Goal: Task Accomplishment & Management: Use online tool/utility

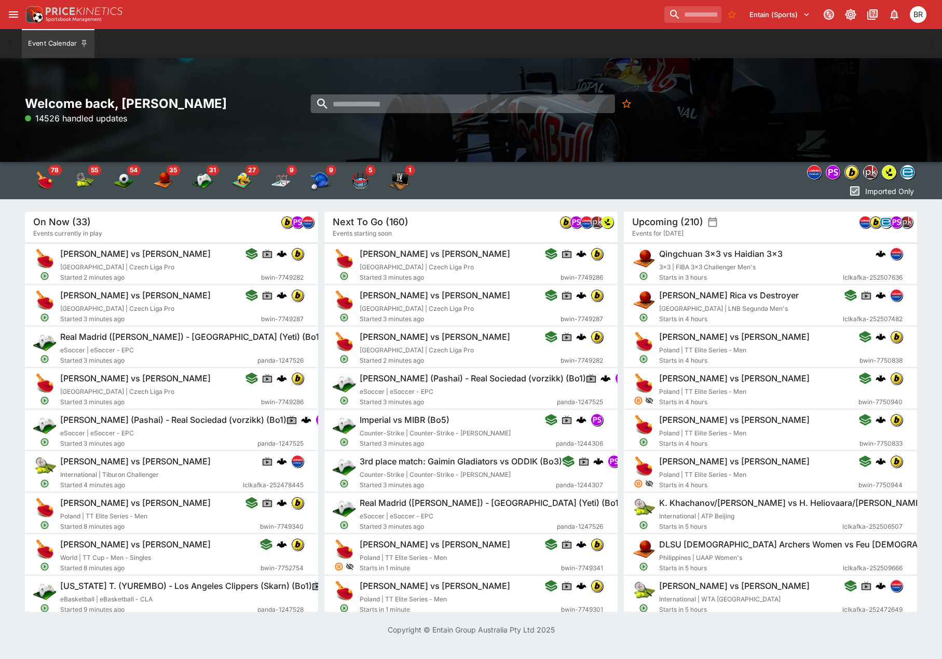
click at [415, 112] on input "search" at bounding box center [463, 103] width 304 height 19
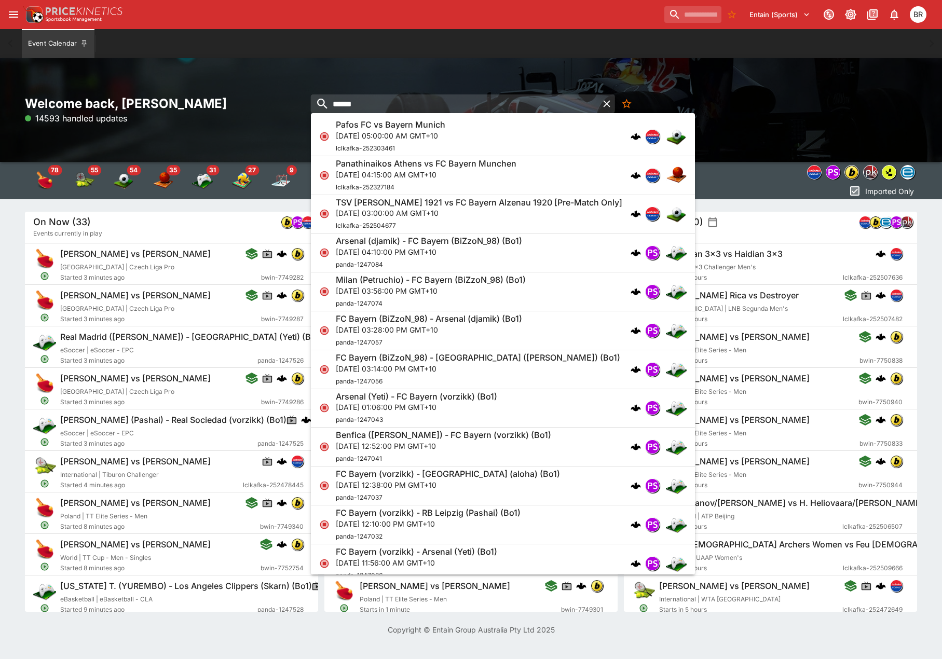
type input "******"
click at [416, 130] on p "Wed, Oct 1, 2025, 05:00:00 AM GMT+10" at bounding box center [391, 135] width 110 height 11
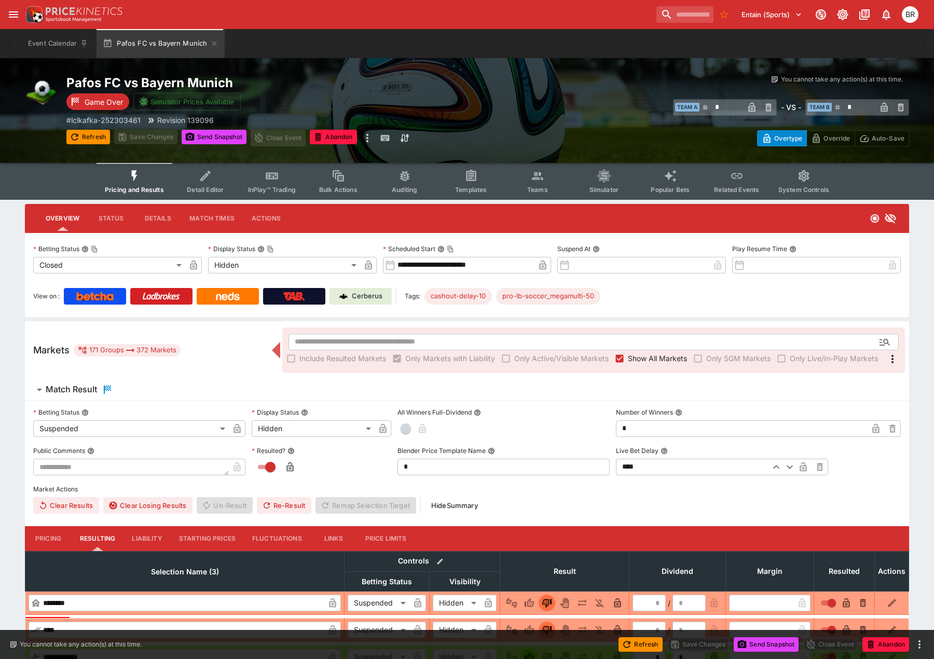
type input "**********"
type input "******"
type input "**********"
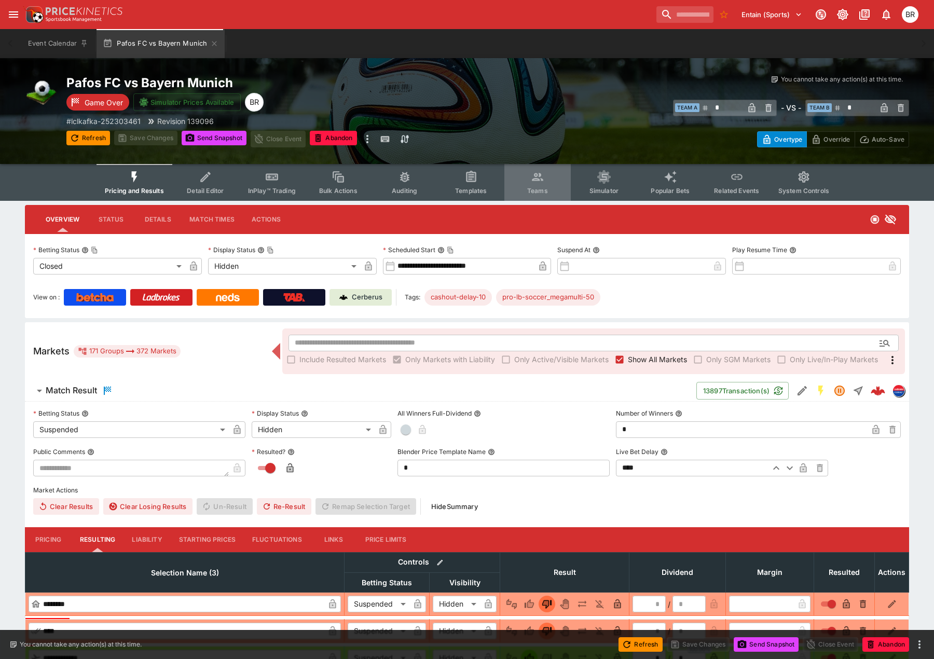
click at [537, 174] on icon "Event type filters" at bounding box center [537, 177] width 11 height 8
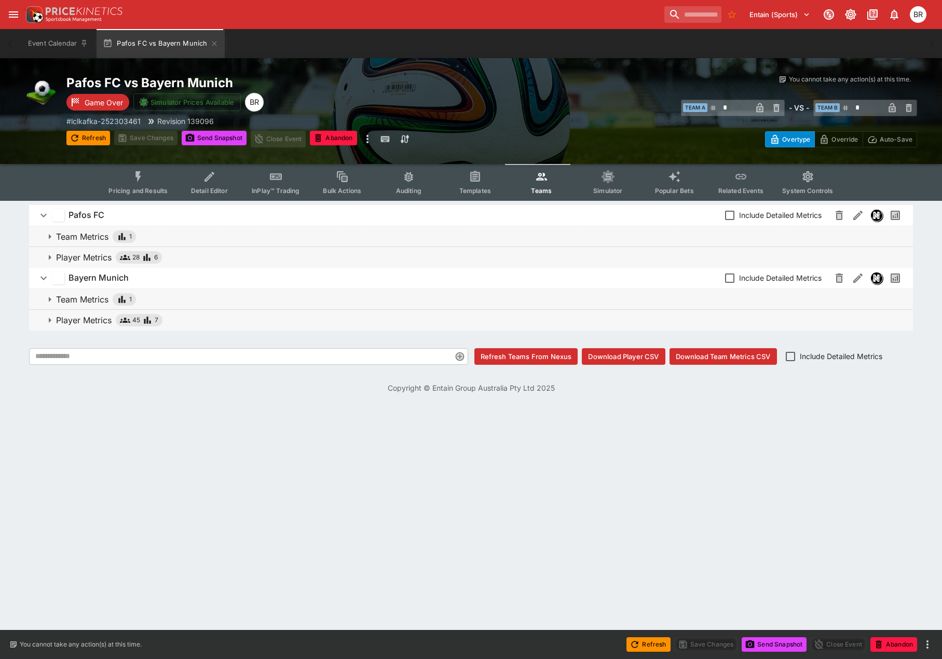
click at [240, 265] on button "Player Metrics 28 6" at bounding box center [471, 257] width 884 height 21
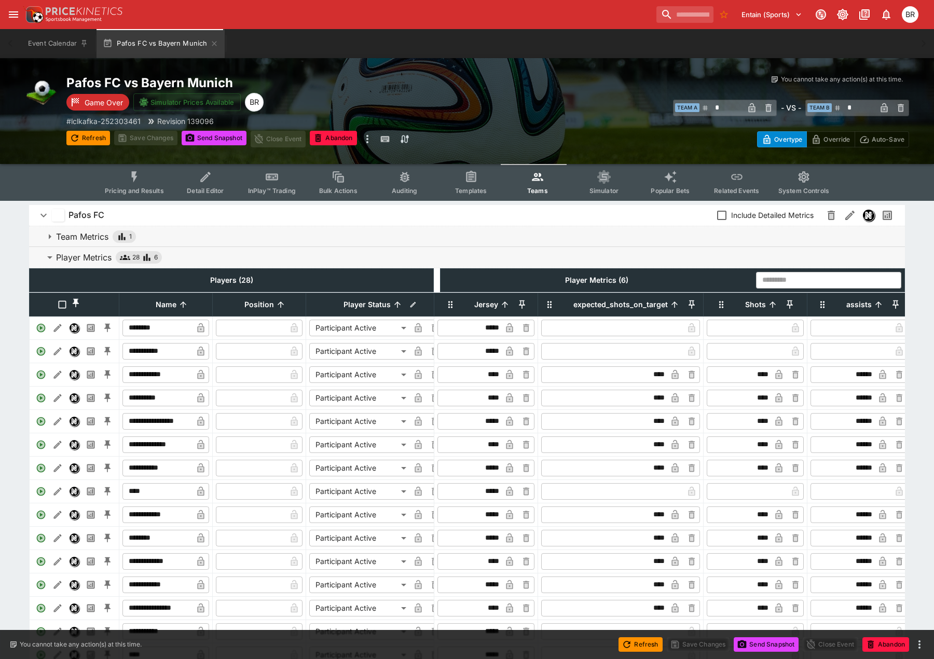
drag, startPoint x: 760, startPoint y: 219, endPoint x: 755, endPoint y: 222, distance: 5.9
click at [760, 219] on span "Include Detailed Metrics" at bounding box center [772, 215] width 83 height 11
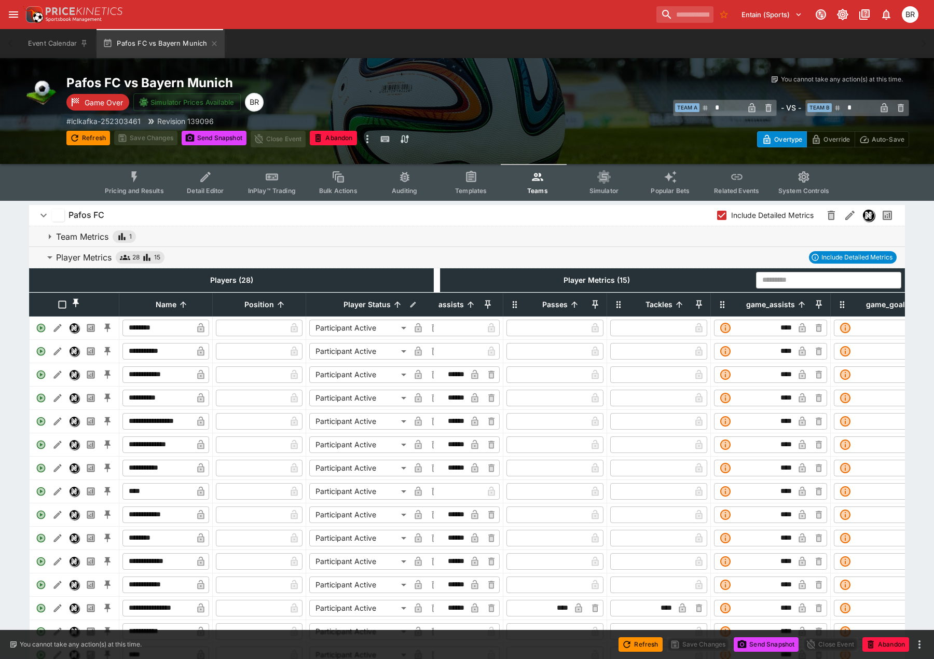
click at [485, 301] on th "assists" at bounding box center [452, 304] width 104 height 23
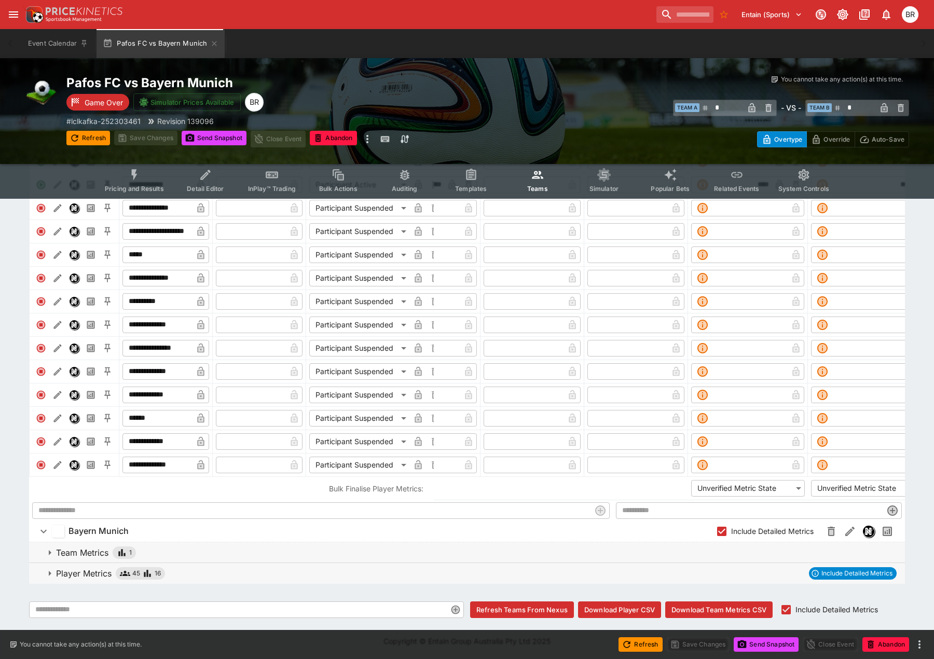
click at [9, 575] on div "**********" at bounding box center [467, 165] width 934 height 916
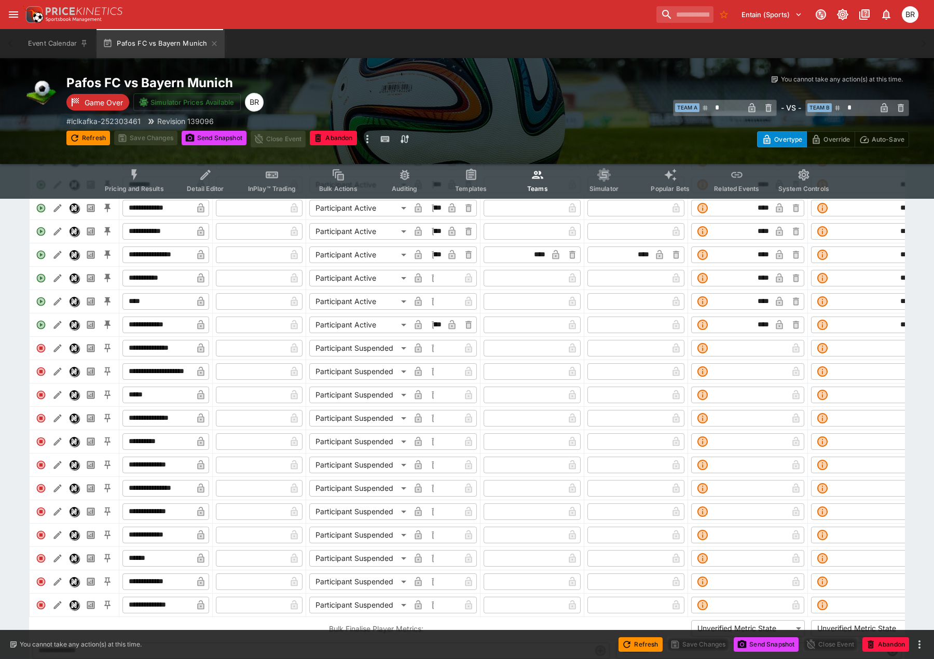
drag, startPoint x: 374, startPoint y: 32, endPoint x: 373, endPoint y: 58, distance: 26.0
click at [374, 31] on div "Event Calendar Pafos FC vs Bayern Munich" at bounding box center [467, 43] width 893 height 29
click at [16, 11] on icon "open drawer" at bounding box center [13, 14] width 12 height 12
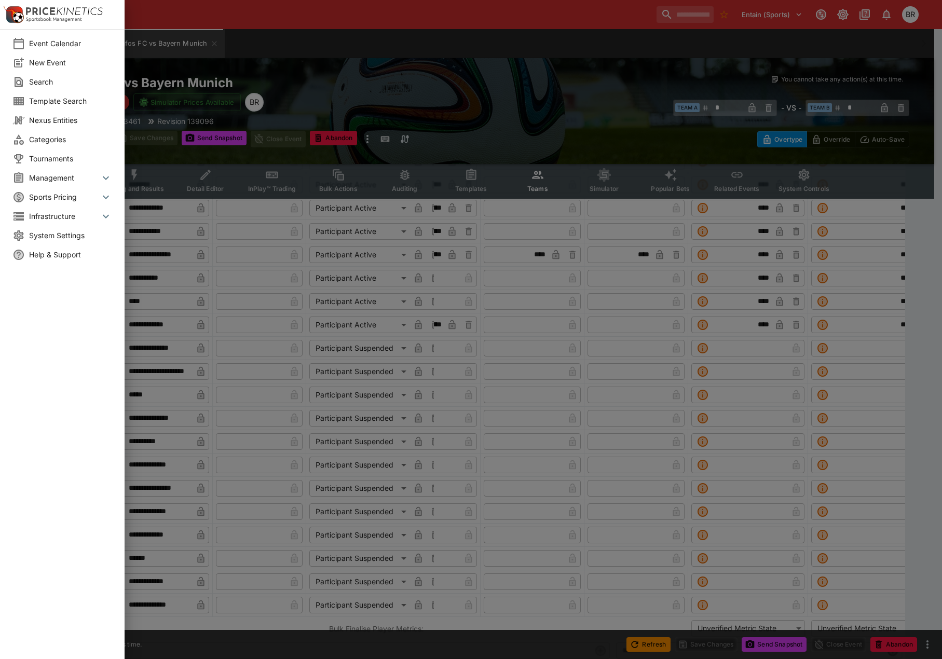
click at [59, 136] on span "Categories" at bounding box center [70, 139] width 83 height 11
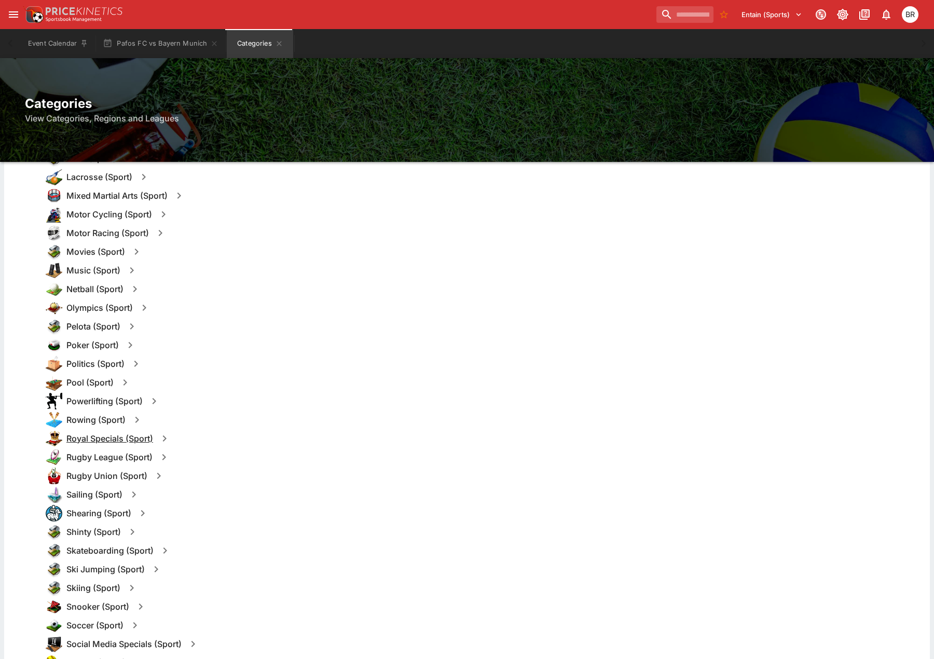
scroll to position [831, 0]
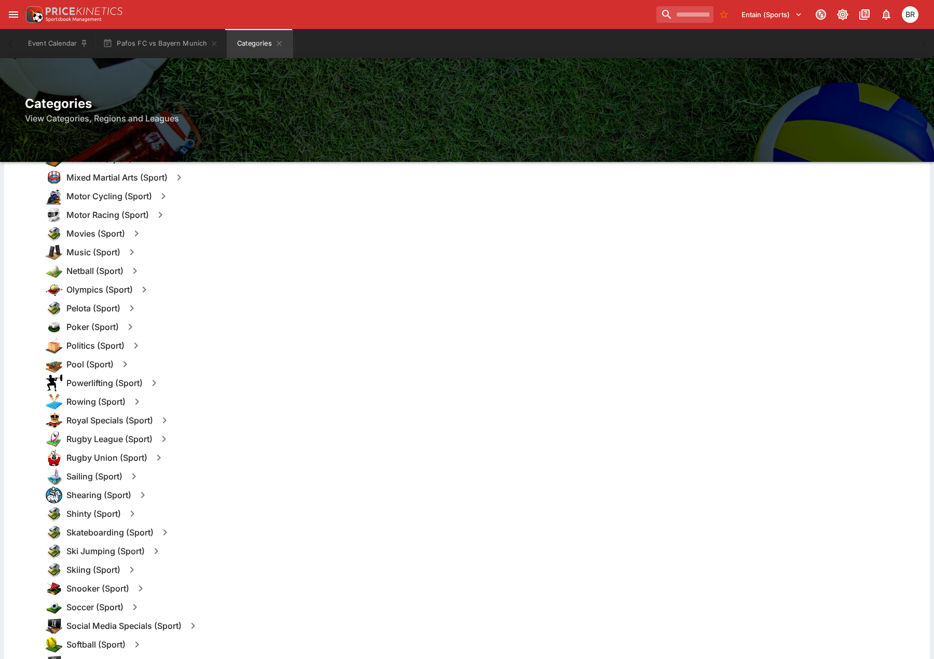
click at [163, 458] on icon "button" at bounding box center [159, 458] width 12 height 12
click at [251, 455] on button "Templates" at bounding box center [259, 458] width 46 height 17
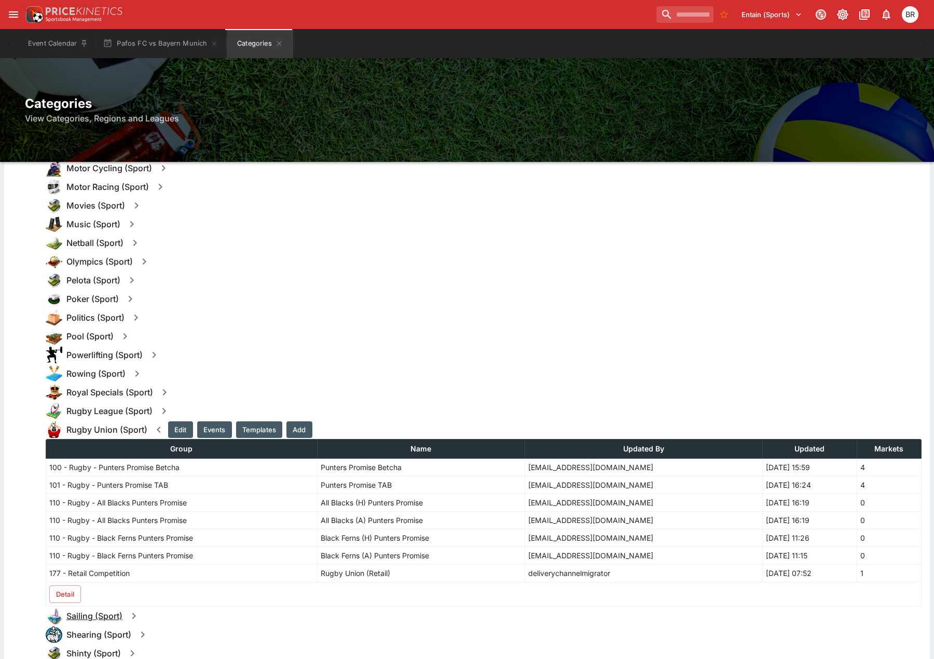
scroll to position [934, 0]
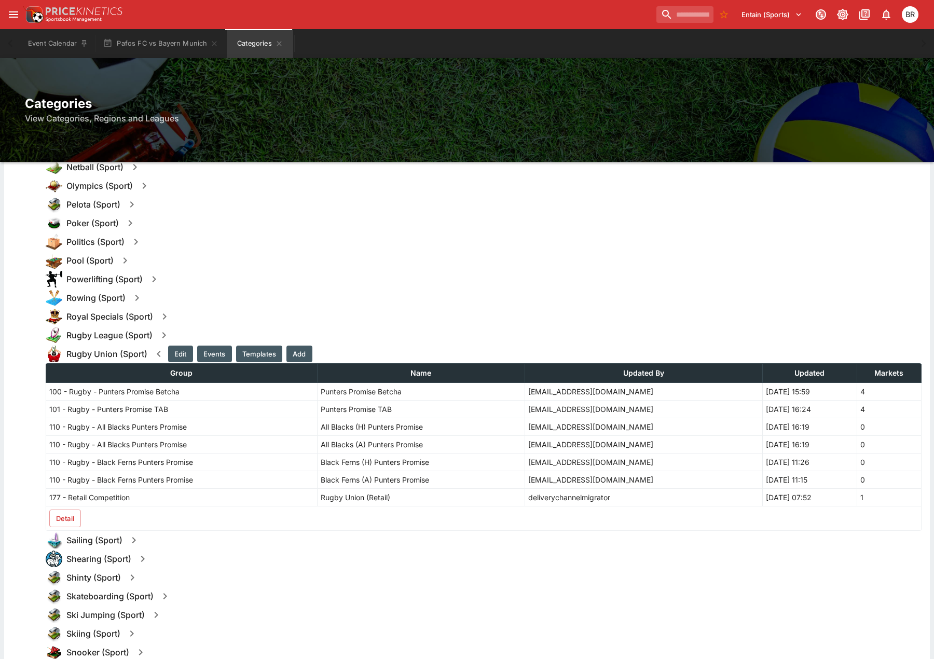
click at [70, 520] on button "Detail" at bounding box center [65, 519] width 32 height 18
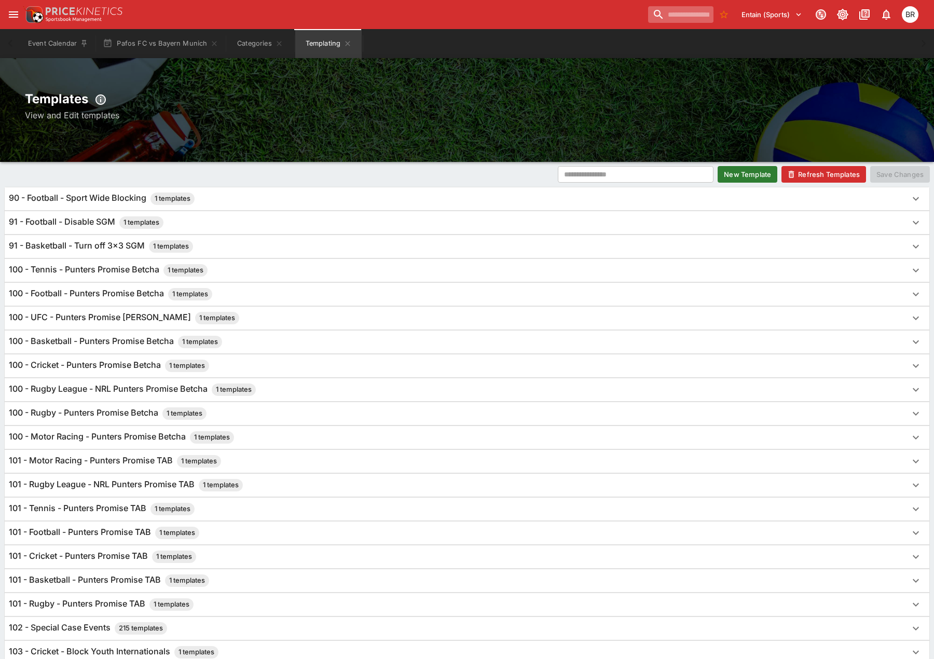
click at [652, 12] on input "search" at bounding box center [680, 14] width 65 height 17
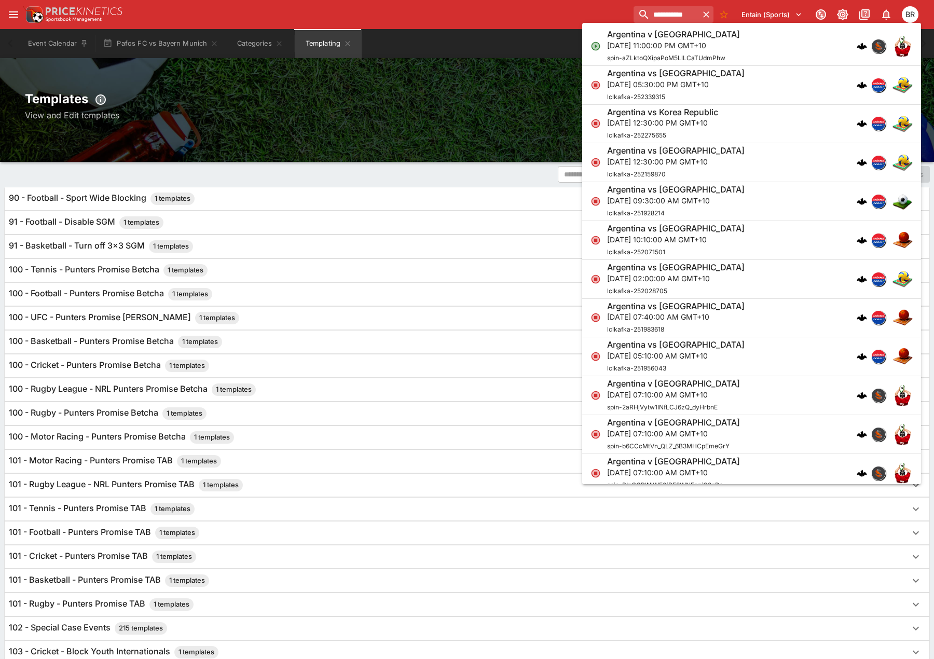
type input "**********"
click at [766, 42] on div "Argentina v South Africa Sat, Oct 4, 2025, 11:00:00 PM GMT+10 spin-aZLktoQXipaP…" at bounding box center [746, 46] width 279 height 34
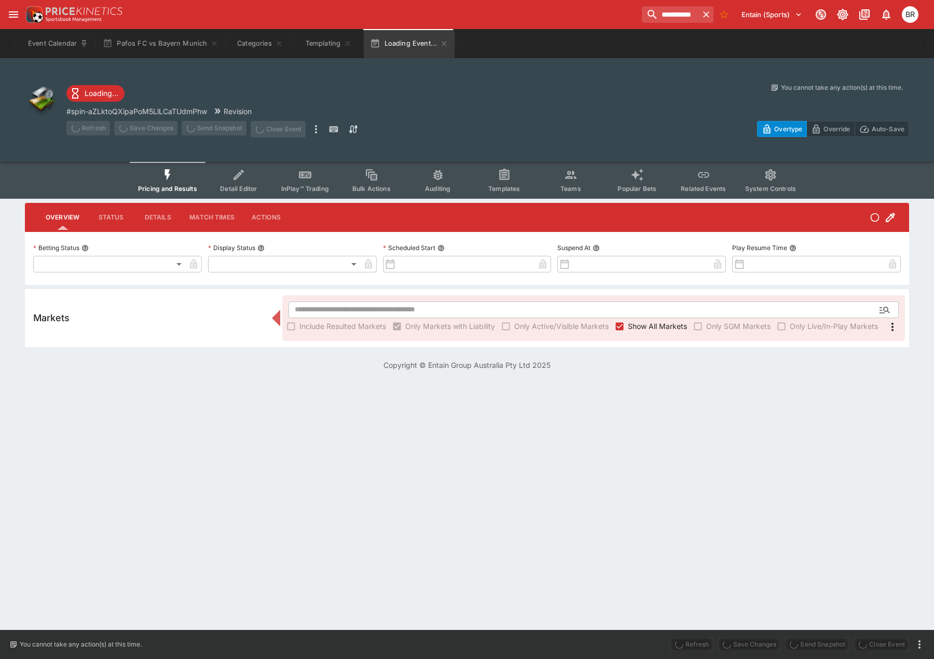
type input "**********"
type input "*******"
type input "**********"
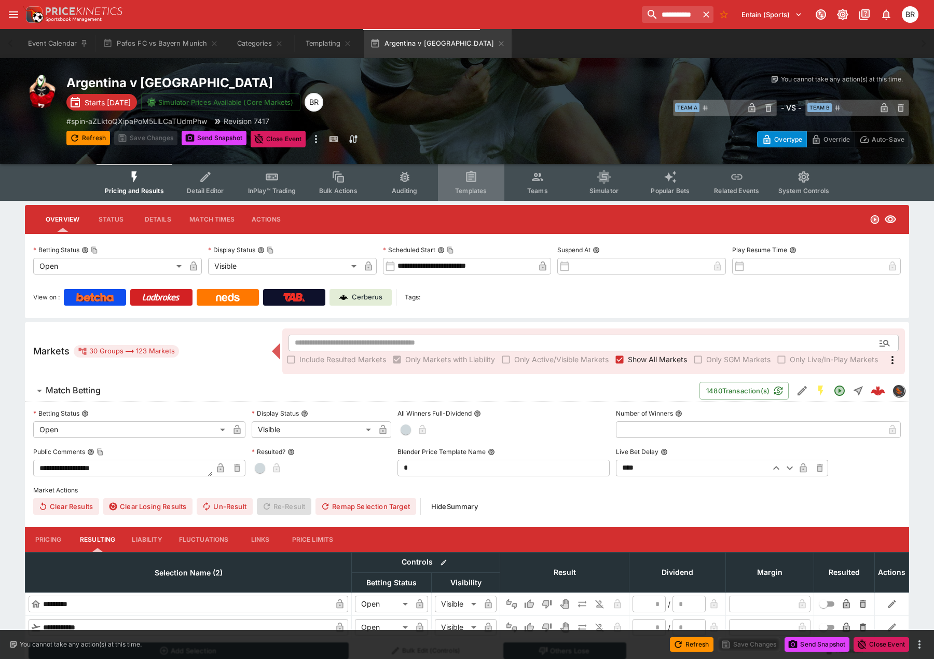
click at [489, 191] on button "Templates" at bounding box center [471, 182] width 66 height 37
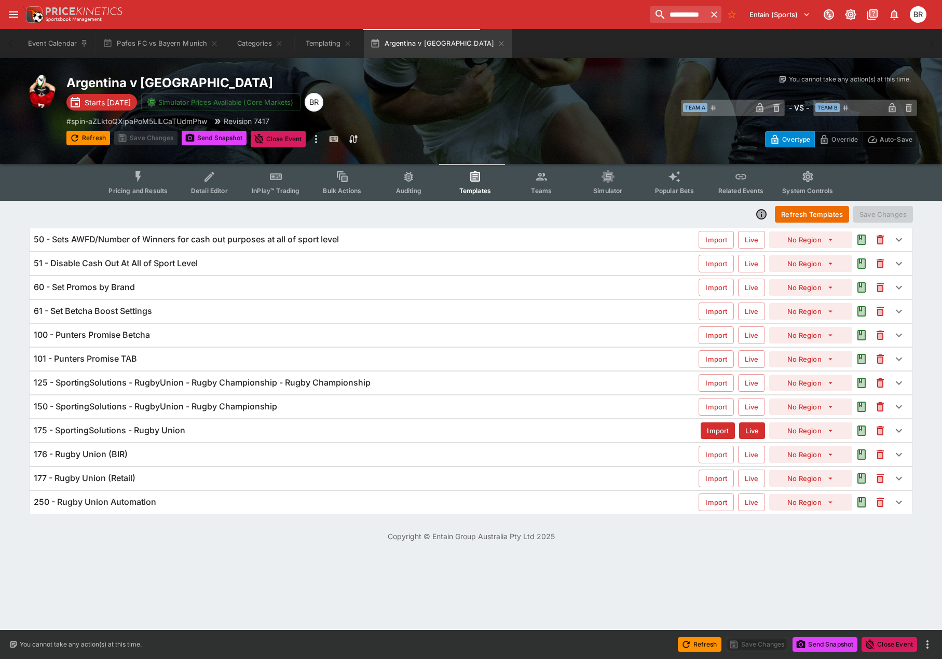
click at [77, 480] on h6 "177 - Rugby Union (Retail)" at bounding box center [85, 478] width 102 height 11
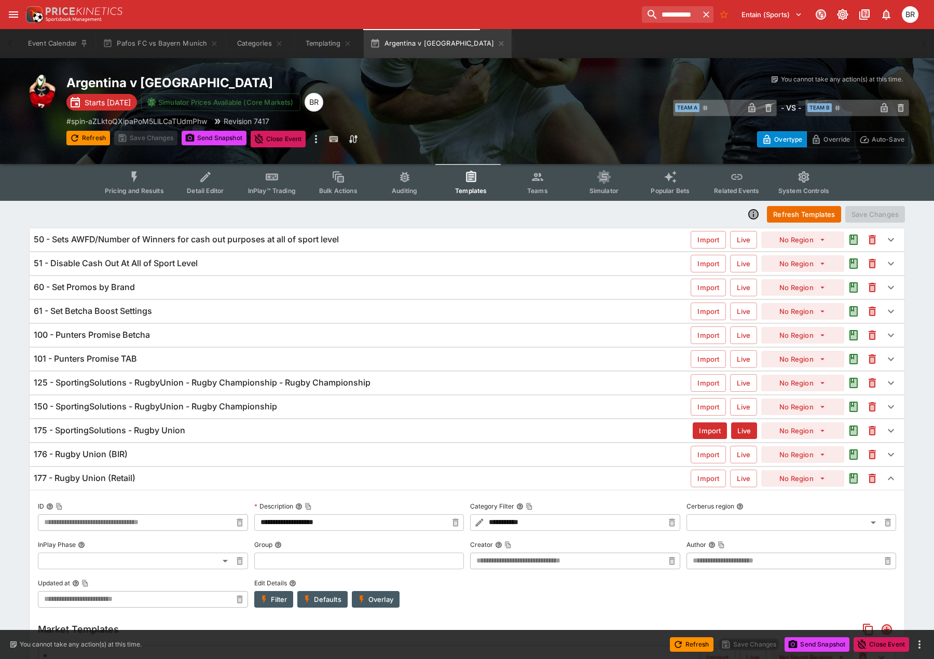
type input "**********"
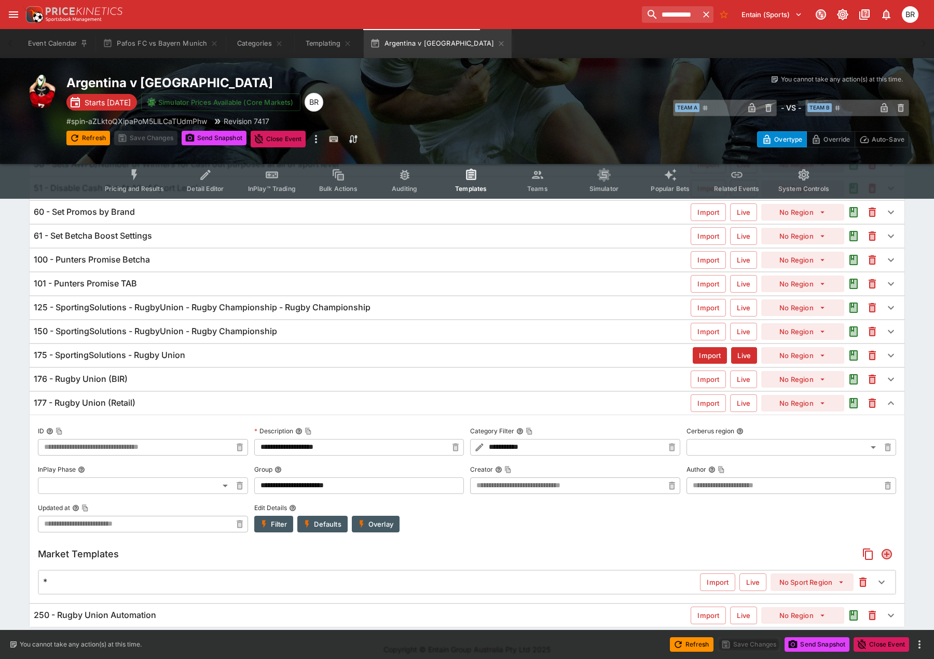
scroll to position [84, 0]
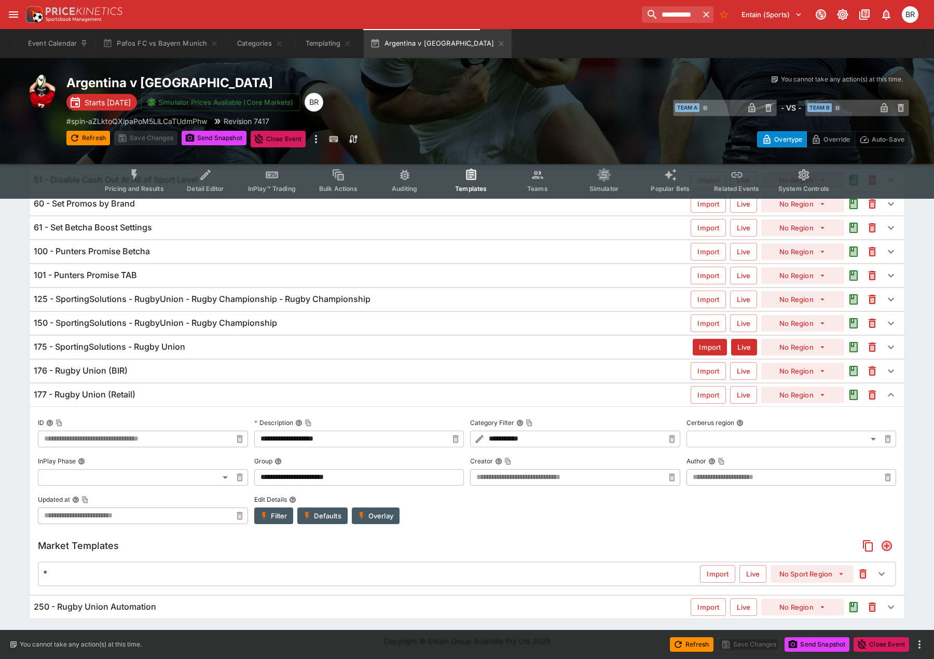
click at [110, 399] on h6 "177 - Rugby Union (Retail)" at bounding box center [85, 394] width 102 height 11
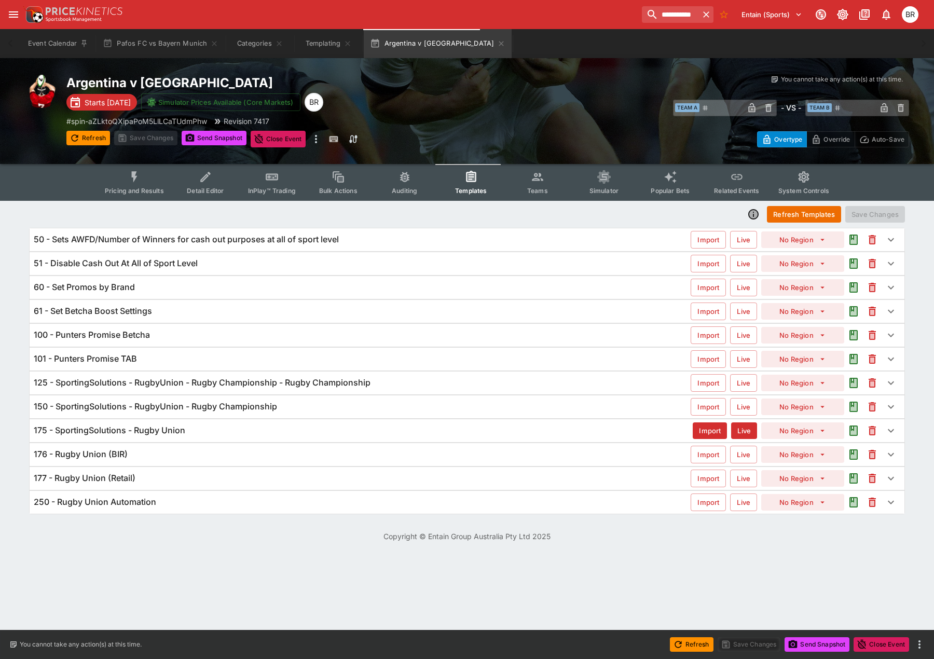
scroll to position [0, 0]
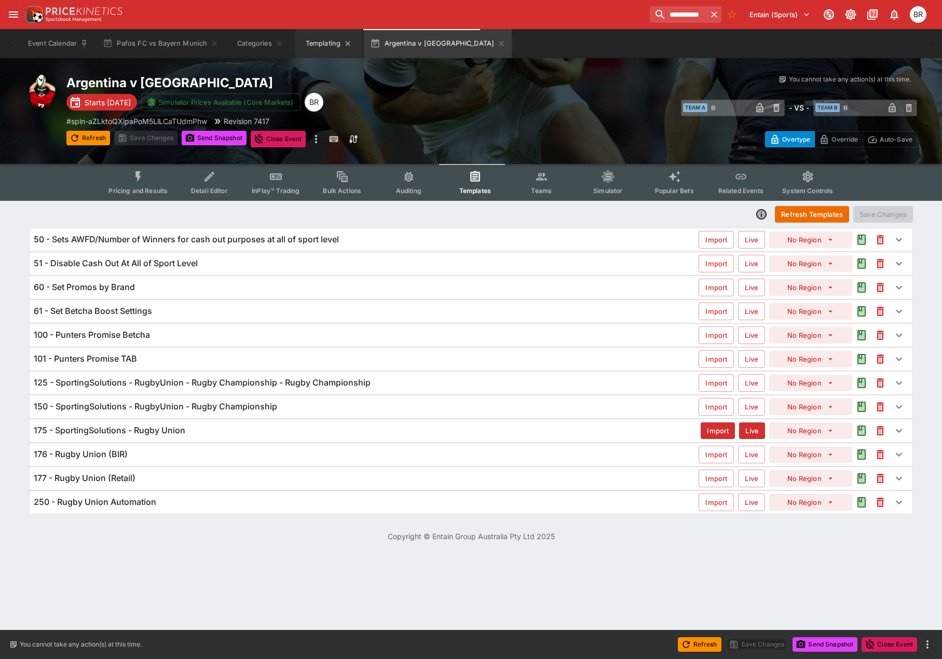
click at [333, 43] on button "Templating" at bounding box center [328, 43] width 66 height 29
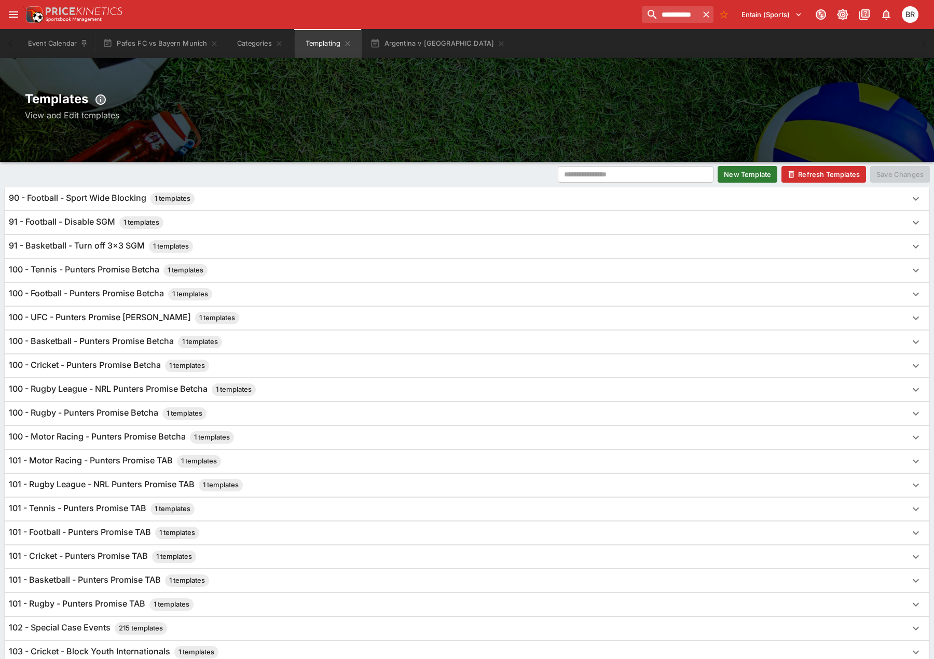
click at [742, 173] on button "New Template" at bounding box center [748, 174] width 60 height 17
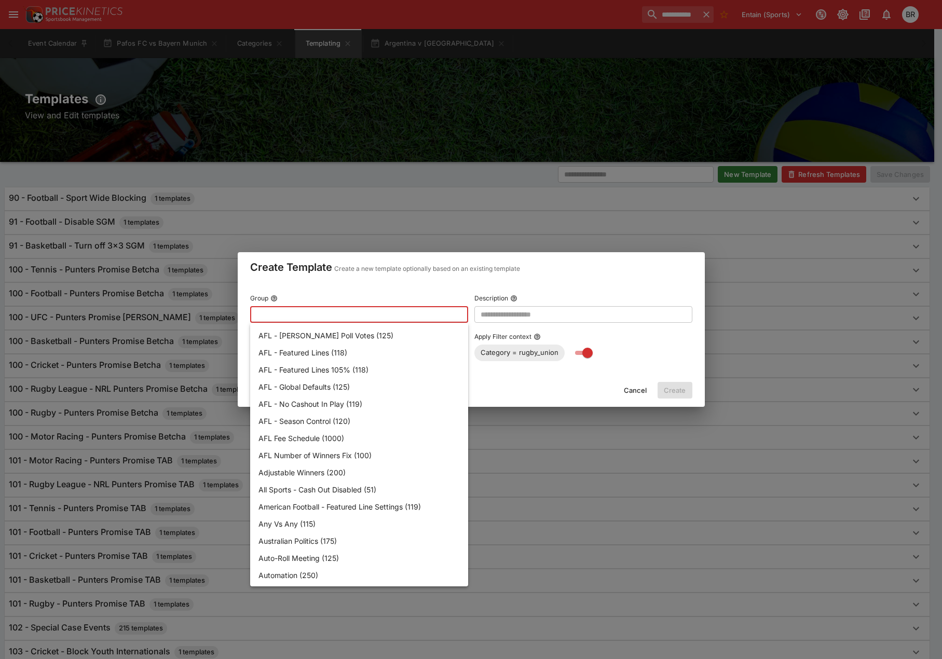
click at [389, 309] on input "text" at bounding box center [350, 314] width 201 height 17
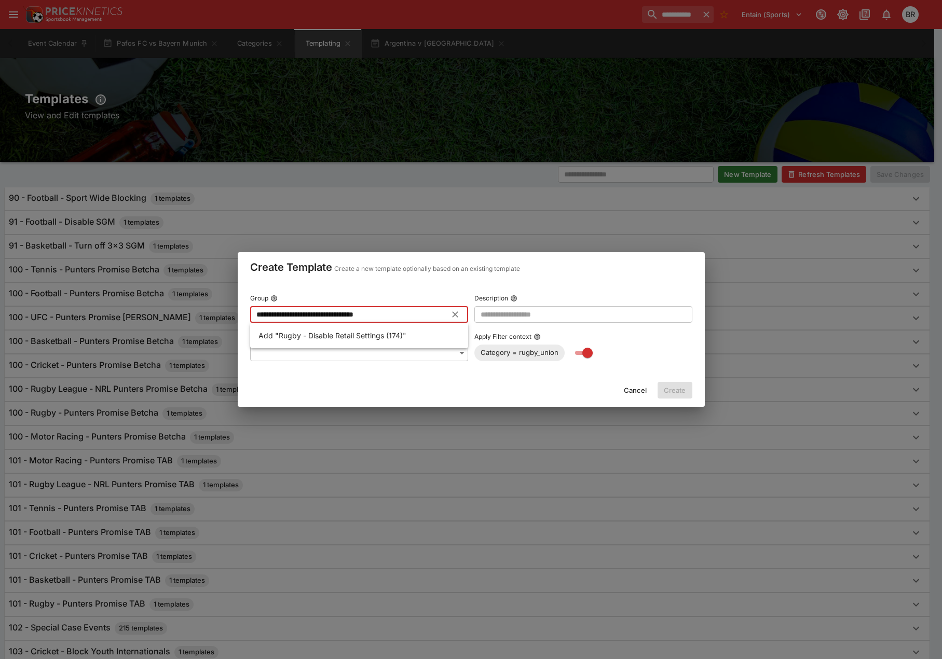
click at [379, 329] on li "Add "Rugby - Disable Retail Settings (174)"" at bounding box center [359, 335] width 218 height 17
type input "**********"
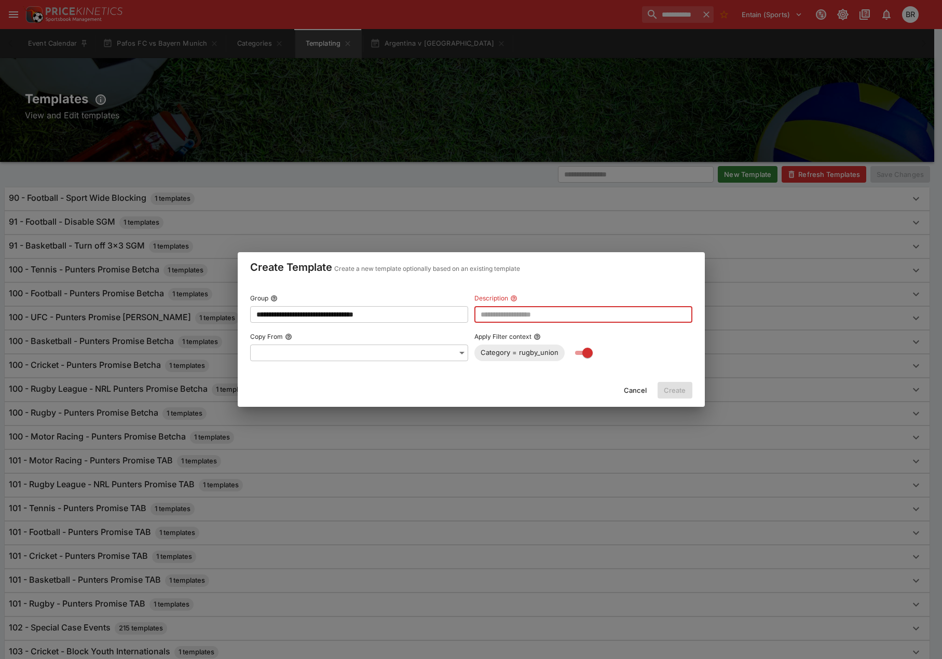
click at [510, 318] on input "text" at bounding box center [584, 314] width 218 height 17
type input "**********"
click at [673, 388] on button "Create" at bounding box center [675, 390] width 35 height 17
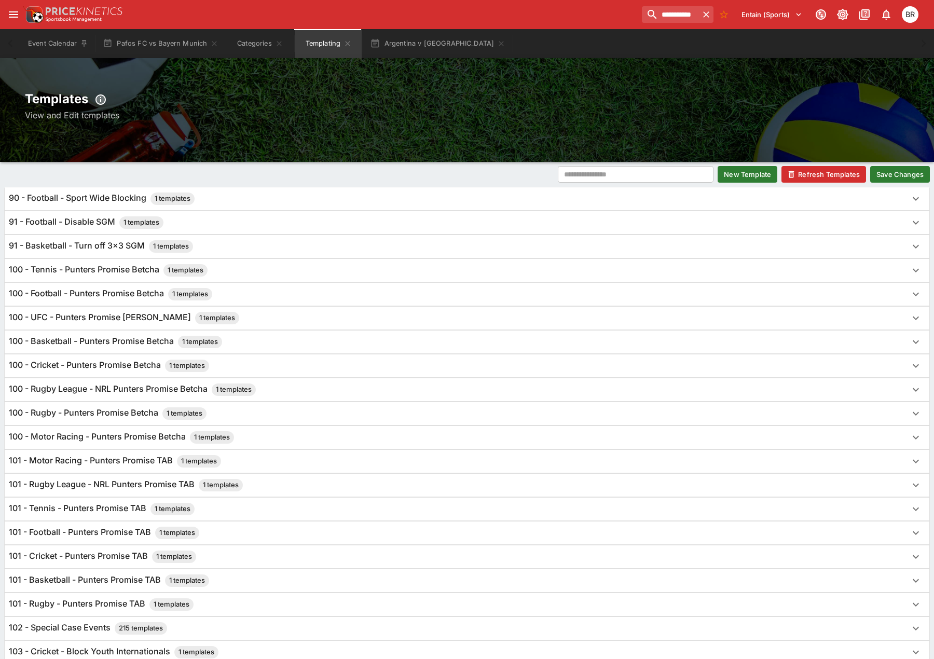
click at [898, 170] on button "Save Changes" at bounding box center [901, 174] width 60 height 17
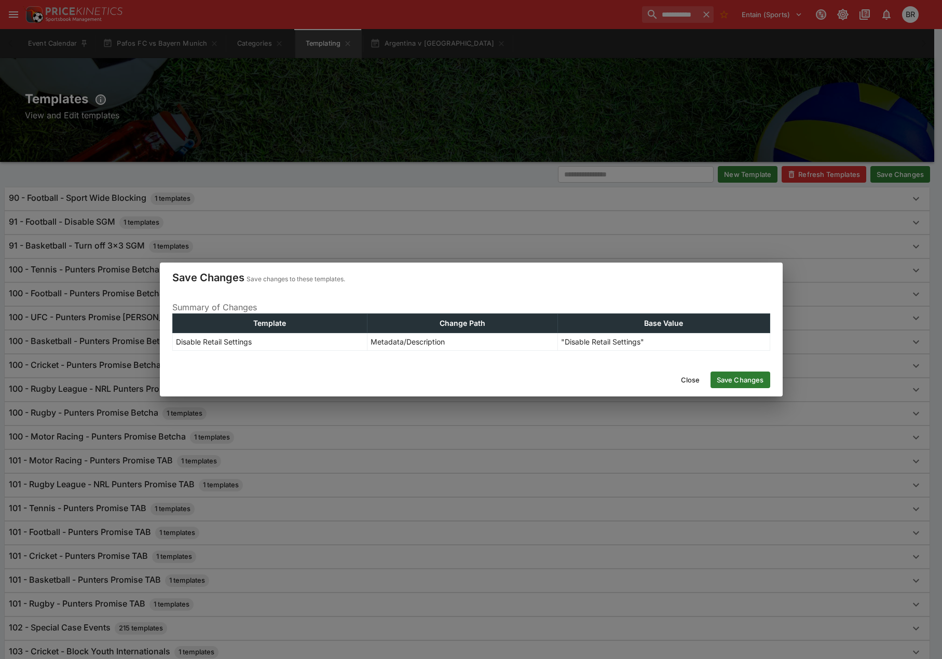
click at [756, 376] on button "Save Changes" at bounding box center [741, 380] width 60 height 17
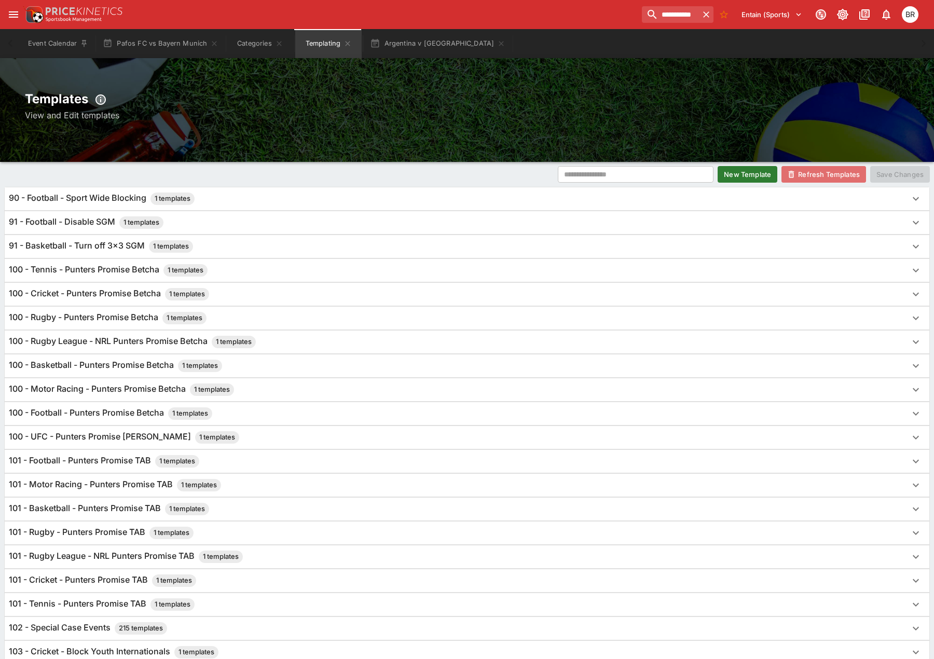
click at [827, 177] on button "Refresh Templates" at bounding box center [824, 174] width 85 height 17
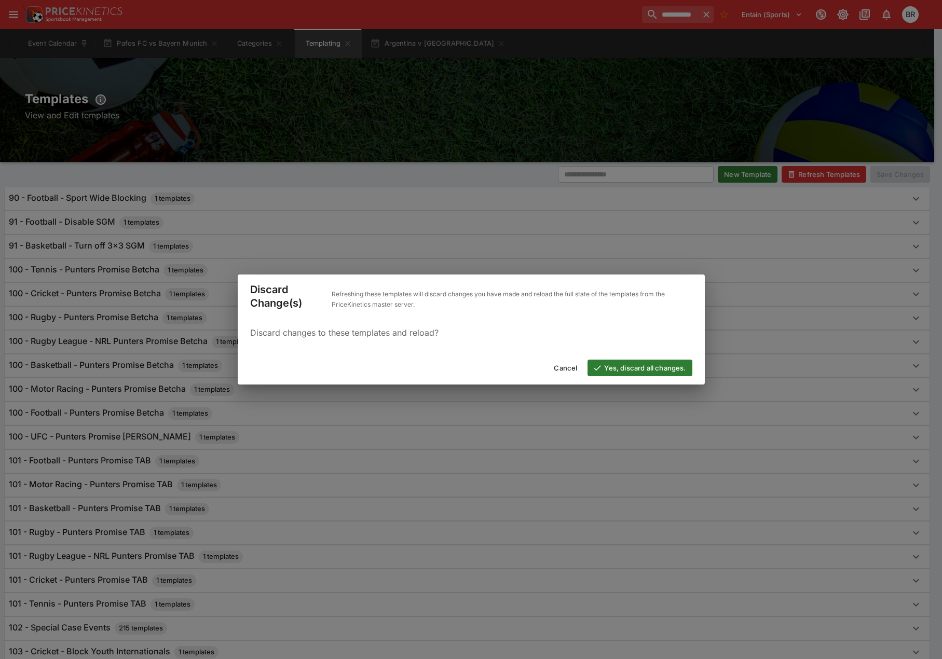
click at [650, 374] on button "Yes, discard all changes." at bounding box center [640, 368] width 104 height 17
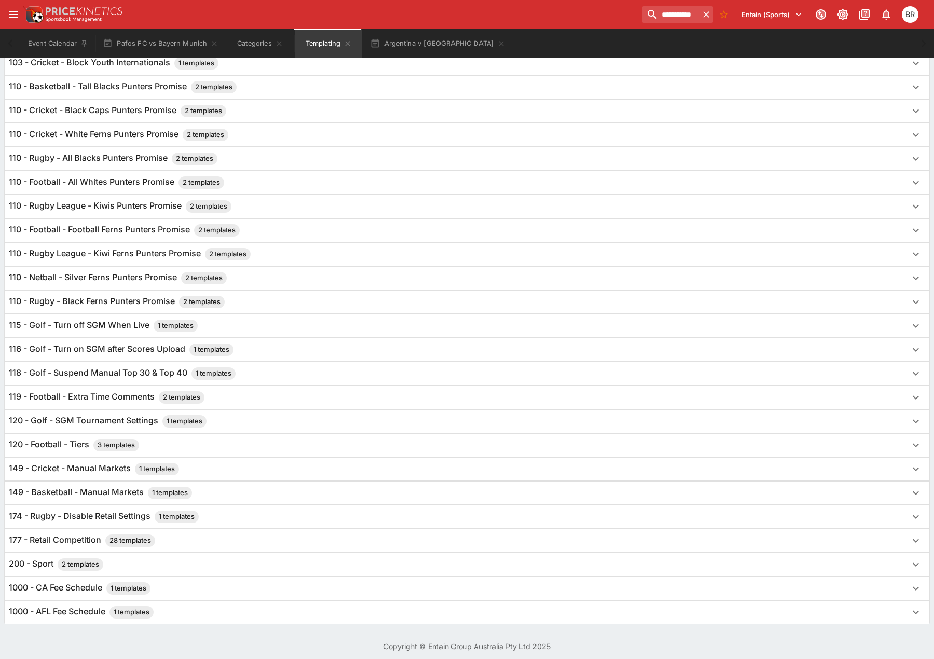
scroll to position [594, 0]
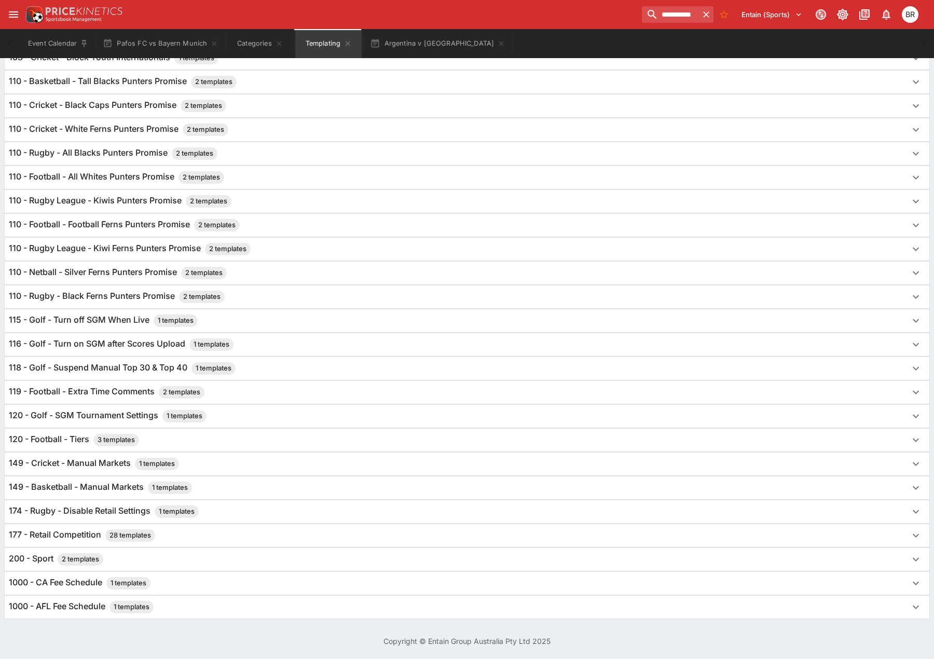
click at [204, 505] on div "174 - Rugby - Disable Retail Settings 1 templates" at bounding box center [467, 511] width 925 height 23
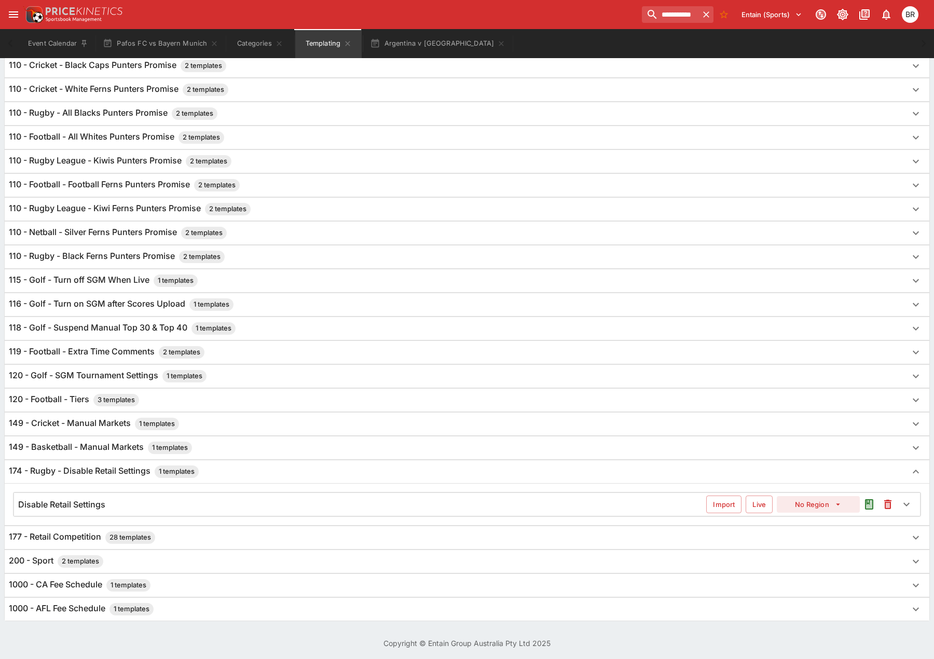
scroll to position [636, 0]
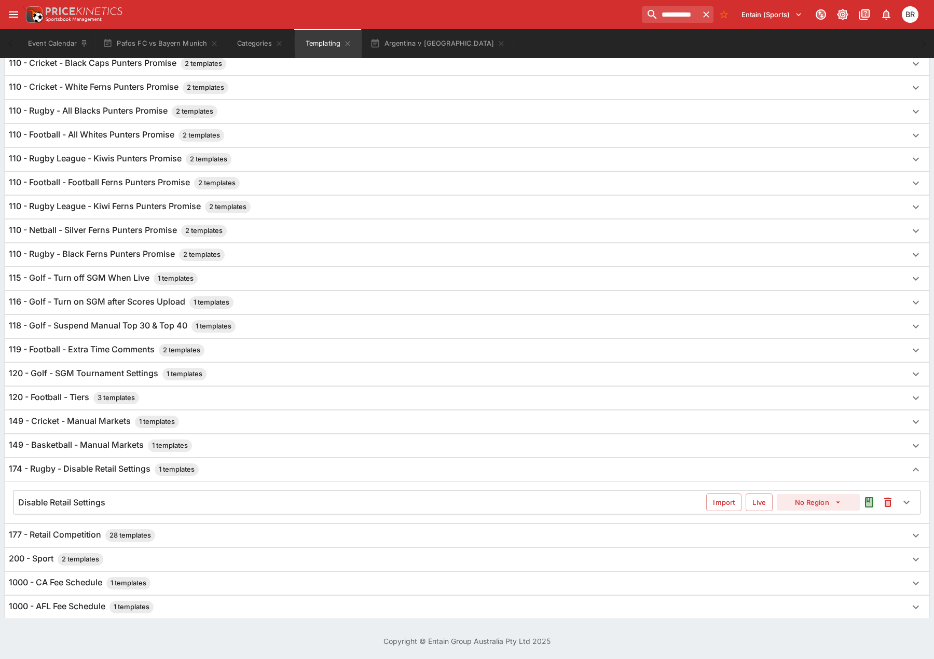
click at [158, 504] on div "Disable Retail Settings" at bounding box center [362, 502] width 688 height 11
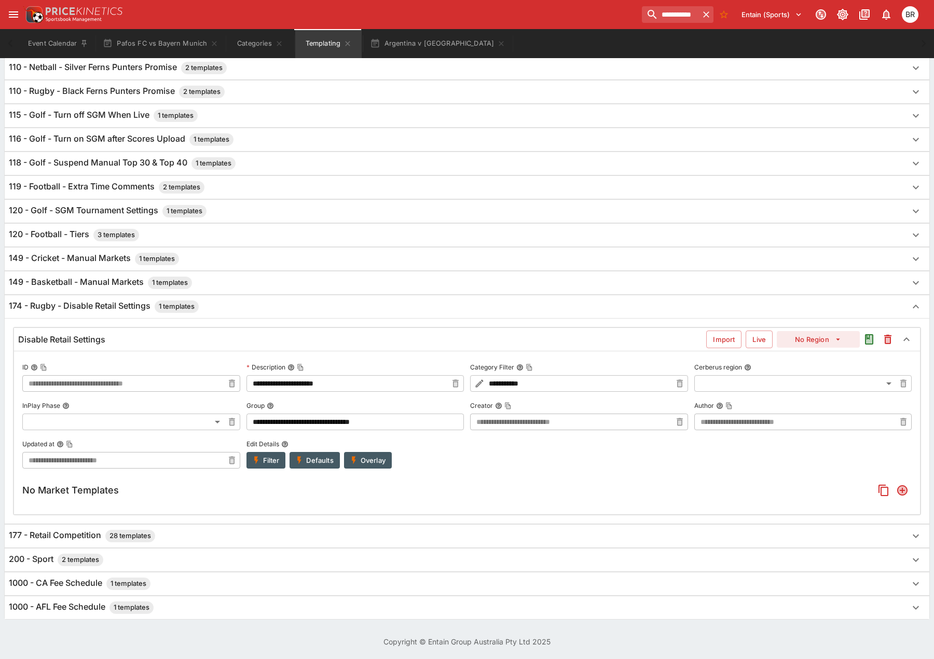
scroll to position [800, 0]
click at [264, 461] on button "Filter" at bounding box center [266, 460] width 39 height 17
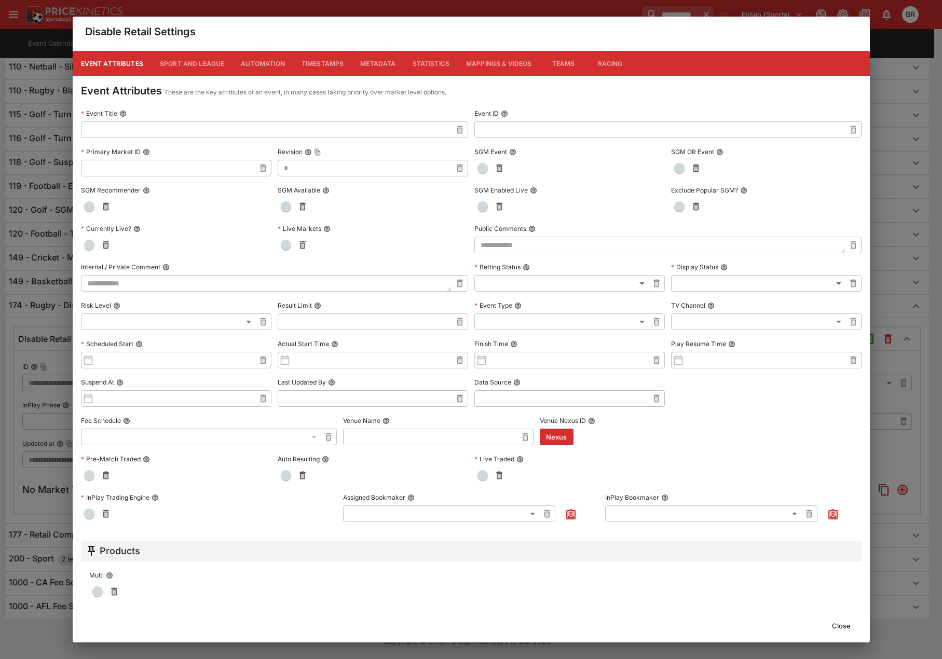
click at [374, 69] on button "Metadata" at bounding box center [378, 63] width 52 height 25
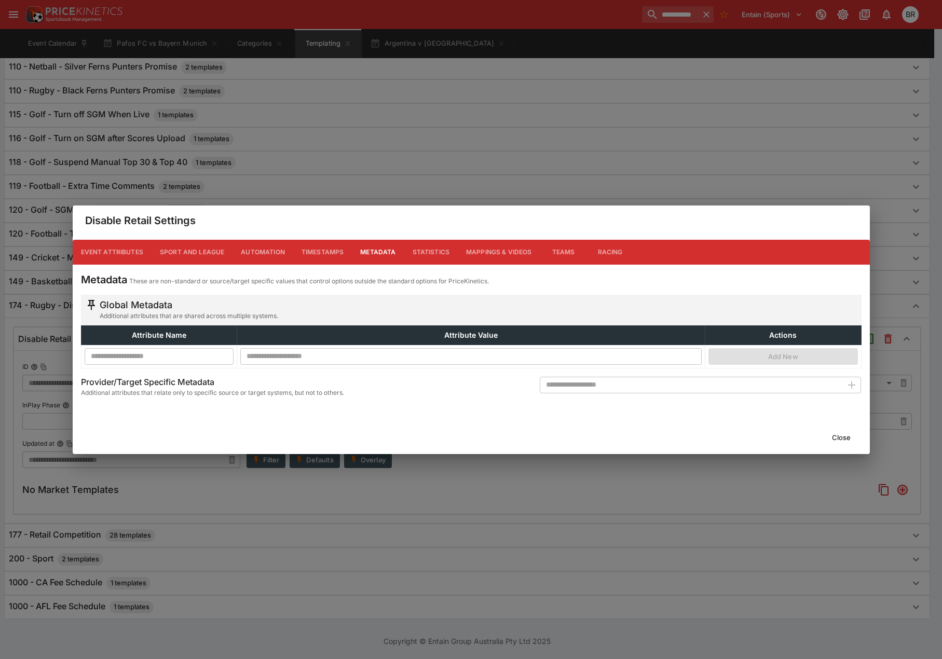
click at [611, 385] on input "text" at bounding box center [691, 385] width 303 height 17
type input "**********"
click at [845, 383] on button "button" at bounding box center [852, 385] width 19 height 19
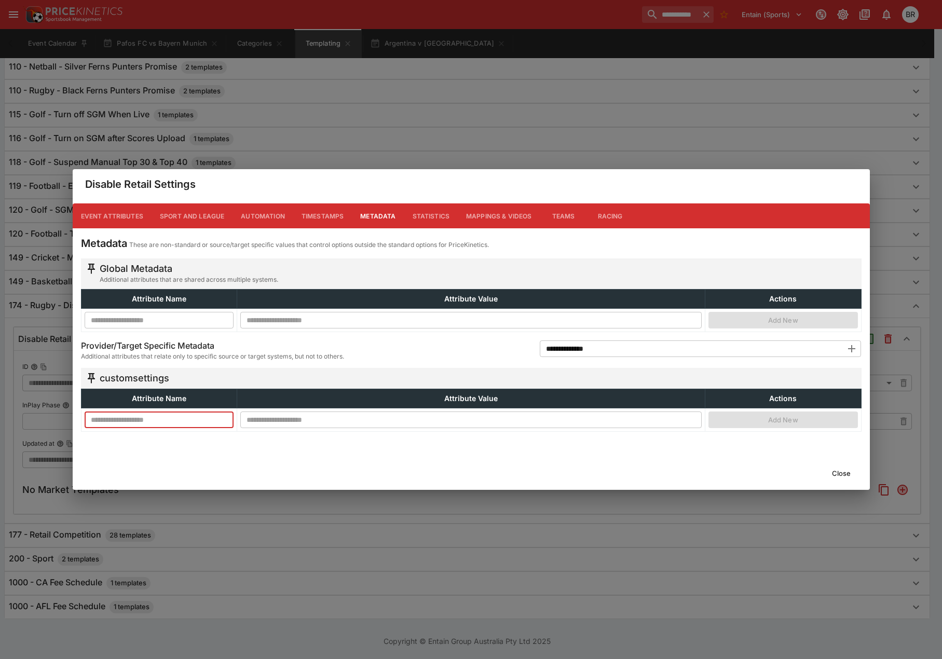
click at [178, 416] on input "text" at bounding box center [160, 420] width 150 height 17
type input "**********"
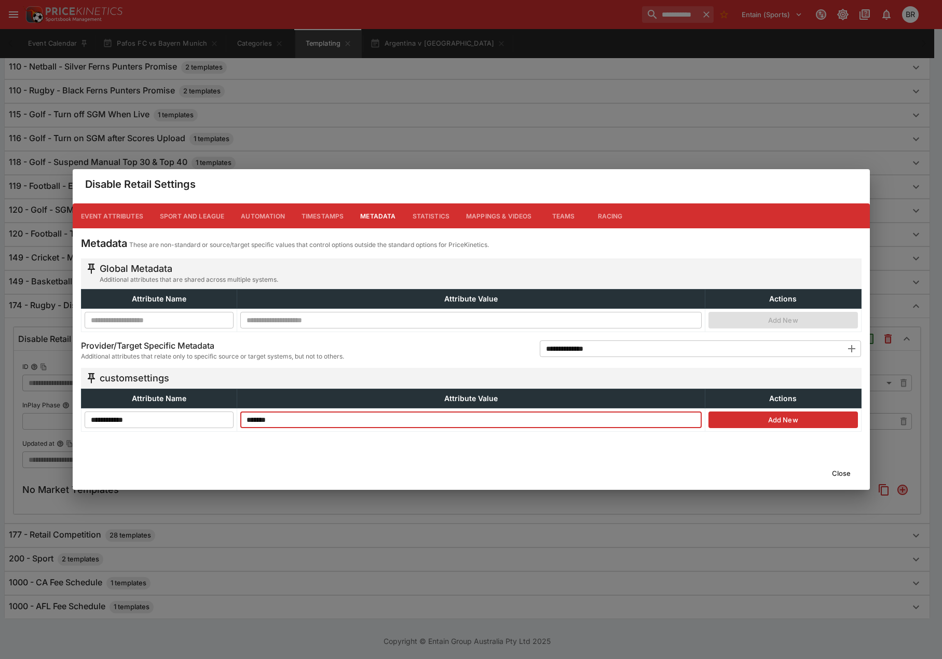
type input "*******"
click at [752, 418] on button "Add New" at bounding box center [784, 420] width 150 height 17
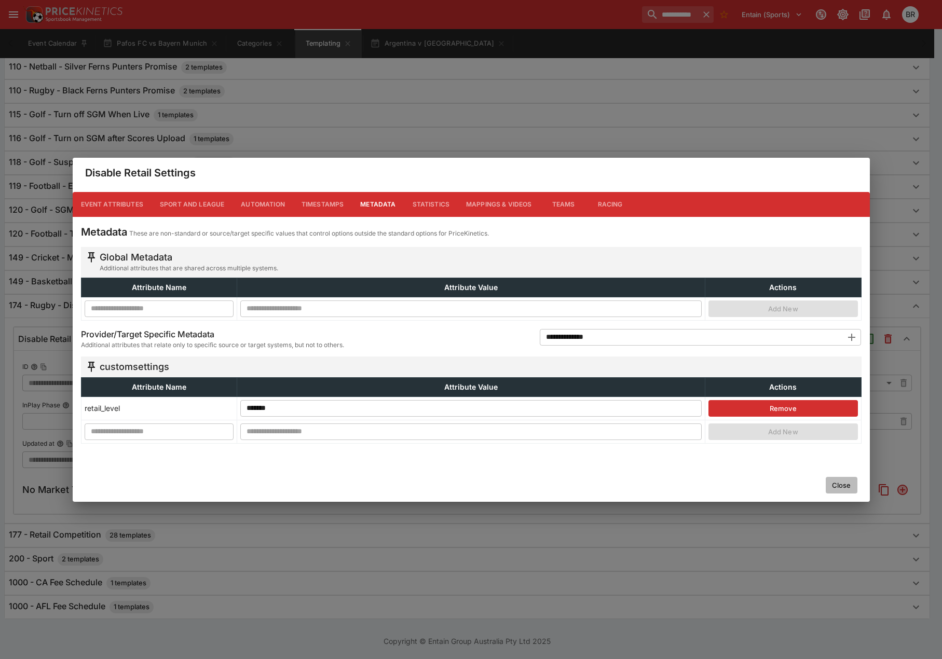
click at [835, 480] on button "Close" at bounding box center [842, 485] width 32 height 17
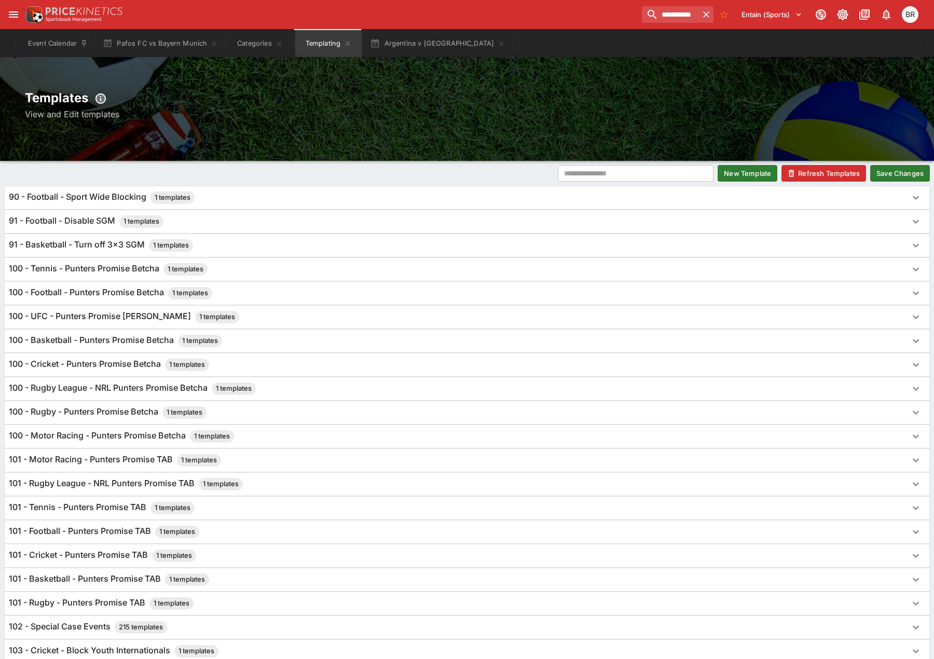
scroll to position [0, 0]
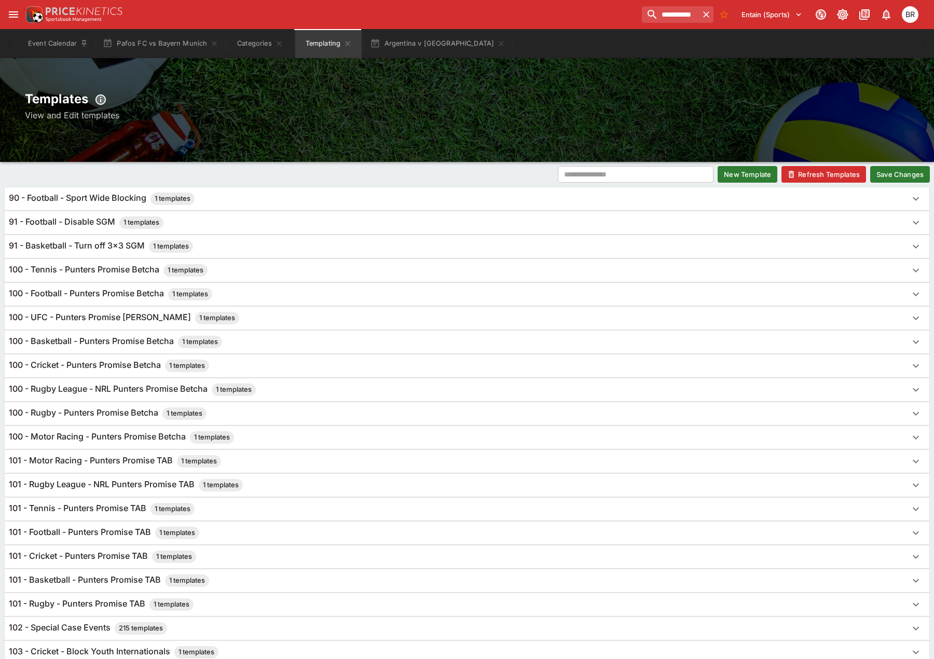
click at [908, 182] on button "Save Changes" at bounding box center [901, 174] width 60 height 17
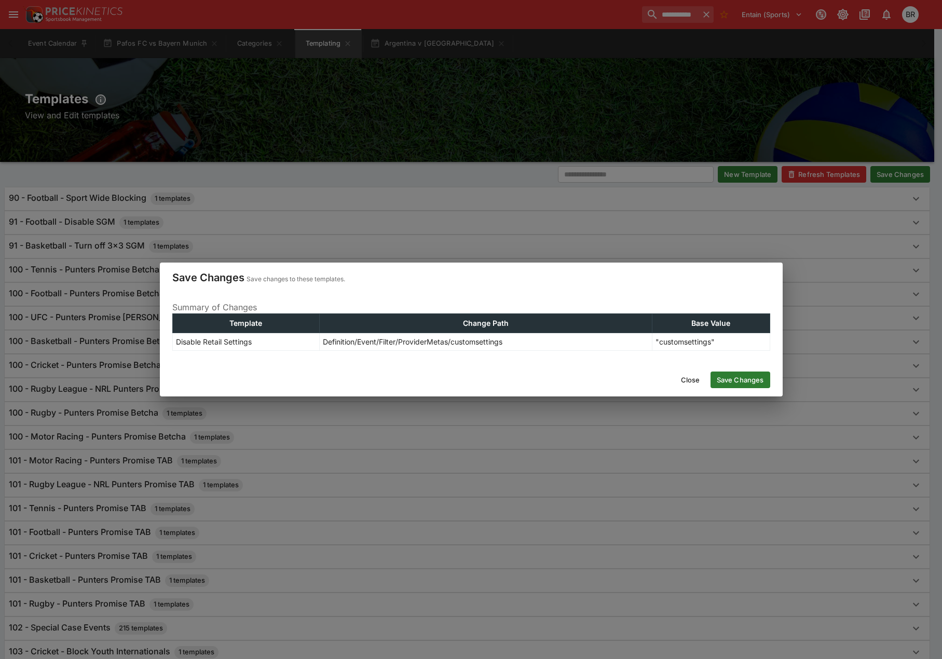
click at [746, 378] on button "Save Changes" at bounding box center [741, 380] width 60 height 17
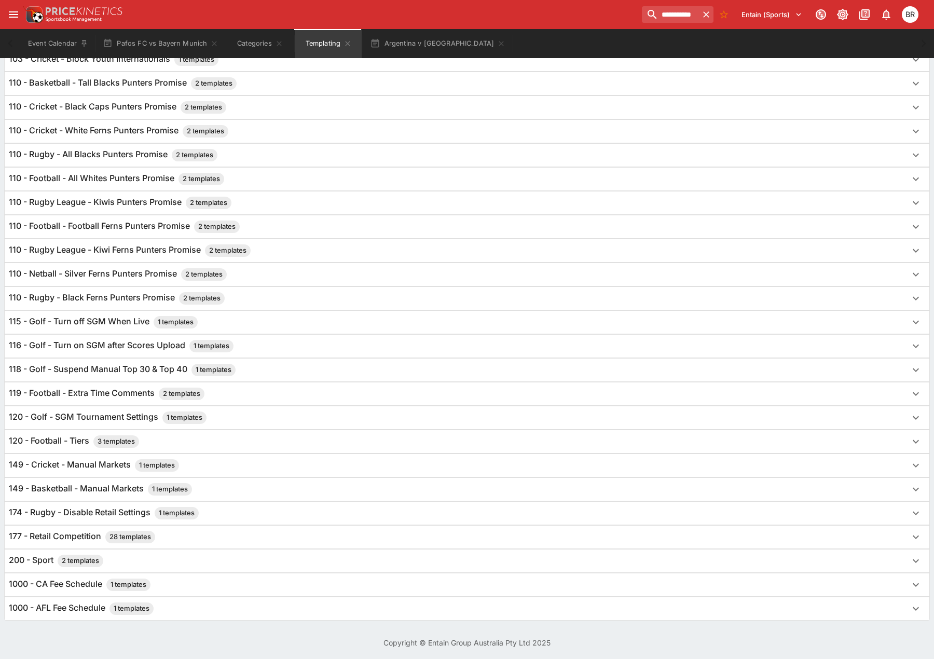
scroll to position [594, 0]
click at [303, 520] on div "174 - Rugby - Disable Retail Settings 1 templates" at bounding box center [467, 511] width 925 height 23
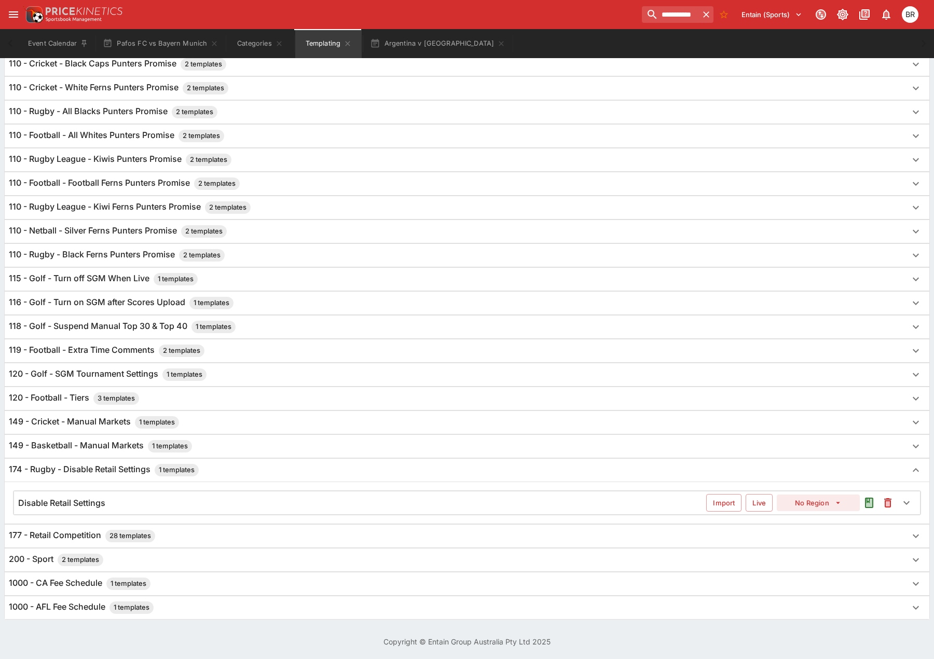
scroll to position [636, 0]
click at [368, 497] on div "Disable Retail Settings" at bounding box center [362, 502] width 688 height 11
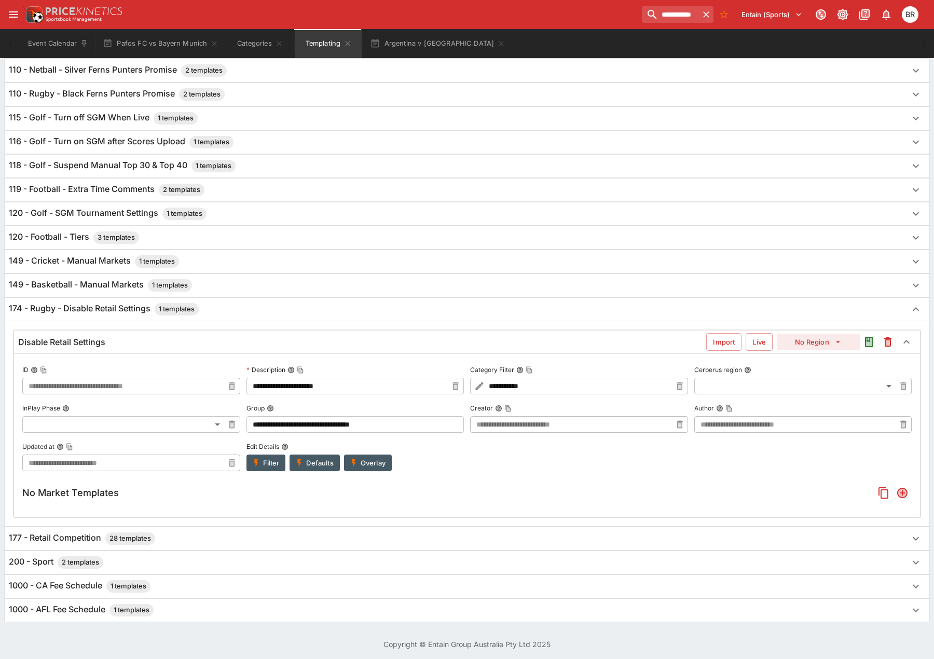
scroll to position [800, 0]
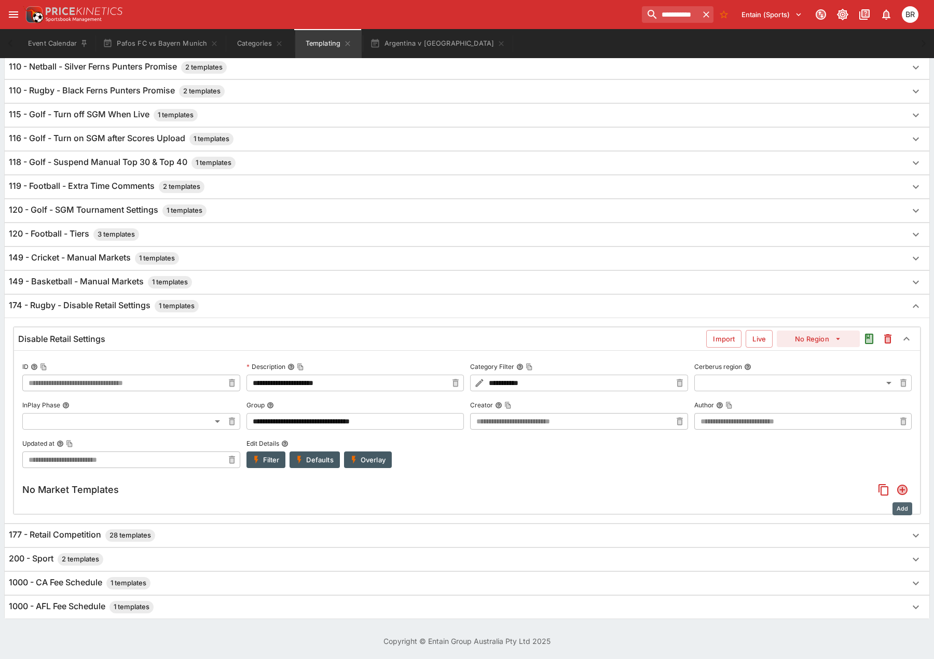
click at [897, 487] on icon "Add" at bounding box center [903, 490] width 12 height 12
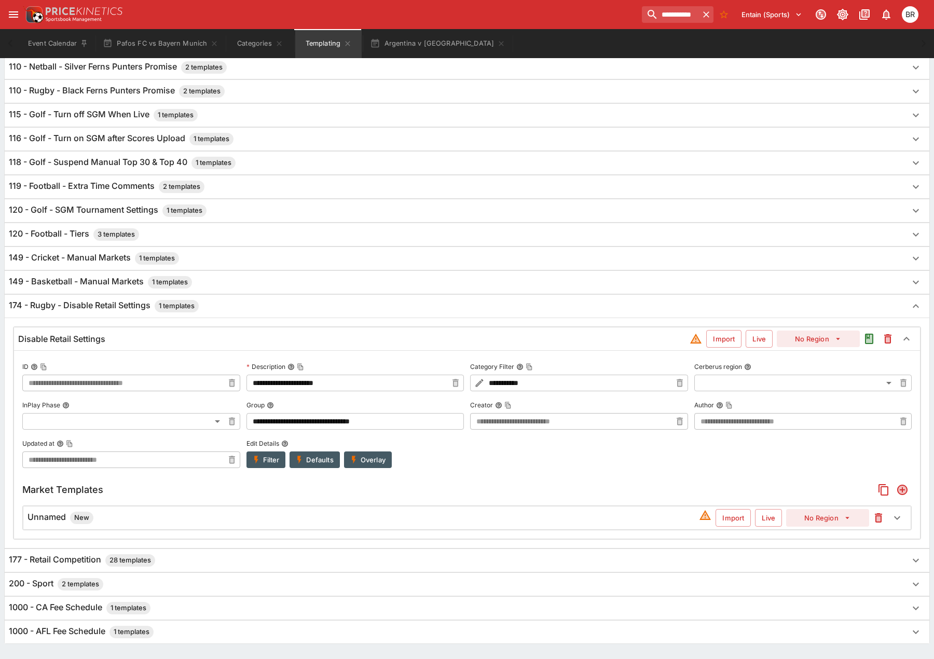
click at [573, 530] on div "Unnamed New Import Live No Region" at bounding box center [467, 518] width 889 height 24
click at [568, 524] on div "Unnamed New" at bounding box center [364, 518] width 672 height 12
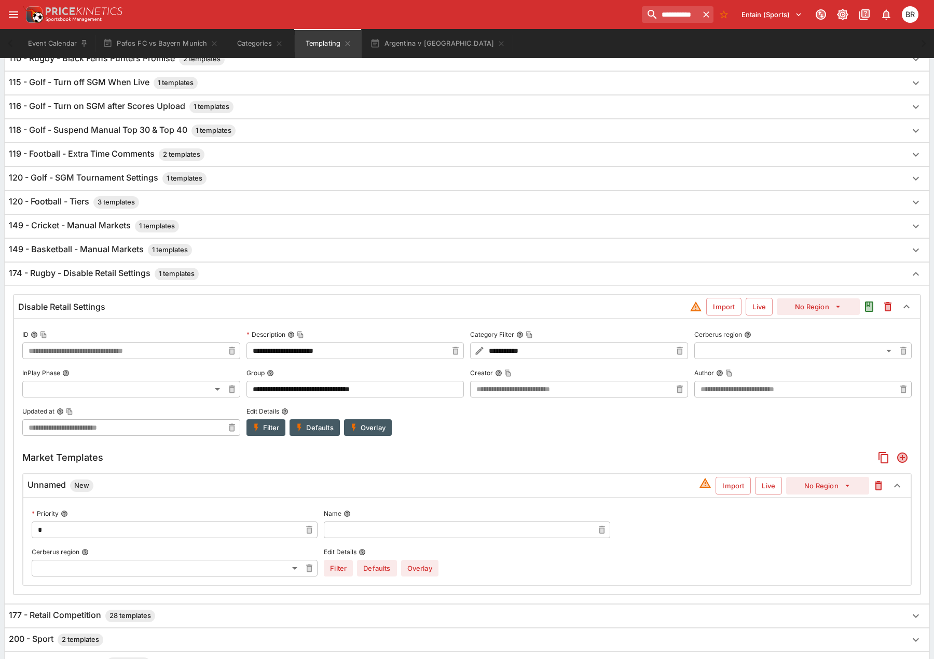
scroll to position [904, 0]
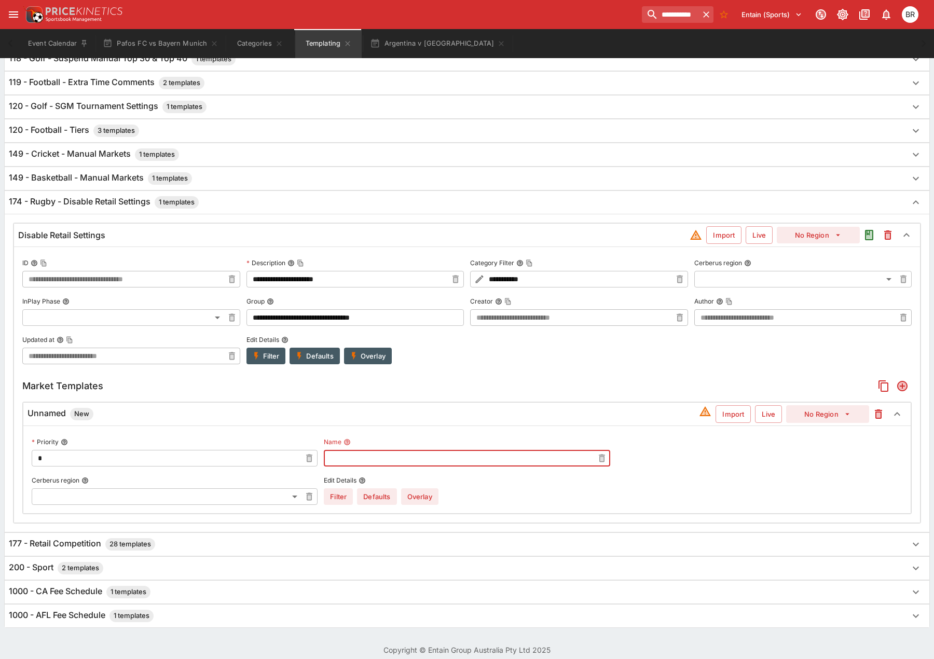
click at [493, 467] on input "text" at bounding box center [458, 458] width 269 height 17
type input "****"
click at [661, 10] on input "**********" at bounding box center [666, 14] width 65 height 17
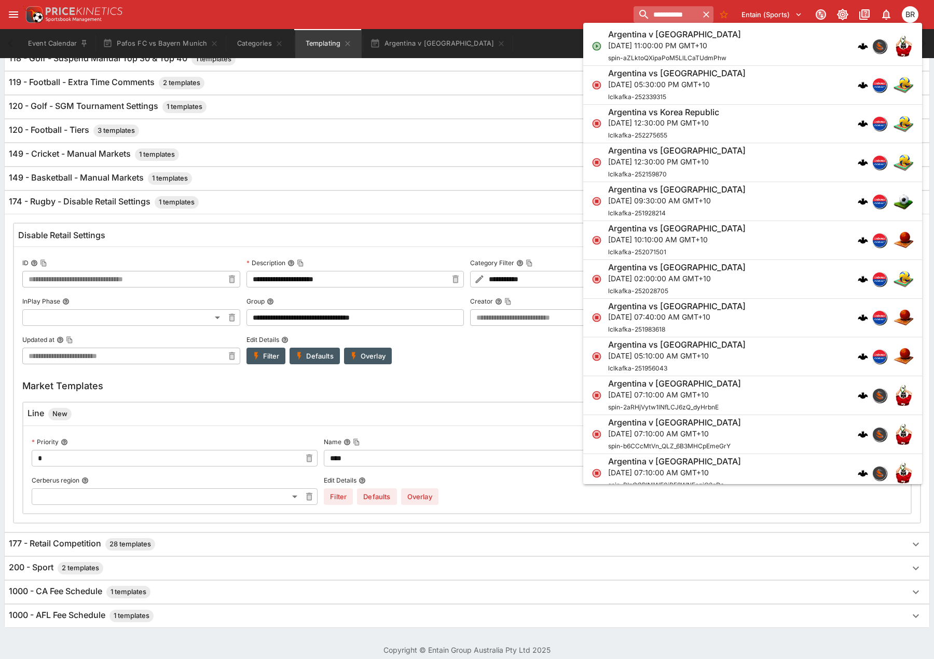
click at [661, 10] on input "**********" at bounding box center [666, 14] width 65 height 17
type input "*"
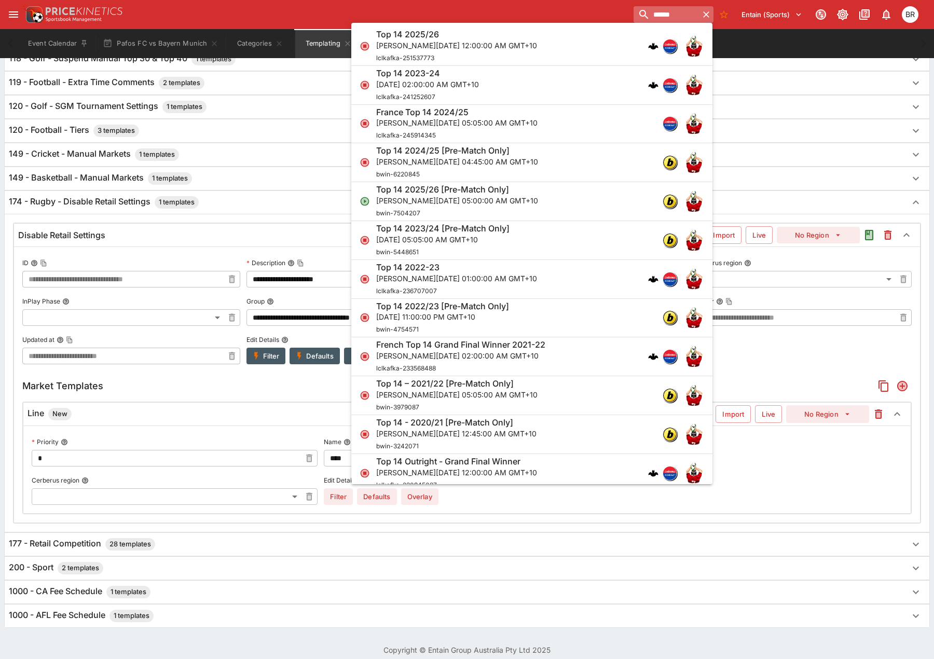
click at [634, 12] on input "******" at bounding box center [666, 14] width 65 height 17
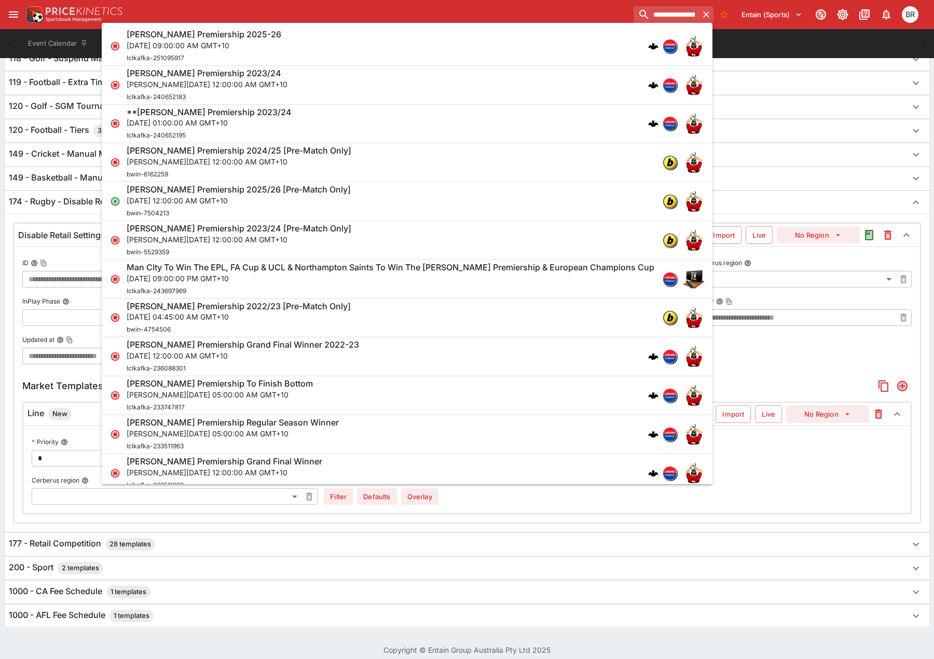
type input "**********"
click at [553, 49] on div "Gallagher Premiership 2025-26 Sat, May 30, 2026, 09:00:00 AM GMT+10 lclkafka-25…" at bounding box center [402, 46] width 551 height 34
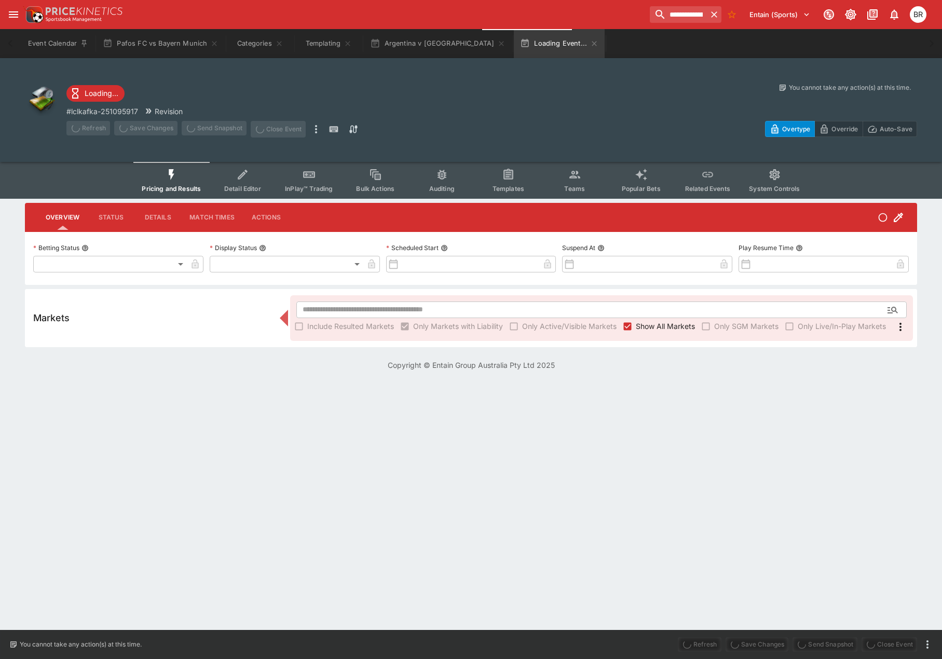
type input "**********"
type input "*******"
type input "**********"
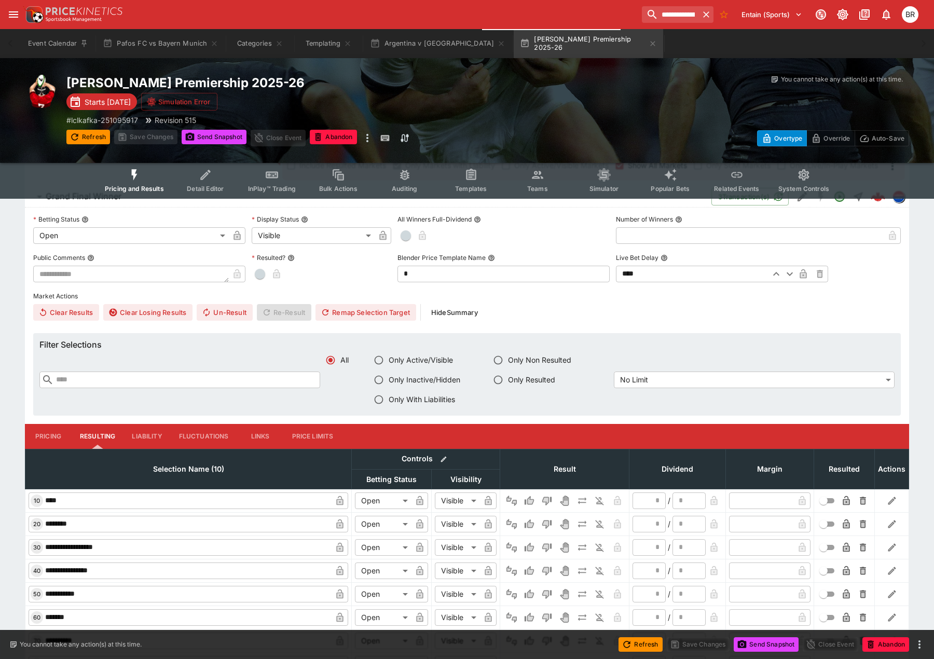
scroll to position [260, 0]
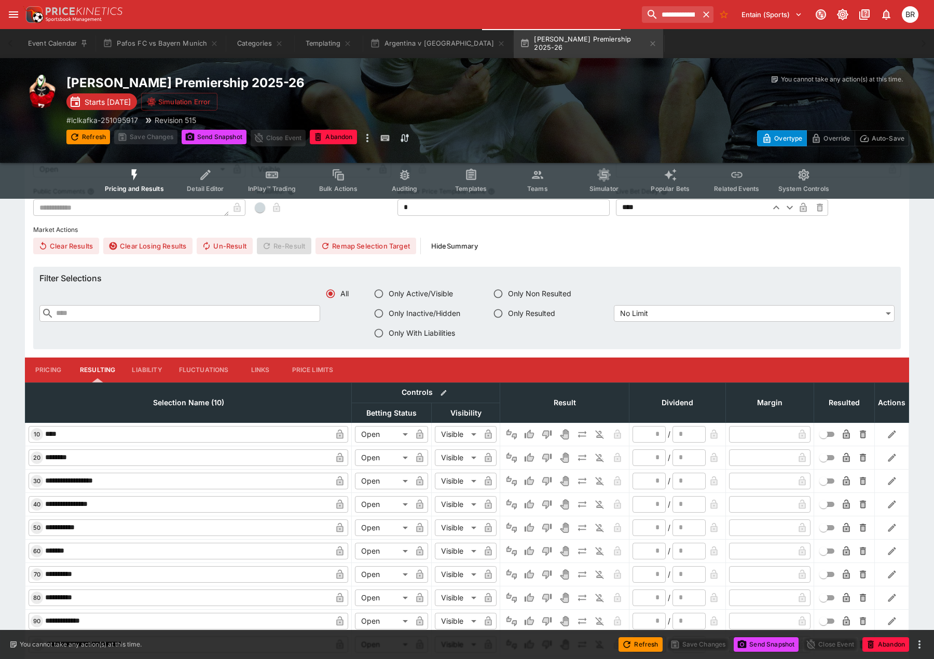
click at [60, 462] on input "********" at bounding box center [187, 458] width 289 height 17
click at [687, 15] on input "**********" at bounding box center [666, 14] width 65 height 17
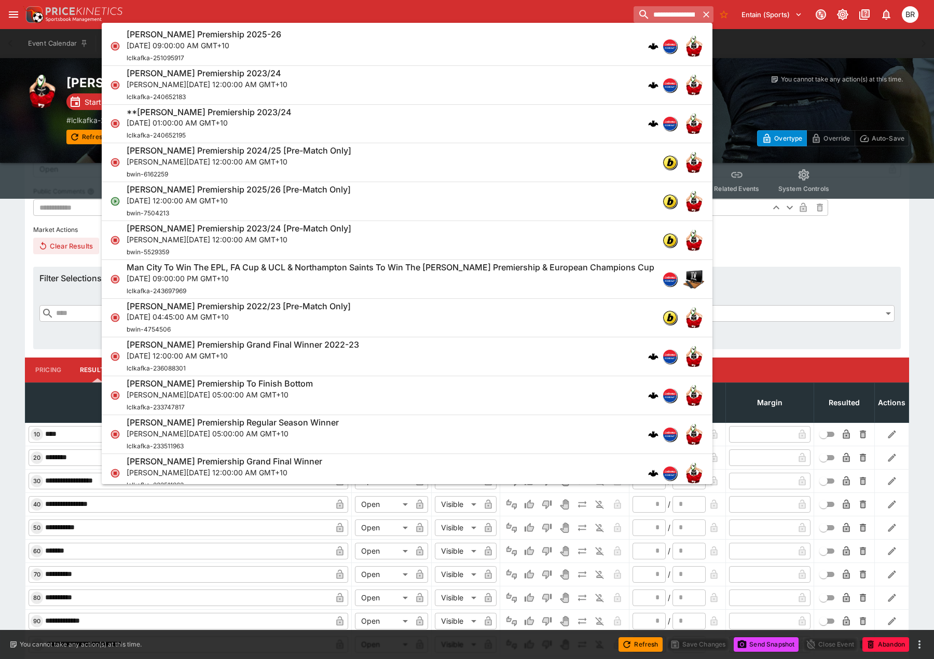
paste input "search"
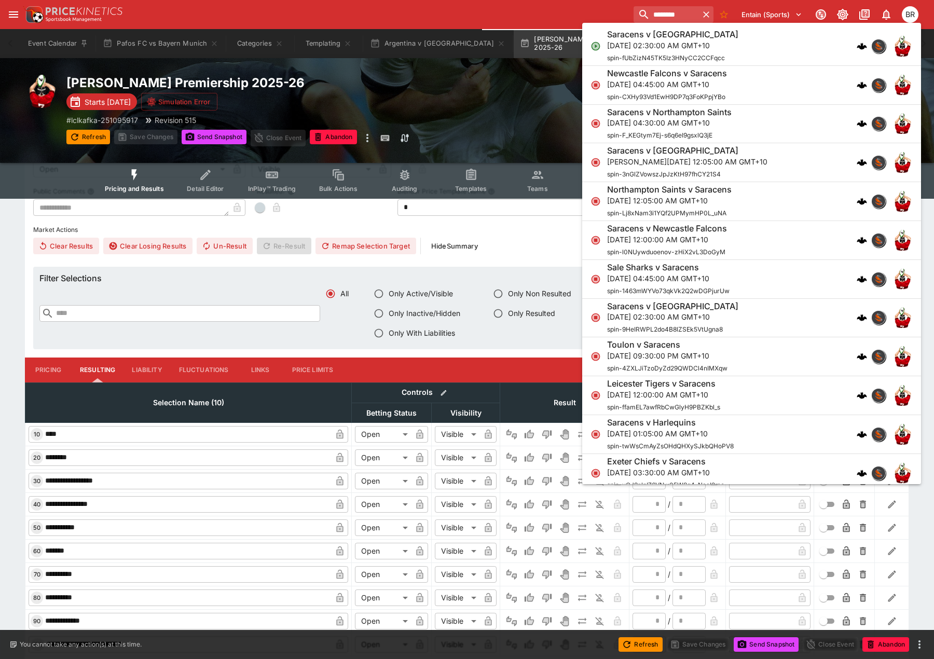
type input "********"
click at [683, 57] on span "spin-fUbZizN45TK5Iz3HNyCC2CCFqcc" at bounding box center [666, 58] width 118 height 8
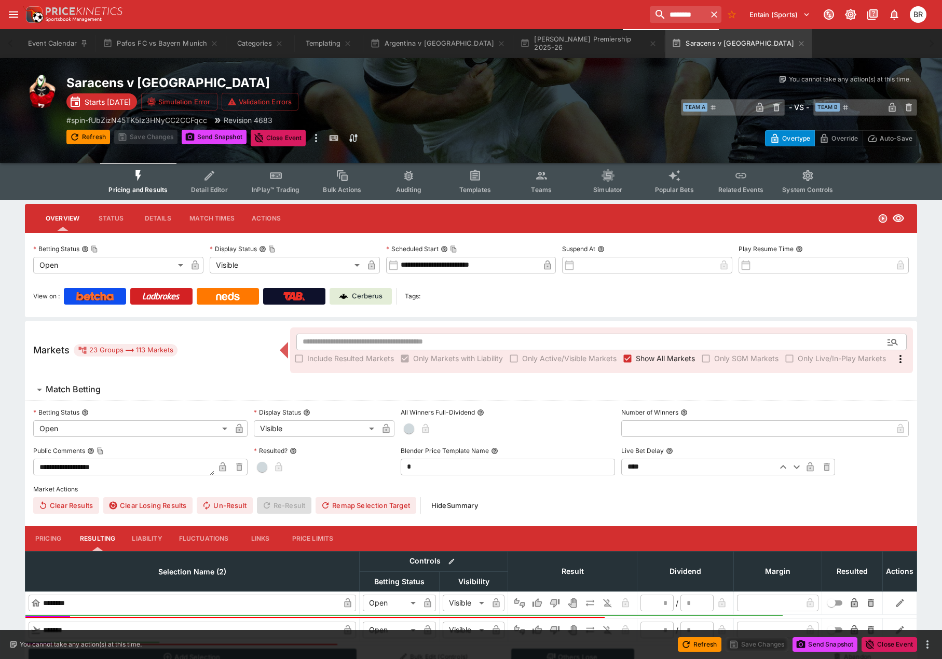
type input "**********"
type input "*******"
type input "**********"
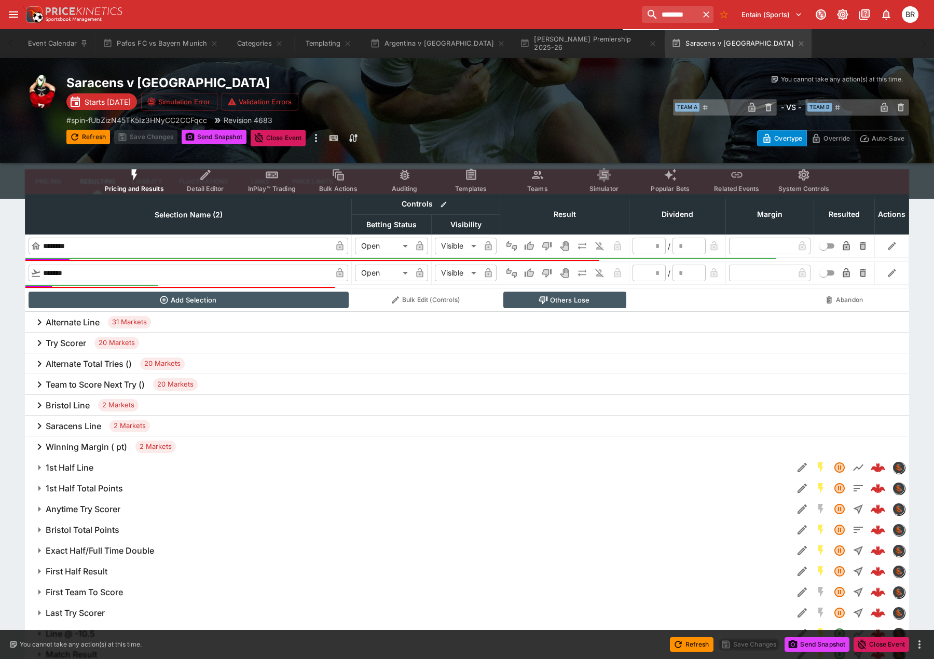
scroll to position [363, 0]
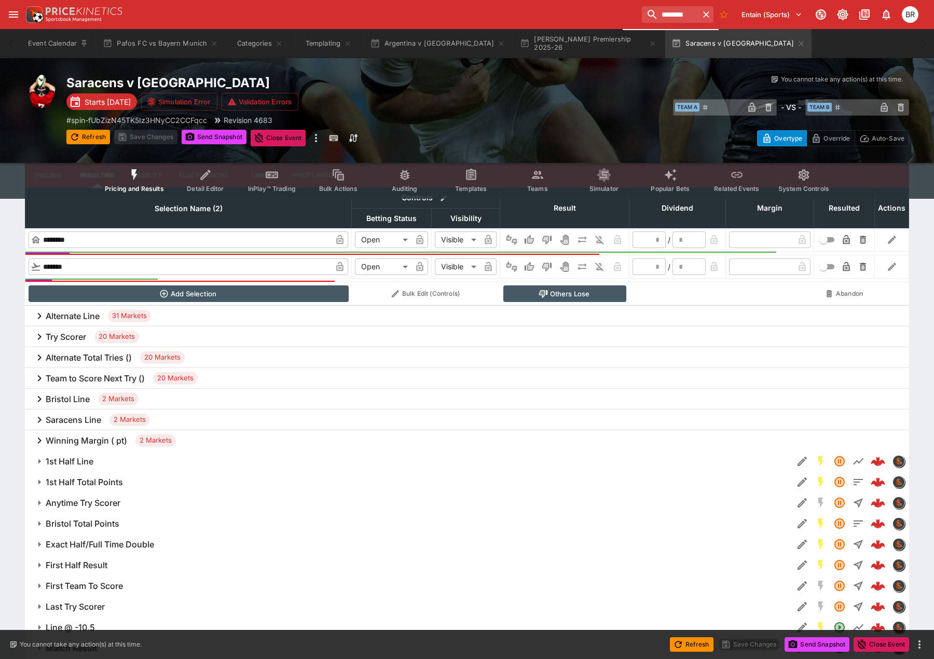
click at [73, 391] on div "Bristol Line 2 Markets" at bounding box center [467, 399] width 885 height 21
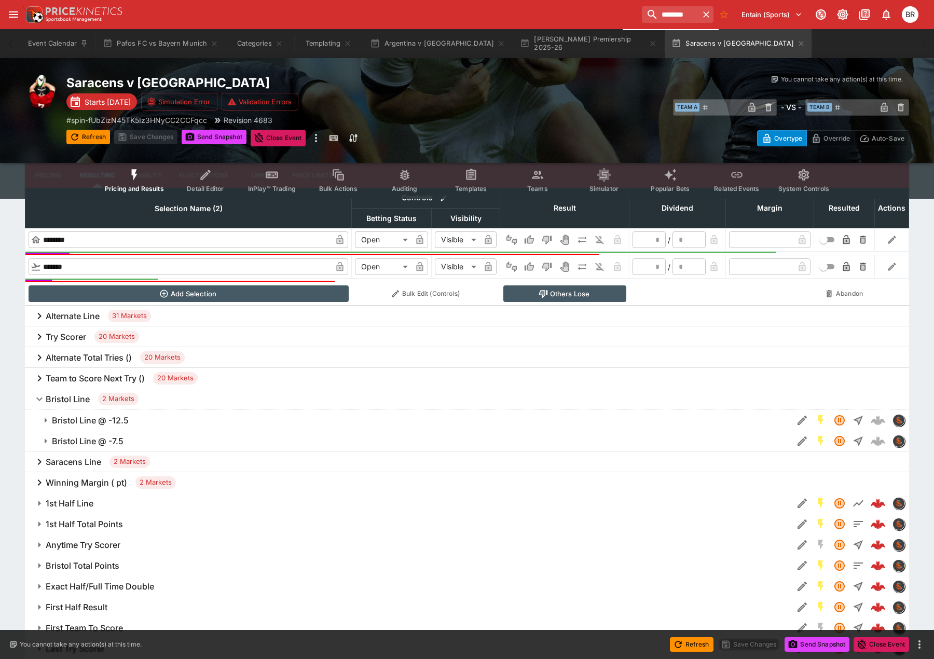
click at [79, 422] on h6 "Bristol Line @ -12.5" at bounding box center [90, 420] width 77 height 11
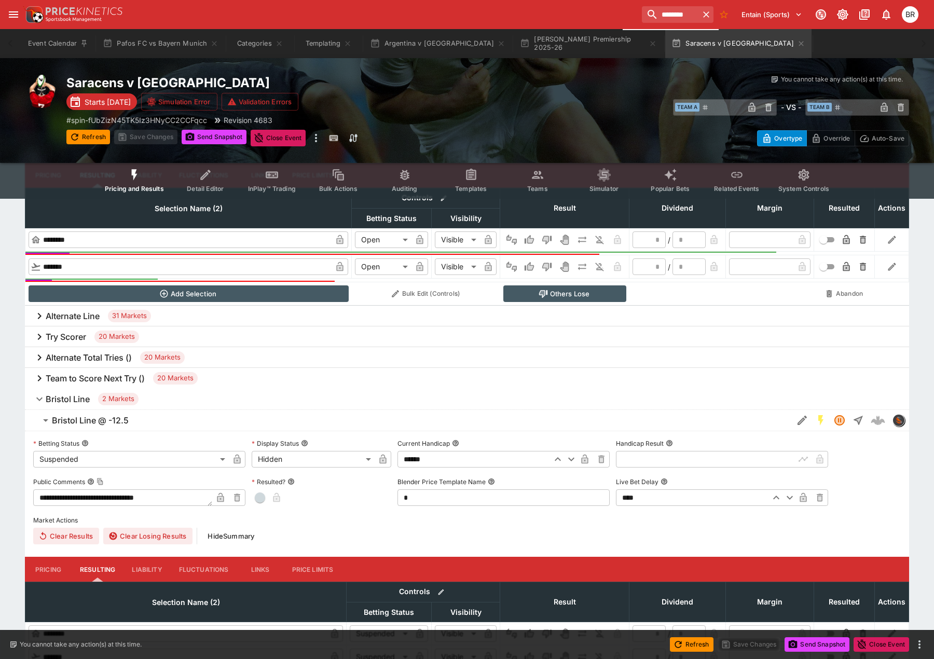
click at [77, 380] on h6 "Team to Score Next Try ()" at bounding box center [95, 378] width 99 height 11
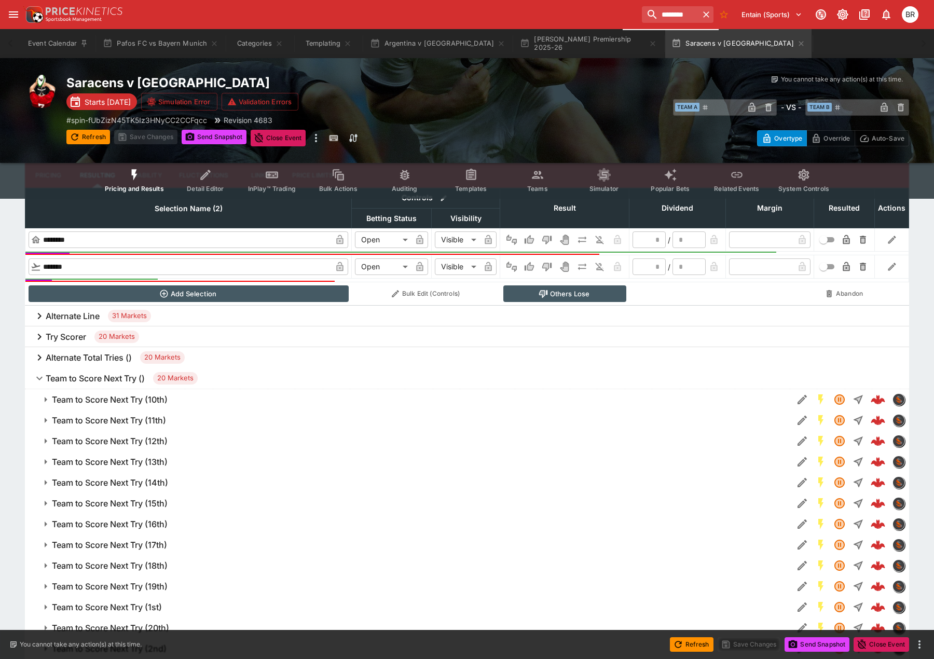
click at [70, 380] on h6 "Team to Score Next Try ()" at bounding box center [95, 378] width 99 height 11
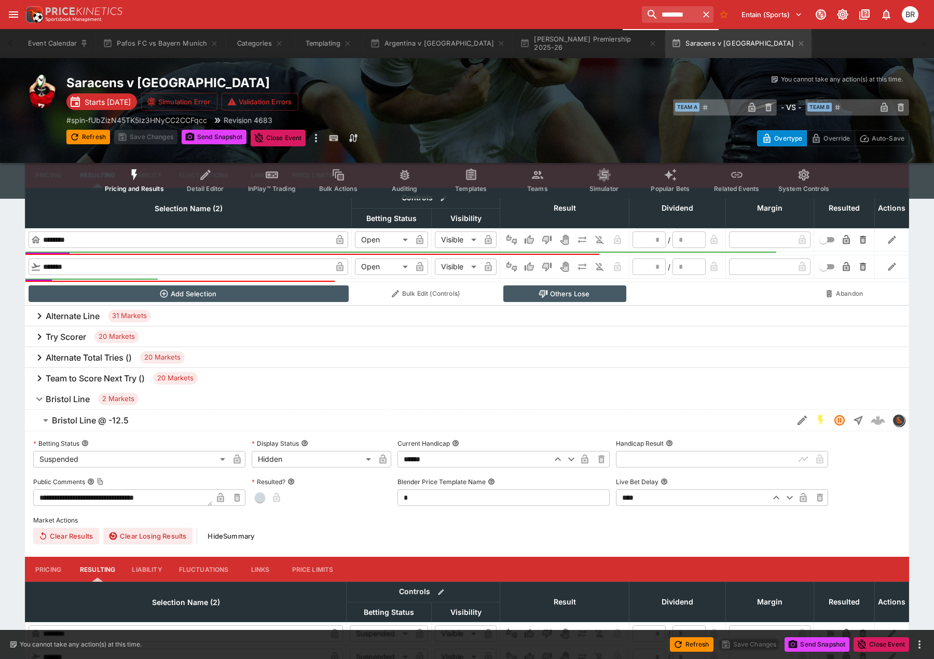
click at [59, 398] on h6 "Bristol Line" at bounding box center [68, 399] width 44 height 11
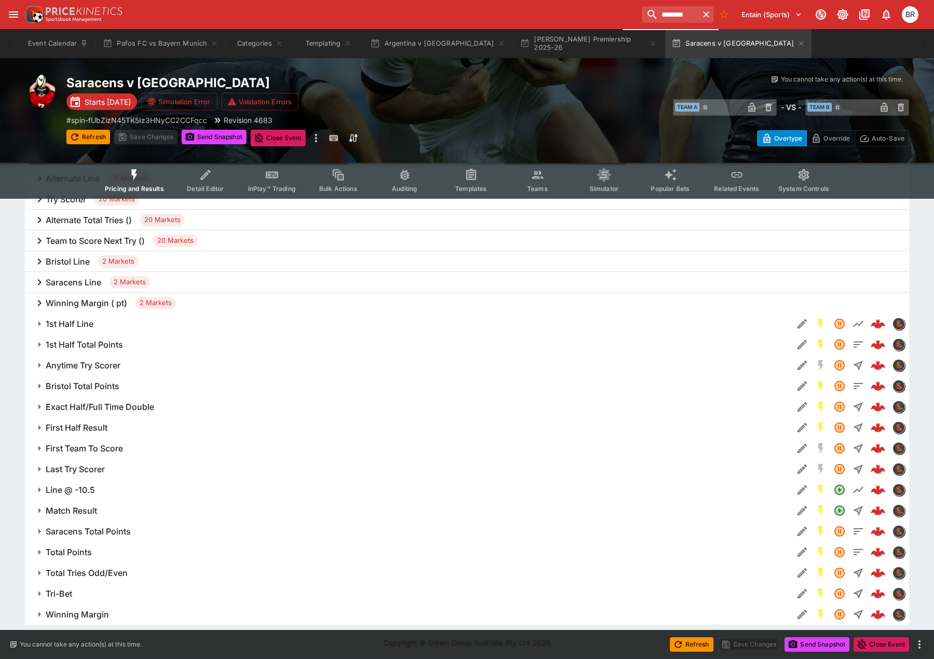
scroll to position [503, 0]
click at [318, 49] on button "Templating" at bounding box center [328, 43] width 66 height 29
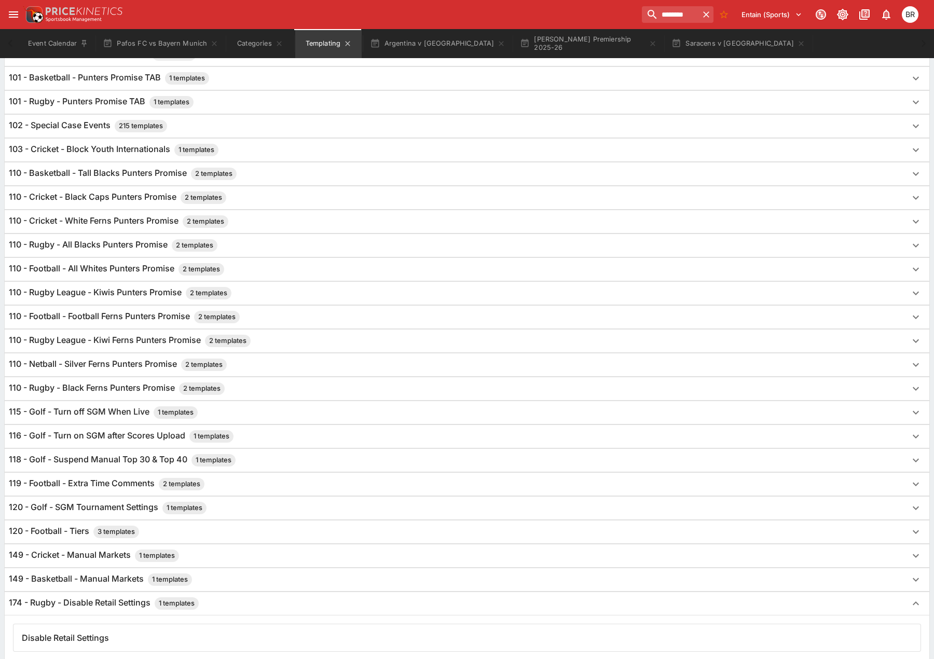
scroll to position [636, 0]
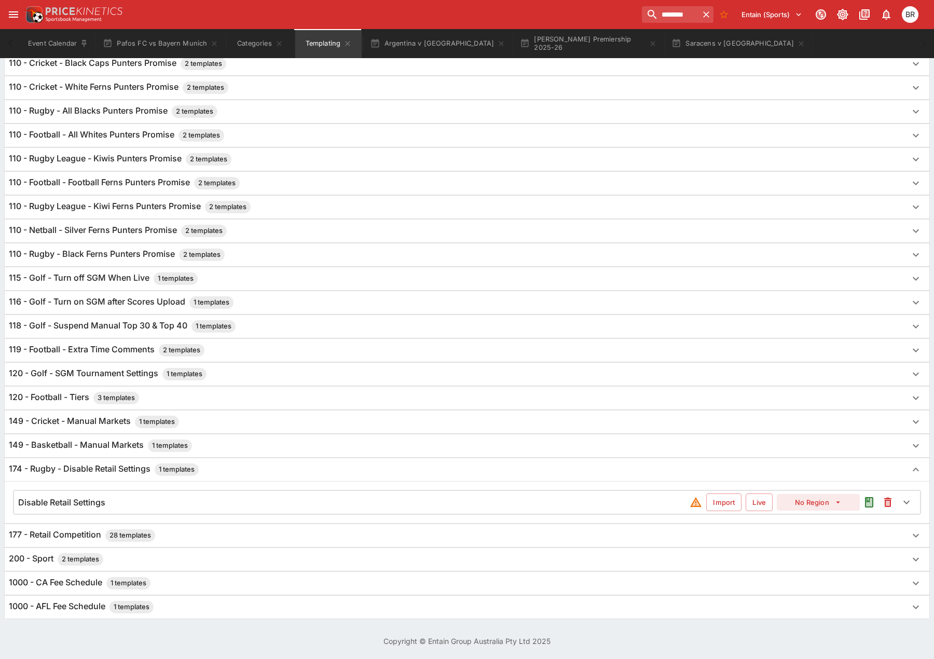
click at [412, 498] on div "Disable Retail Settings" at bounding box center [354, 502] width 672 height 11
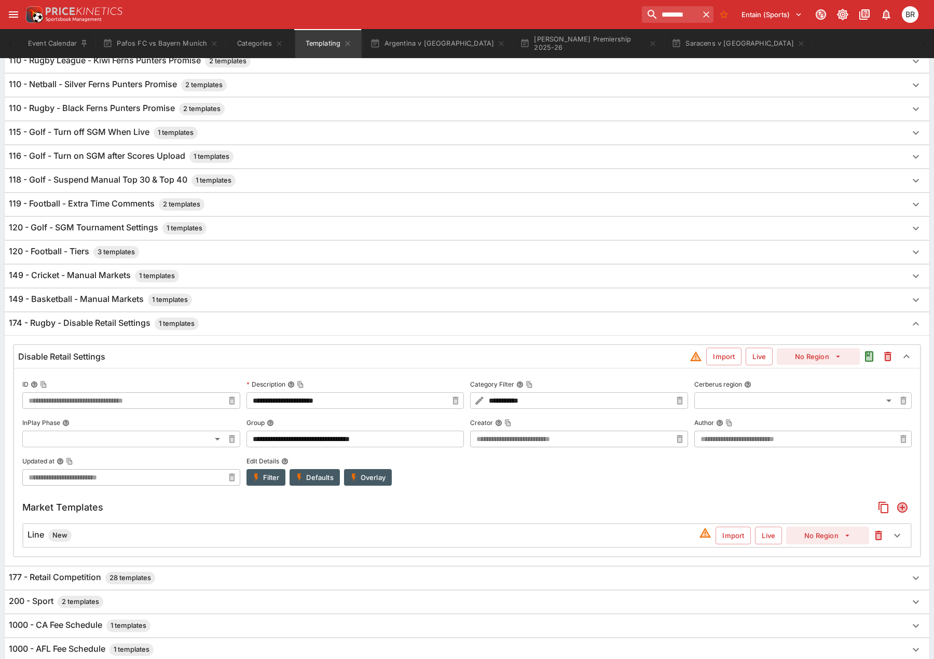
scroll to position [792, 0]
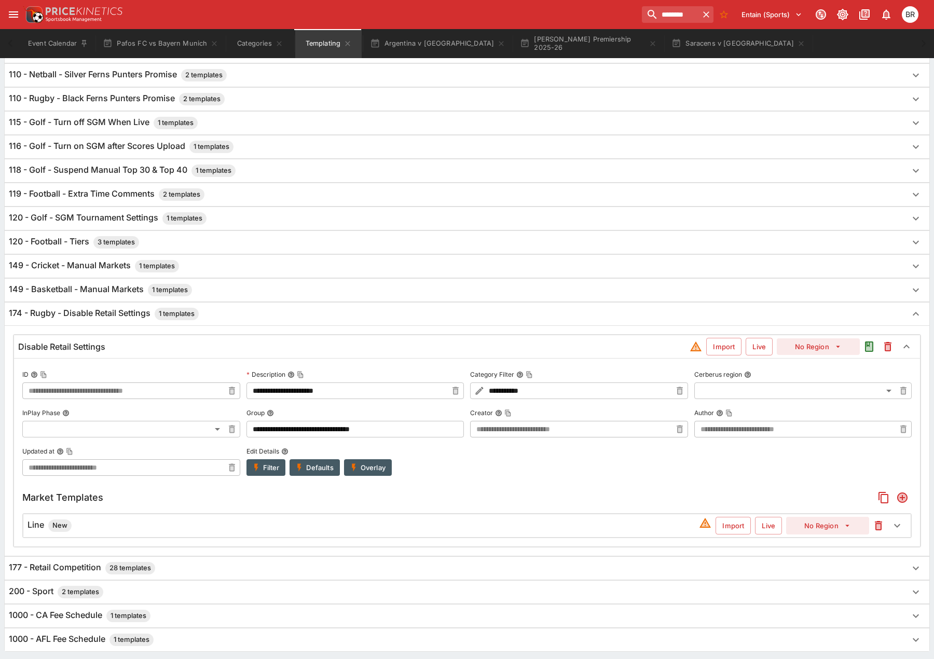
click at [474, 530] on div "Line New" at bounding box center [364, 526] width 672 height 12
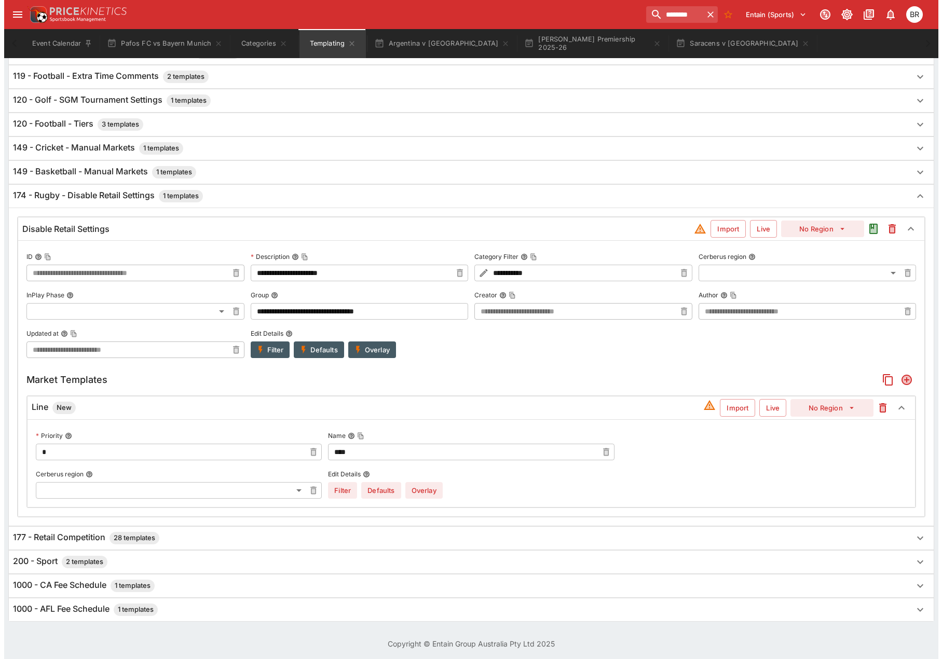
scroll to position [913, 0]
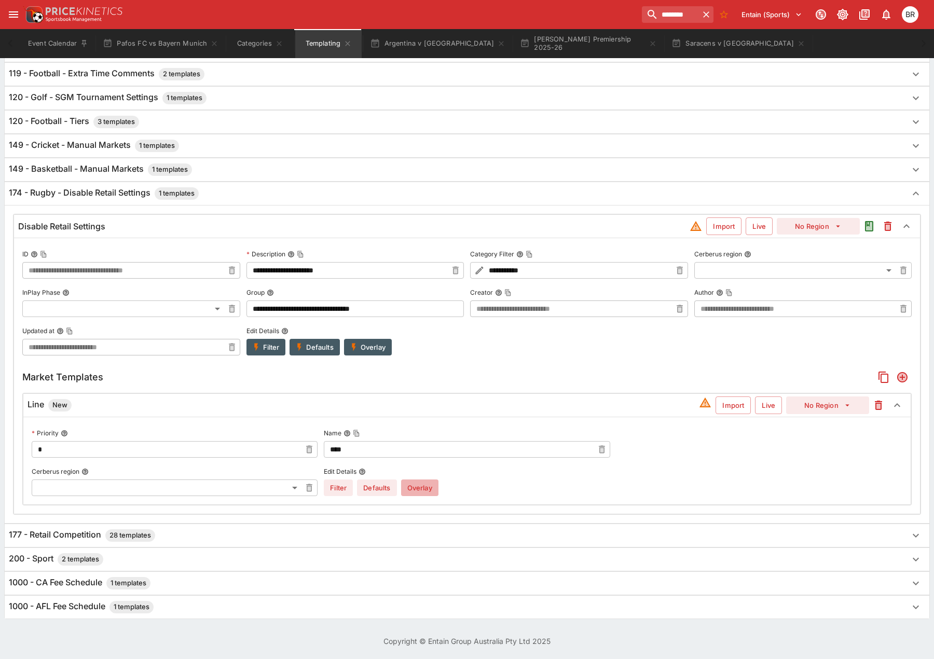
click at [434, 486] on button "Overlay" at bounding box center [419, 488] width 37 height 17
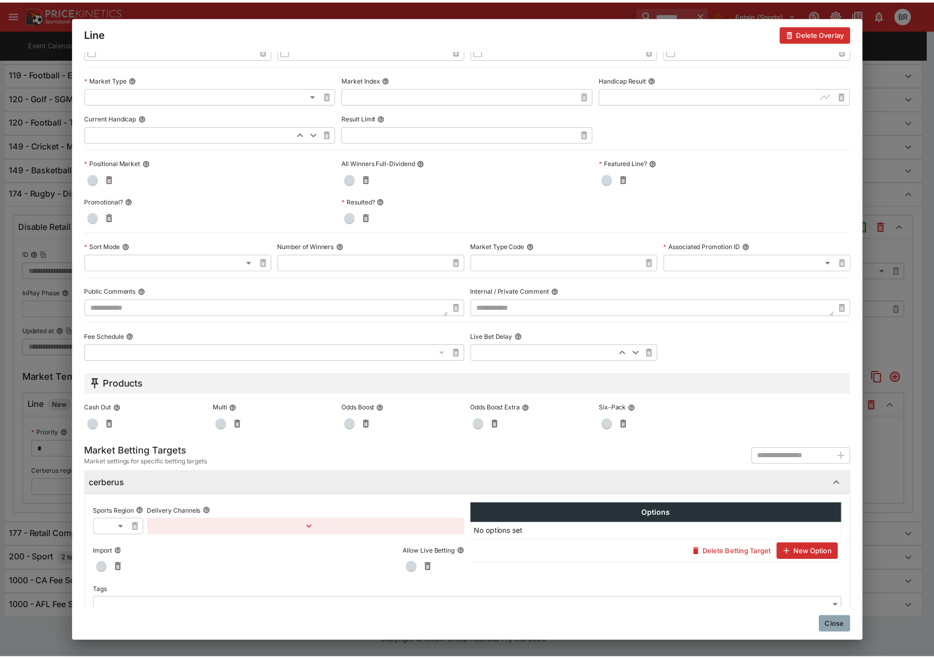
scroll to position [321, 0]
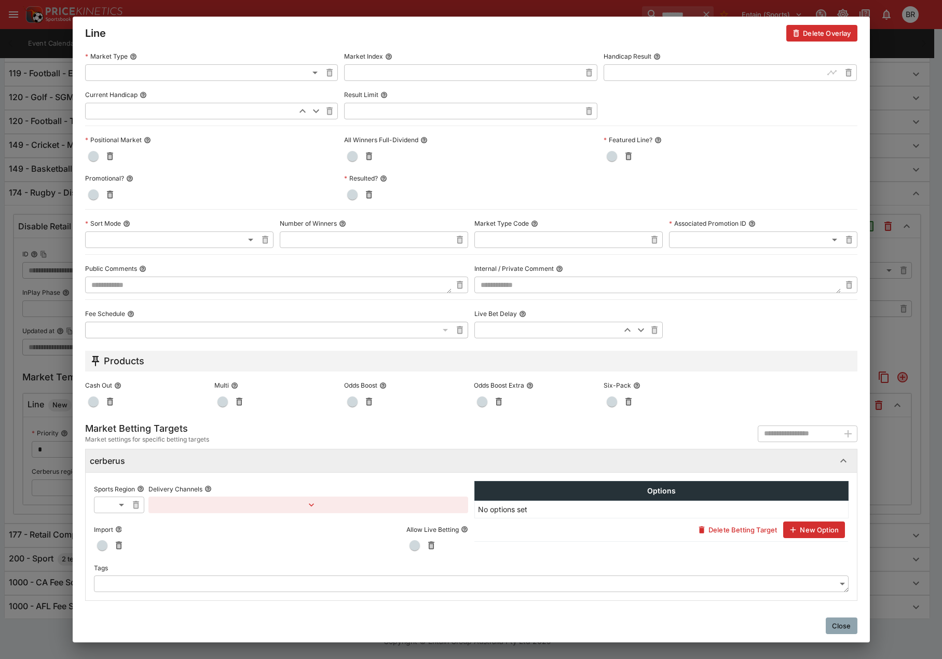
click at [279, 508] on button "button" at bounding box center [308, 505] width 320 height 17
click at [218, 525] on button "Add Target Brands" at bounding box center [193, 528] width 73 height 17
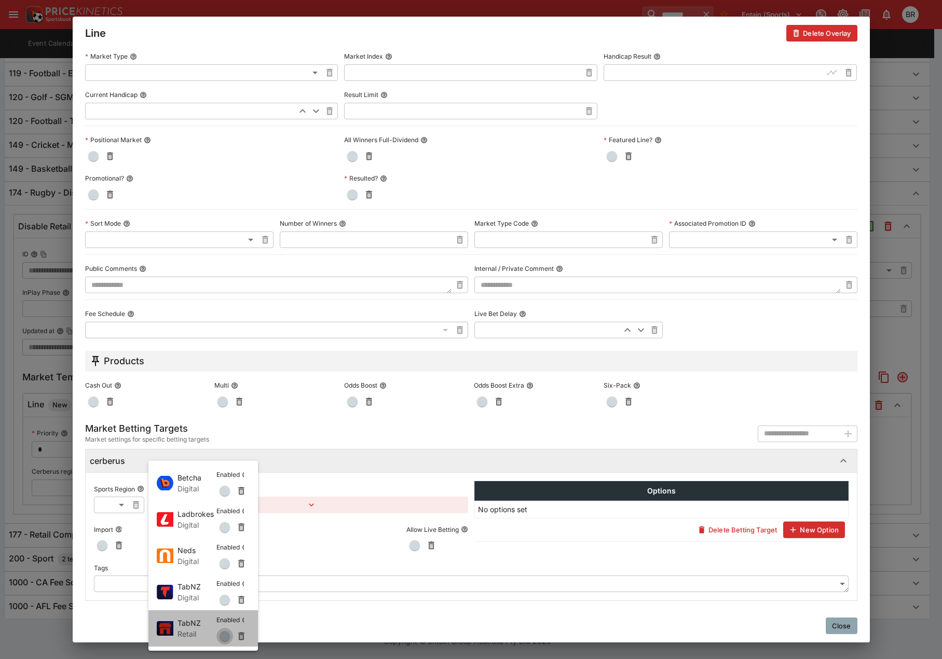
click at [226, 634] on span "button" at bounding box center [225, 636] width 10 height 10
click at [846, 621] on div at bounding box center [471, 329] width 942 height 659
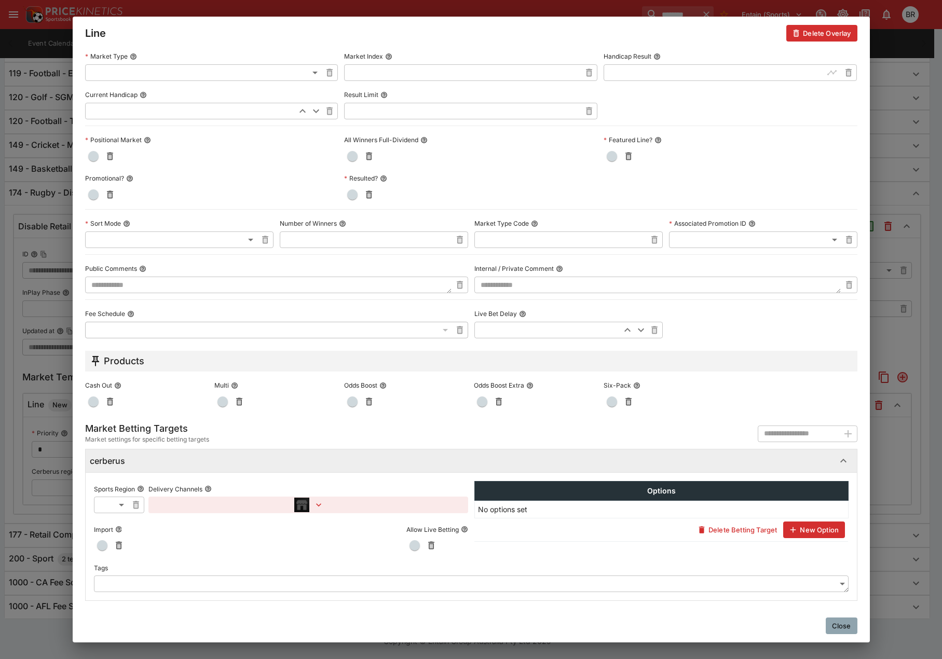
click at [846, 627] on button "Close" at bounding box center [842, 626] width 32 height 17
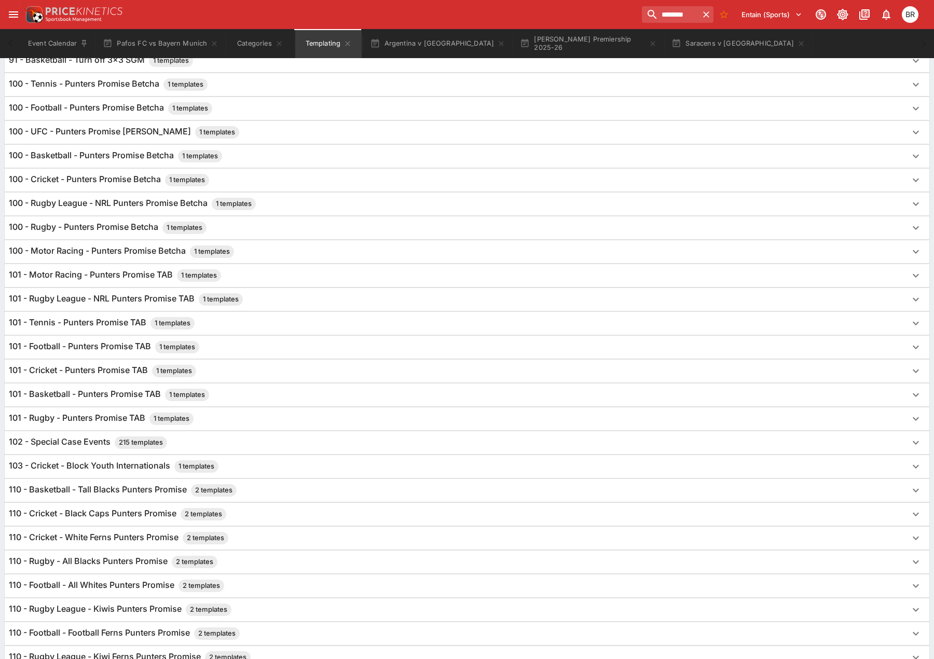
scroll to position [0, 0]
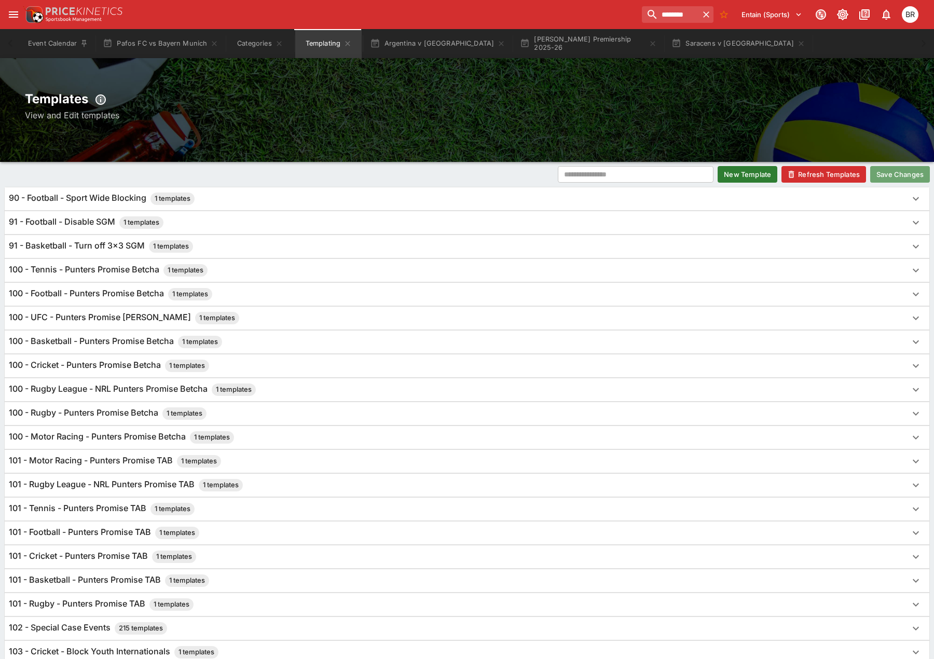
click at [887, 181] on button "Save Changes" at bounding box center [901, 174] width 60 height 17
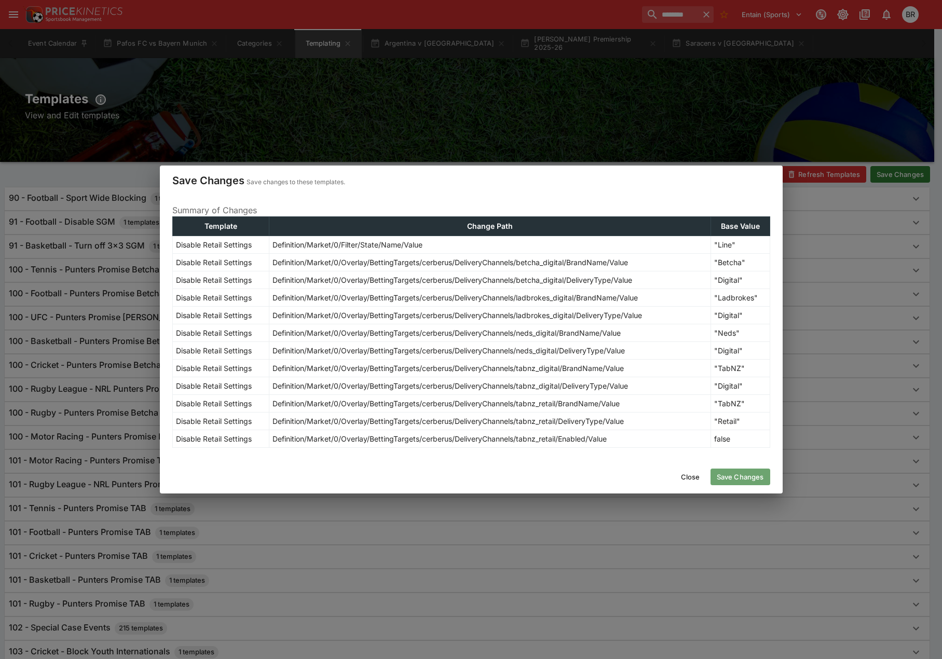
click at [750, 480] on button "Save Changes" at bounding box center [741, 477] width 60 height 17
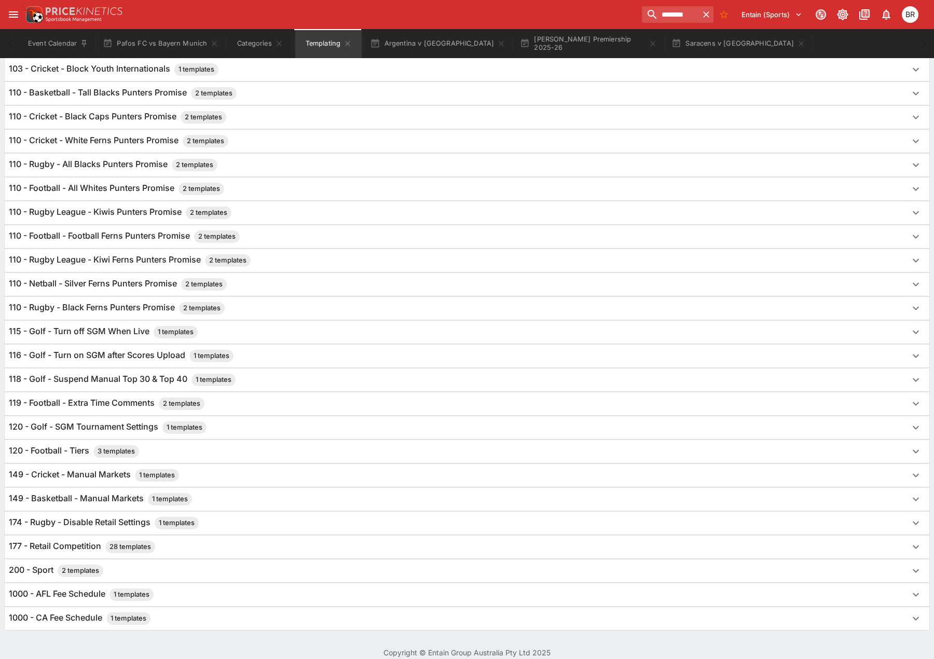
scroll to position [594, 0]
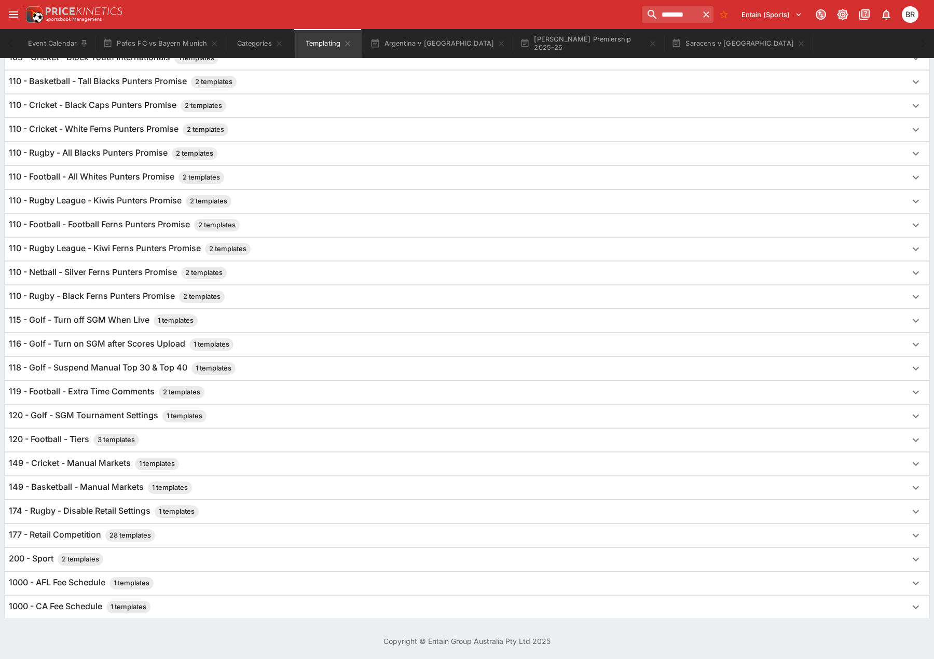
click at [285, 518] on div "174 - Rugby - Disable Retail Settings 1 templates" at bounding box center [458, 512] width 898 height 12
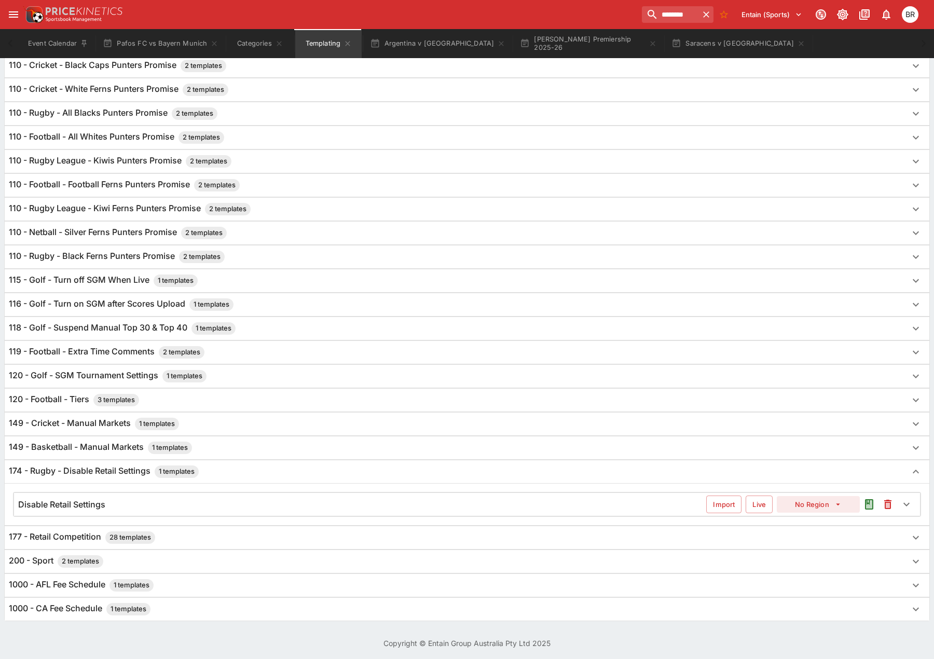
scroll to position [636, 0]
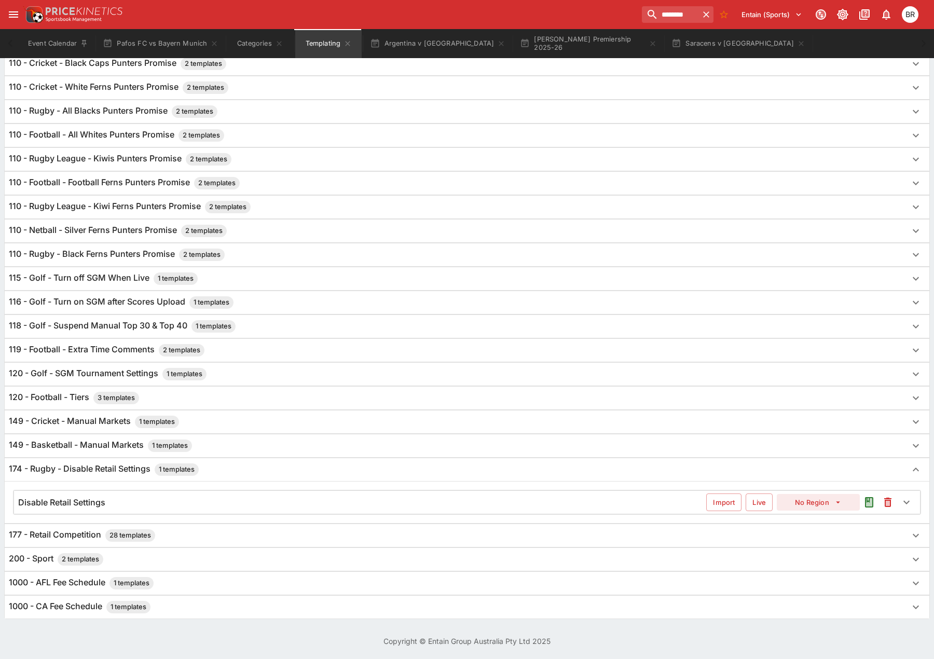
click at [269, 502] on div "Disable Retail Settings" at bounding box center [362, 502] width 688 height 11
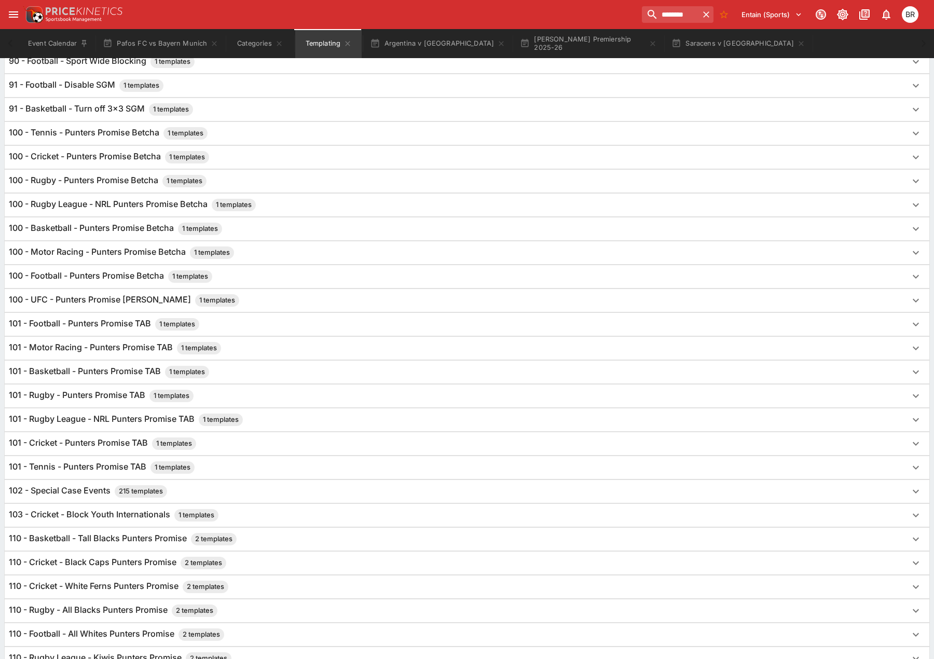
scroll to position [0, 0]
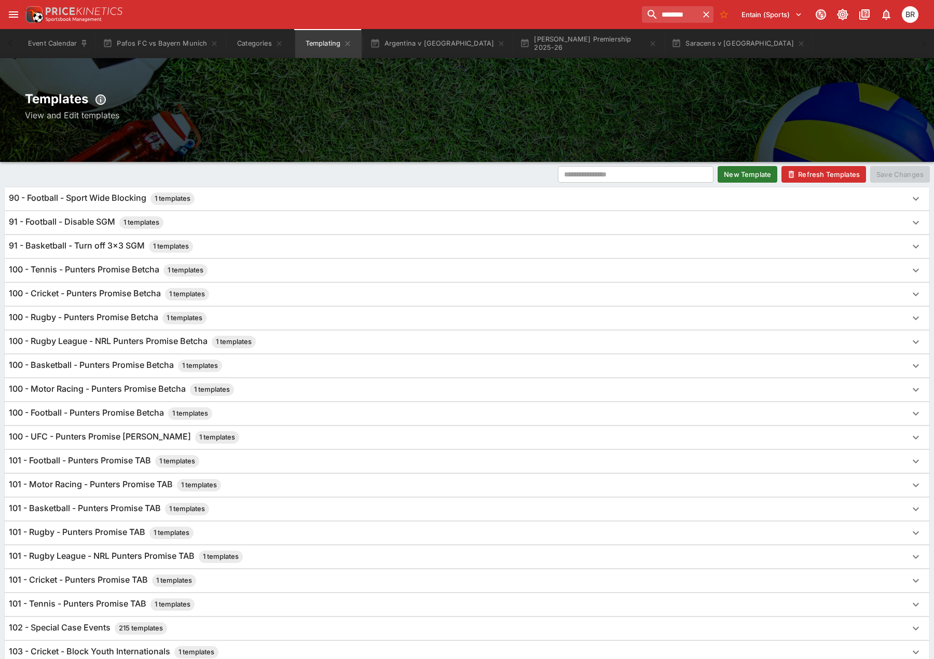
click at [832, 181] on button "Refresh Templates" at bounding box center [824, 174] width 85 height 17
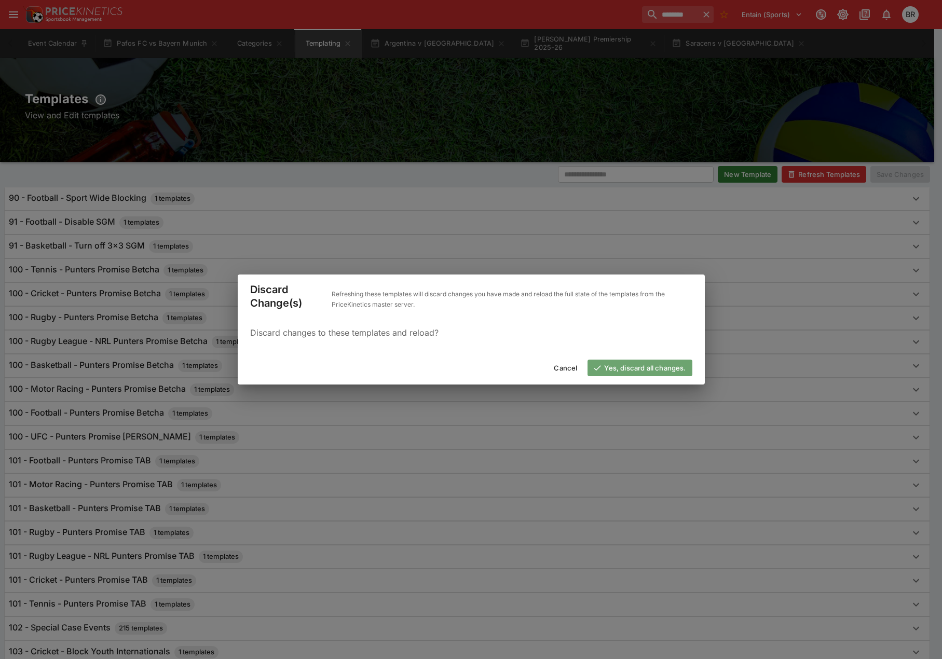
click at [656, 369] on button "Yes, discard all changes." at bounding box center [640, 368] width 104 height 17
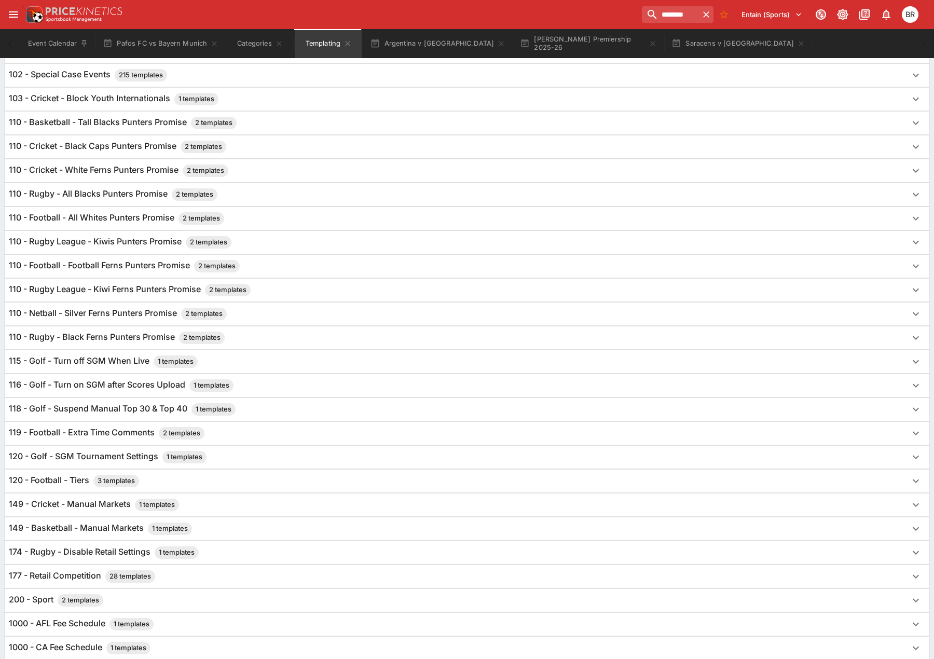
scroll to position [594, 0]
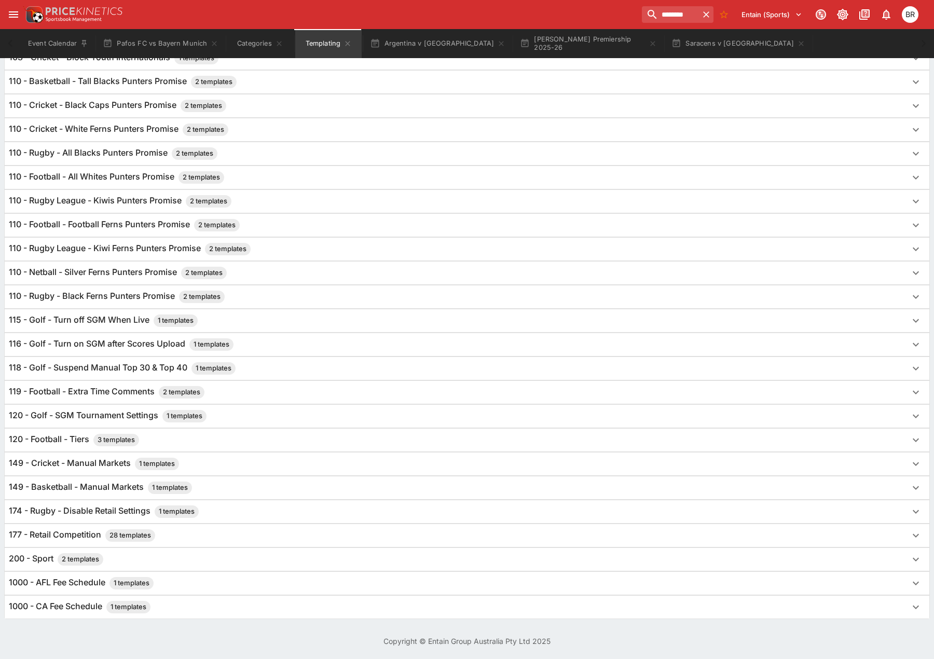
click at [266, 510] on div "174 - Rugby - Disable Retail Settings 1 templates" at bounding box center [458, 512] width 898 height 12
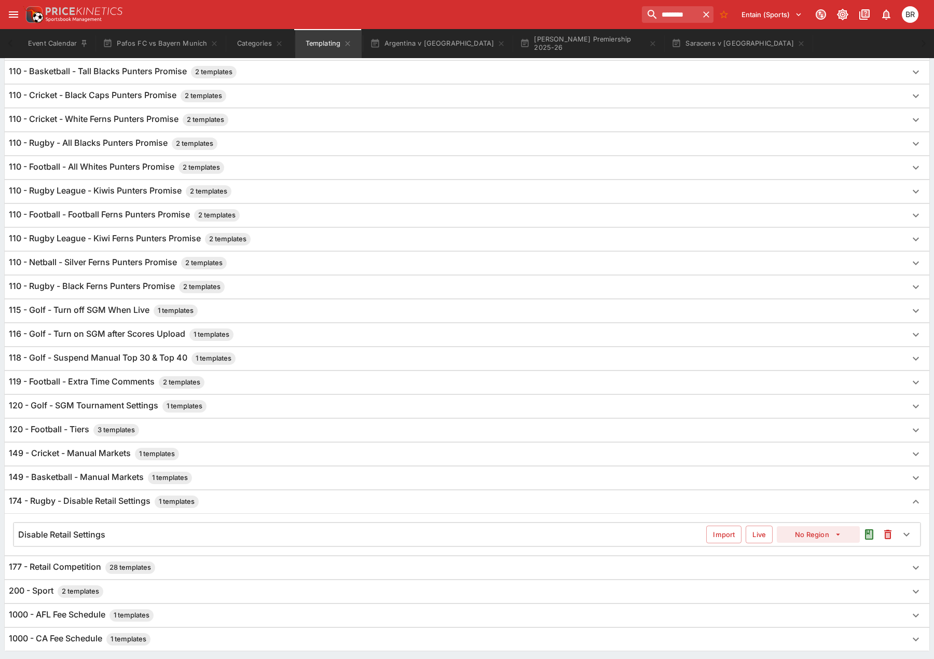
scroll to position [636, 0]
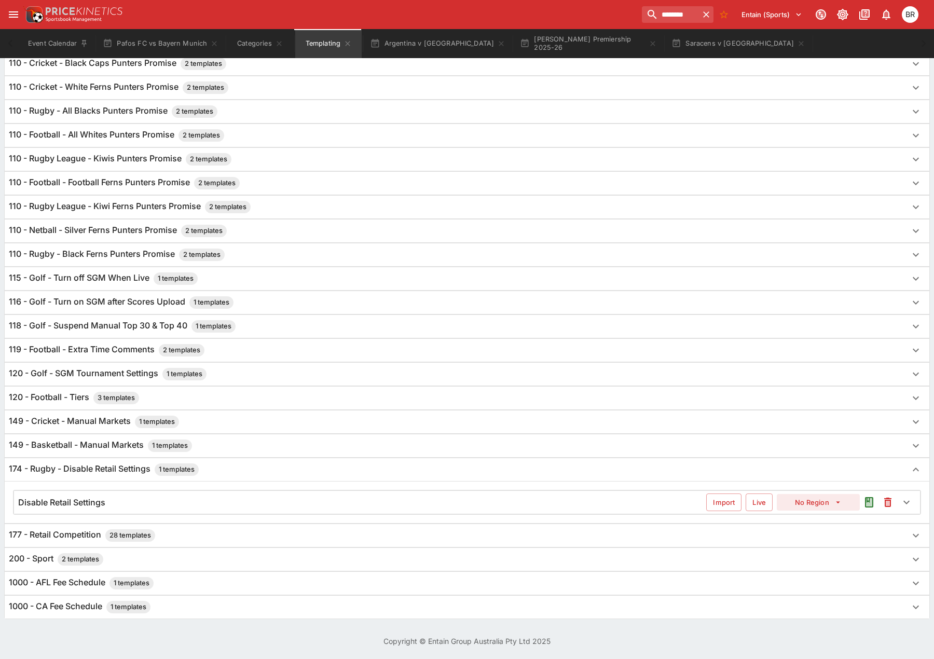
click at [274, 496] on div "Disable Retail Settings Import Live No Region" at bounding box center [467, 502] width 906 height 23
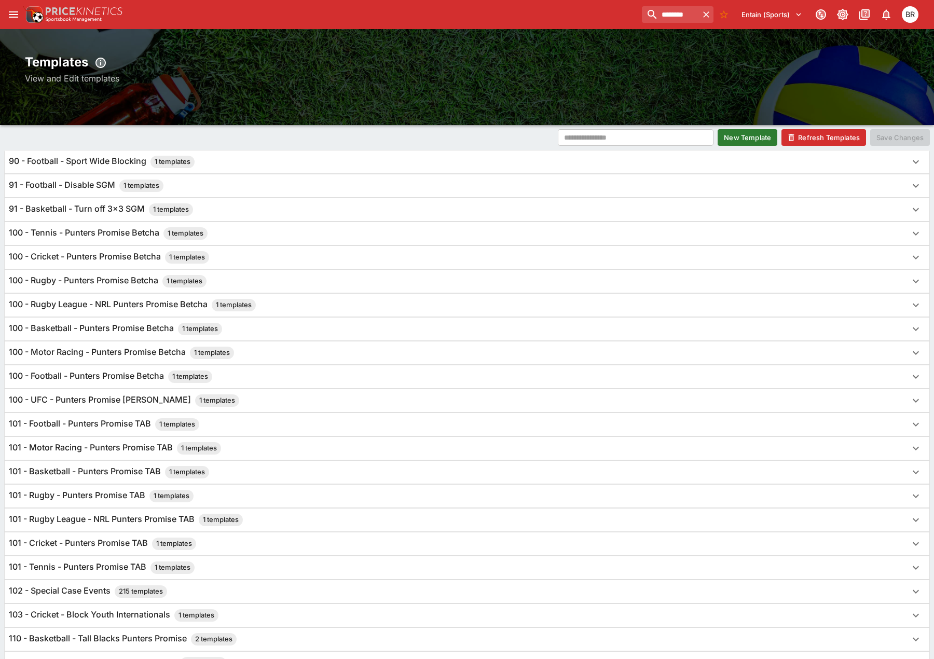
scroll to position [0, 0]
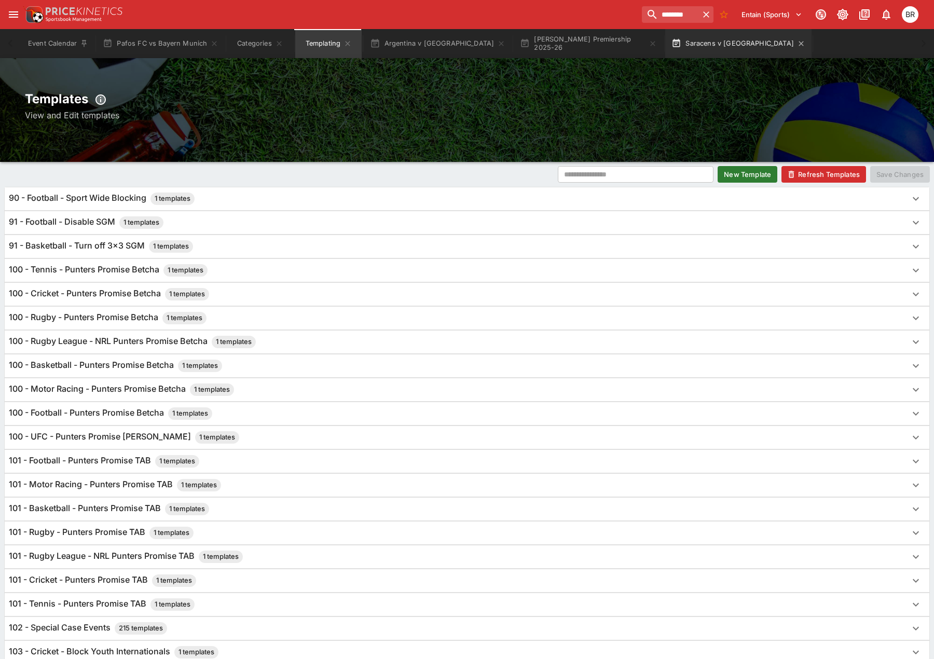
click at [666, 51] on button "Saracens v Bristol" at bounding box center [739, 43] width 146 height 29
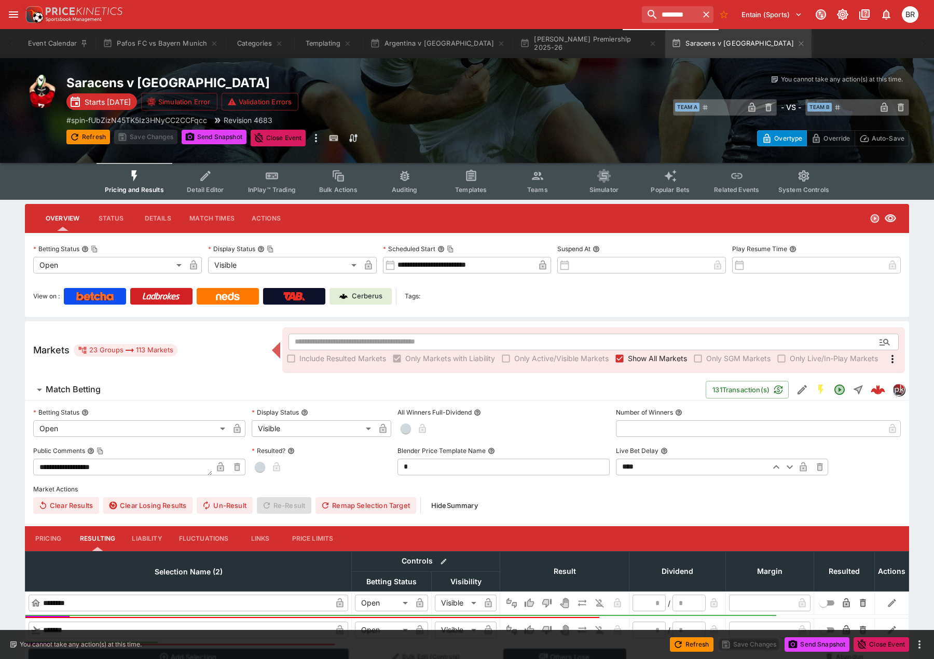
click at [231, 183] on button "Detail Editor" at bounding box center [205, 181] width 66 height 37
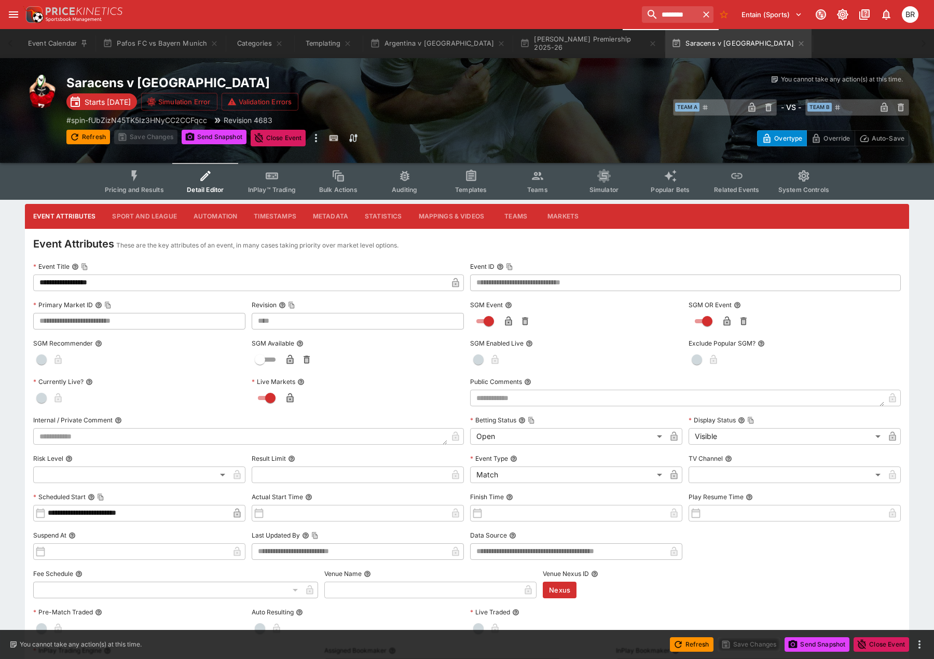
click at [329, 216] on button "Metadata" at bounding box center [331, 216] width 52 height 25
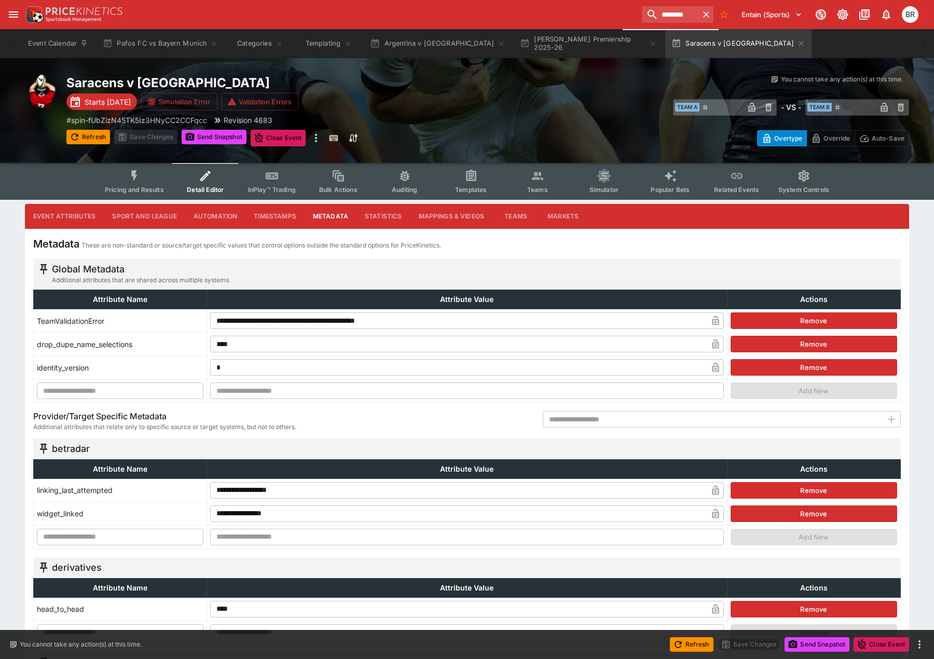
click at [701, 416] on input "text" at bounding box center [713, 419] width 340 height 17
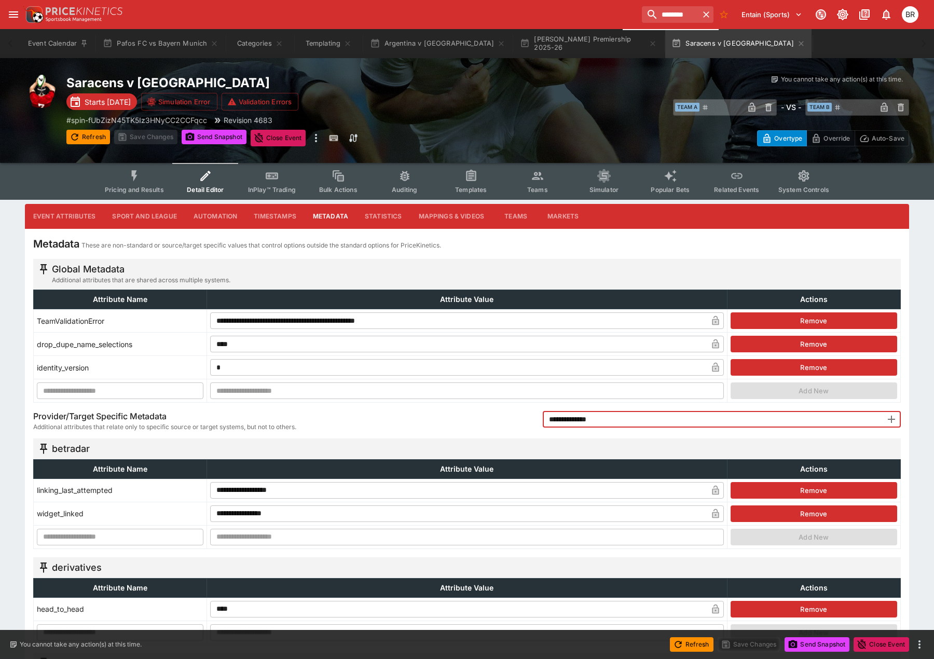
type input "**********"
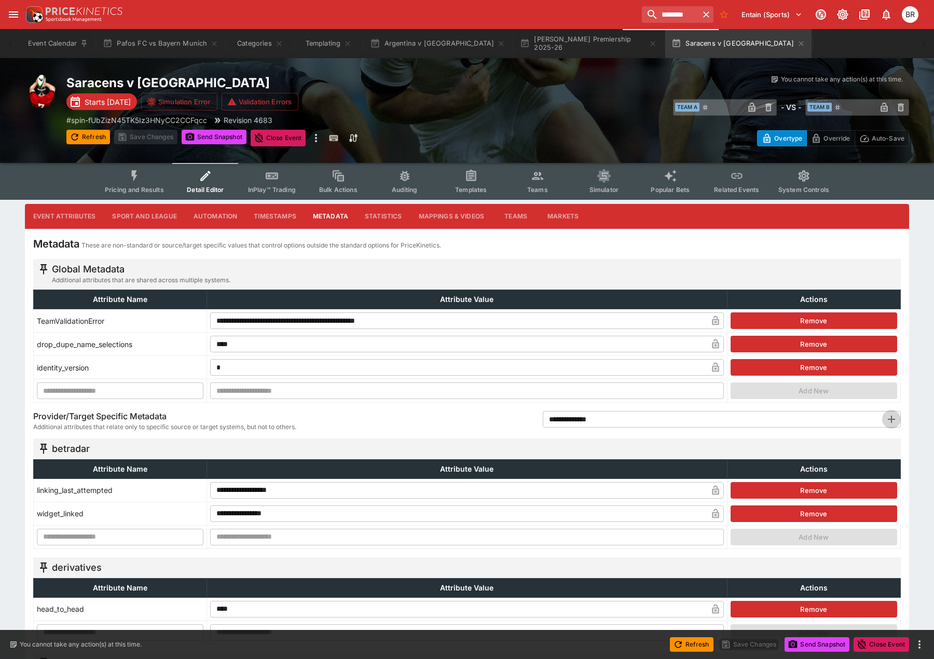
click at [887, 417] on icon "button" at bounding box center [892, 419] width 12 height 12
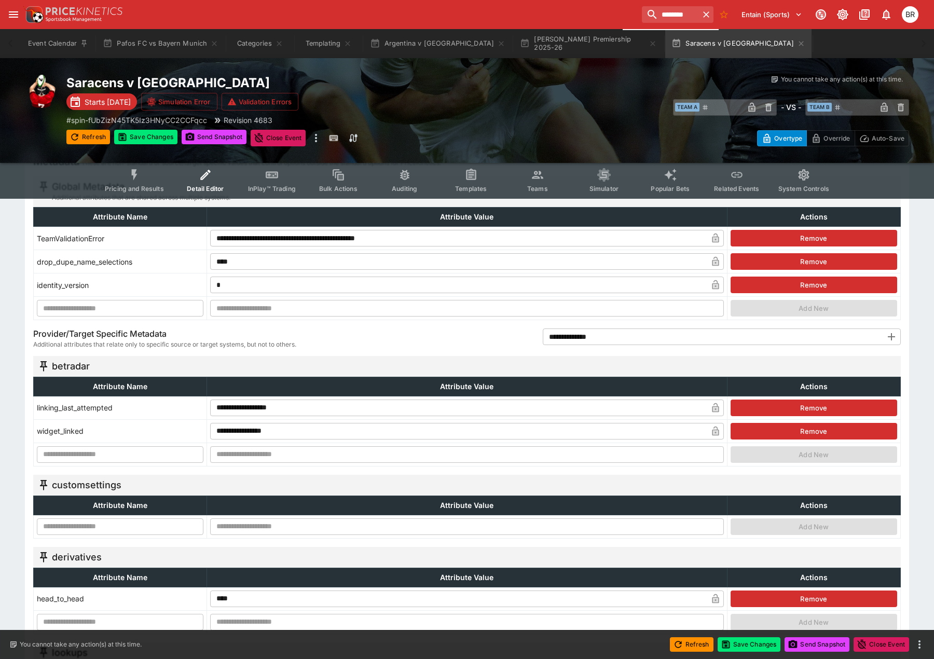
scroll to position [156, 0]
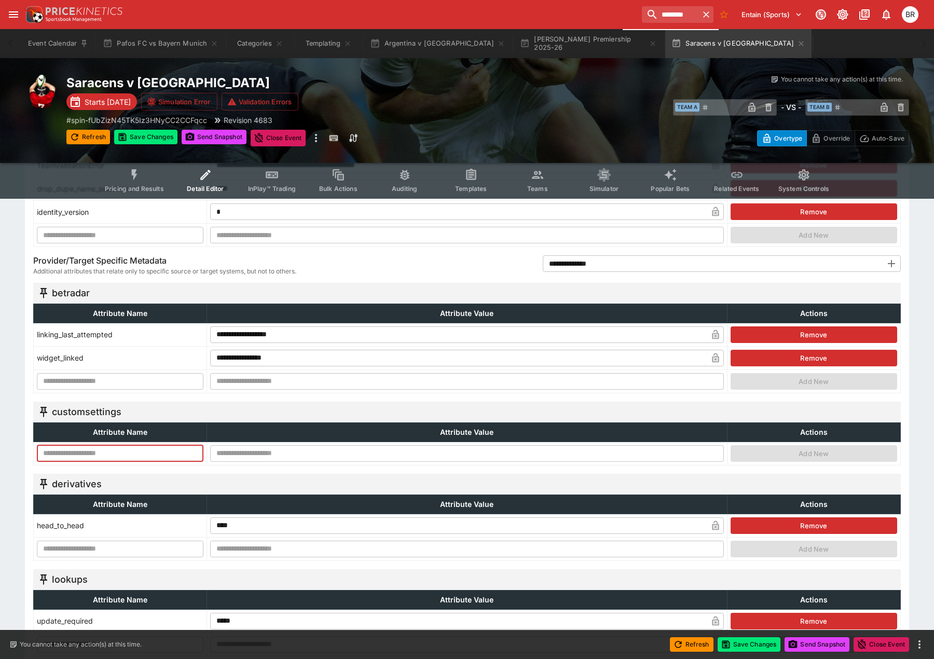
click at [162, 450] on input "text" at bounding box center [120, 453] width 167 height 17
type input "*"
type input "******"
click at [337, 35] on button "Templating" at bounding box center [328, 43] width 66 height 29
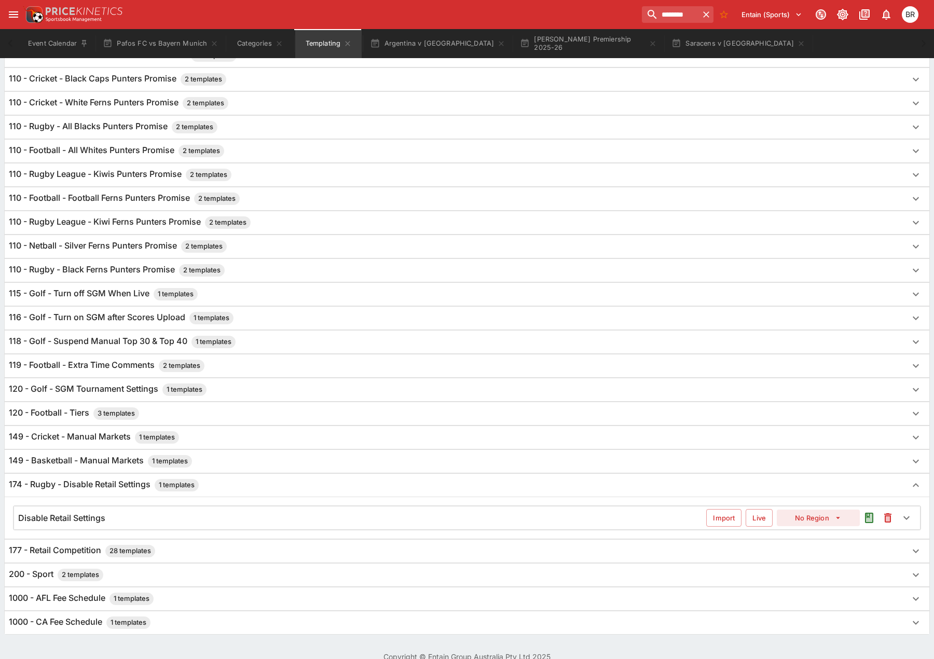
scroll to position [636, 0]
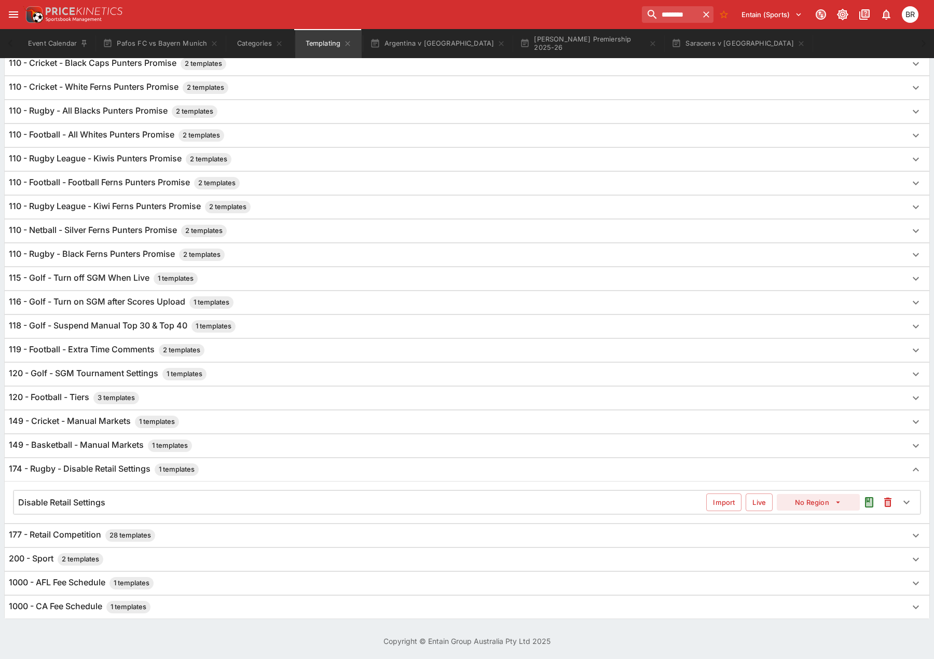
click at [184, 504] on div "Disable Retail Settings" at bounding box center [362, 502] width 688 height 11
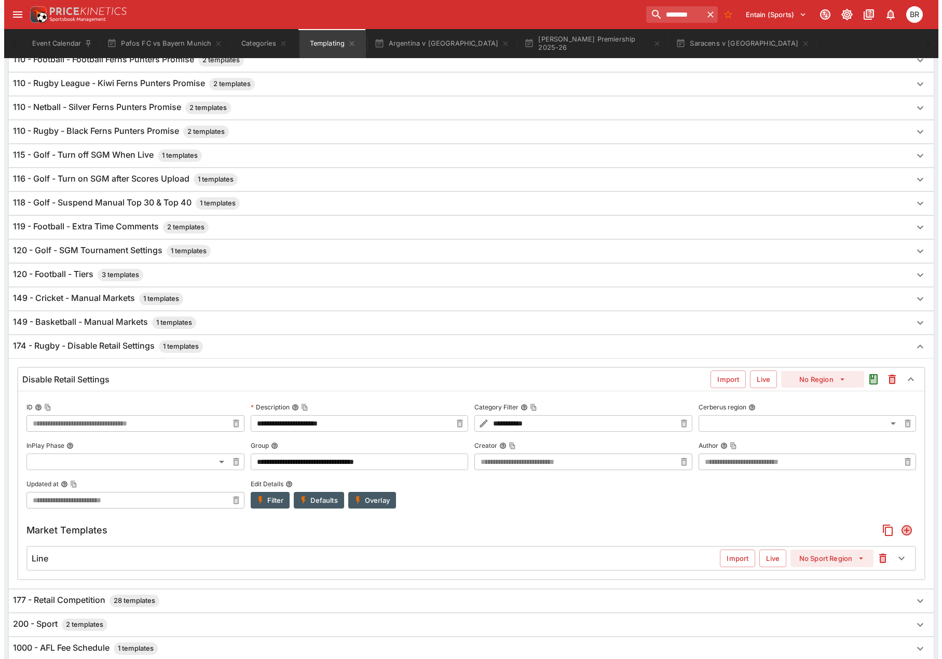
scroll to position [825, 0]
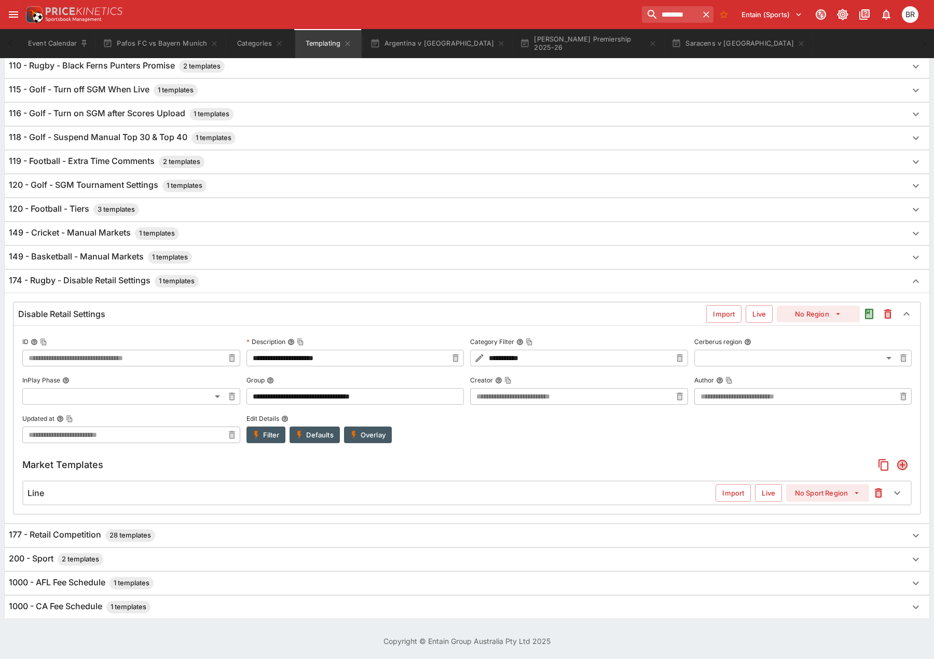
click at [275, 437] on button "Filter" at bounding box center [266, 435] width 39 height 17
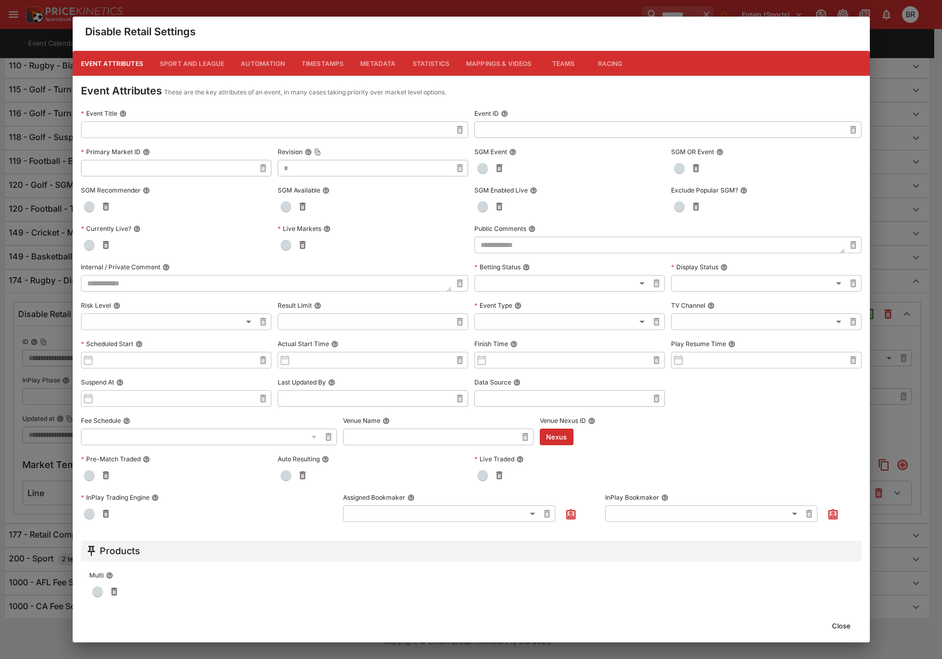
click at [369, 62] on button "Metadata" at bounding box center [378, 63] width 52 height 25
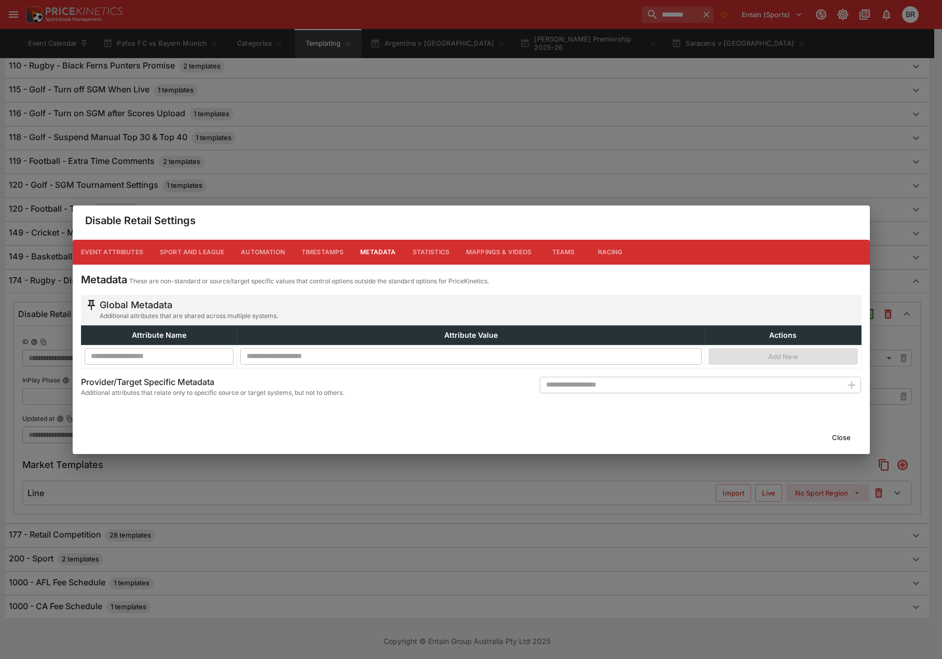
click at [853, 439] on button "Close" at bounding box center [842, 437] width 32 height 17
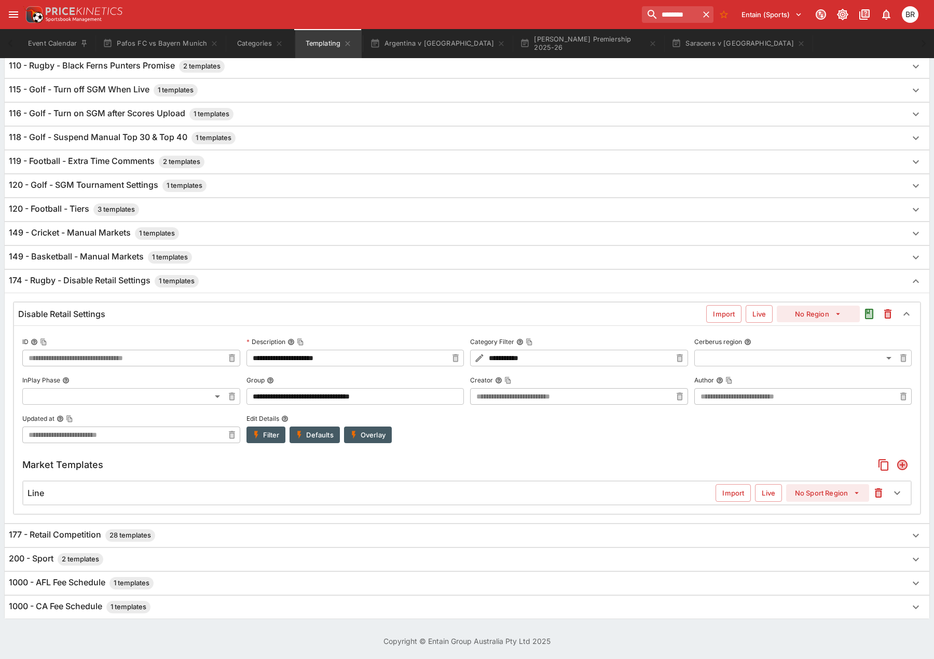
click at [269, 432] on button "Filter" at bounding box center [266, 435] width 39 height 17
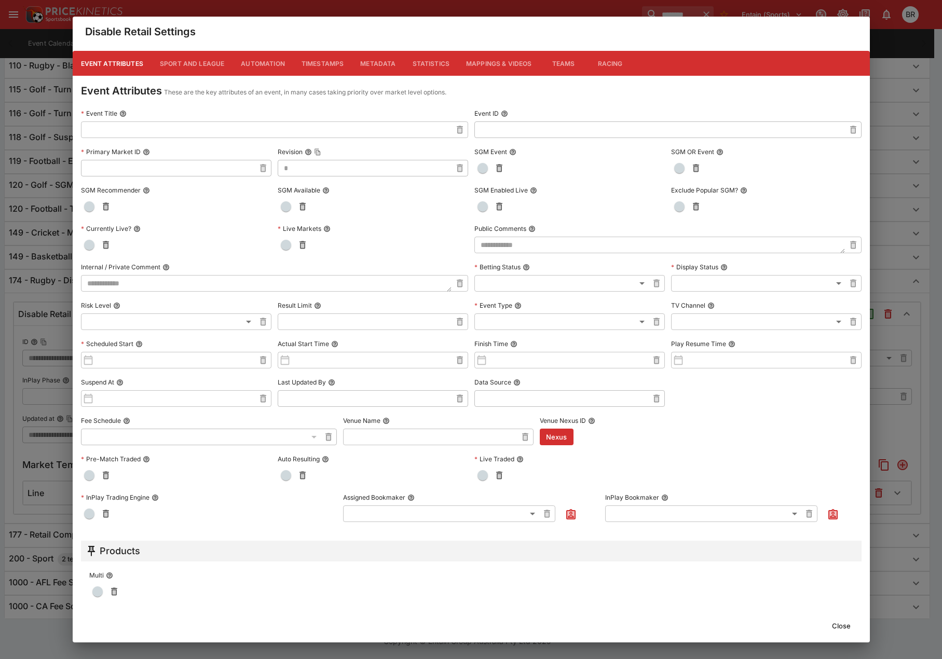
click at [368, 64] on button "Metadata" at bounding box center [378, 63] width 52 height 25
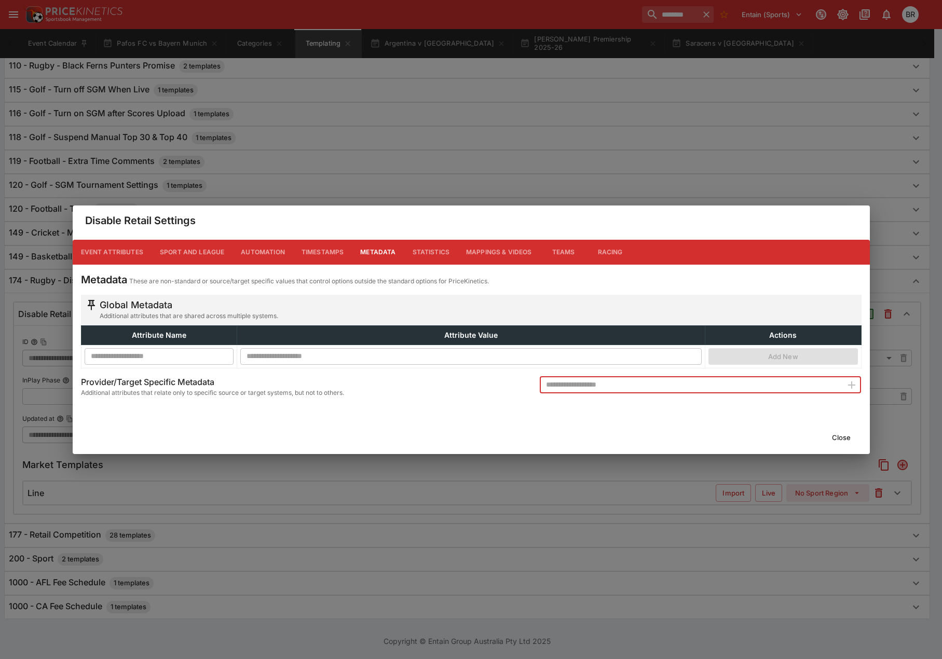
click at [654, 386] on input "text" at bounding box center [691, 385] width 303 height 17
type input "**********"
click at [854, 389] on icon "button" at bounding box center [852, 385] width 12 height 12
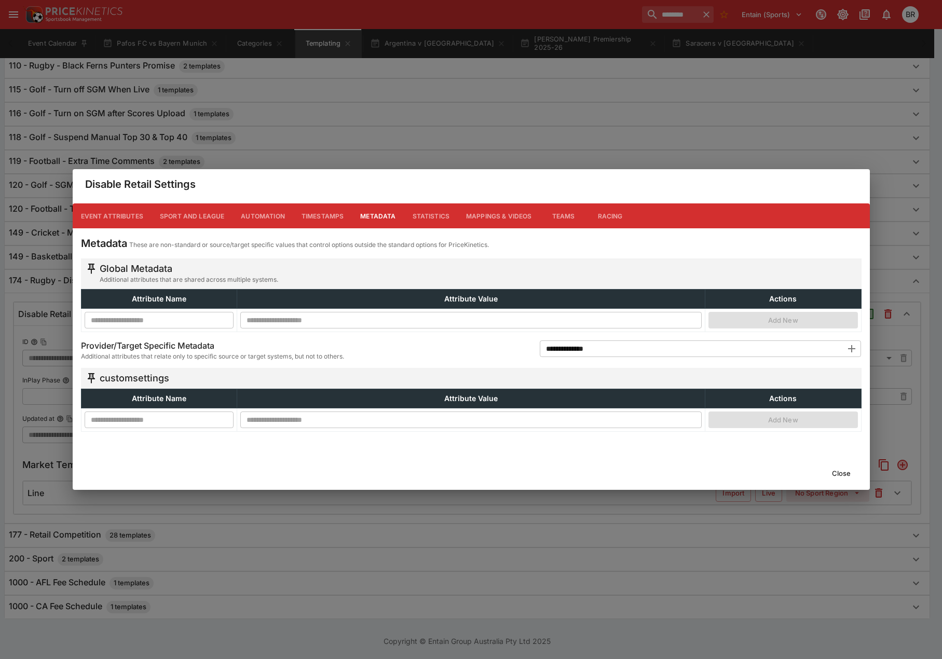
click at [141, 413] on input "text" at bounding box center [160, 420] width 150 height 17
type input "******"
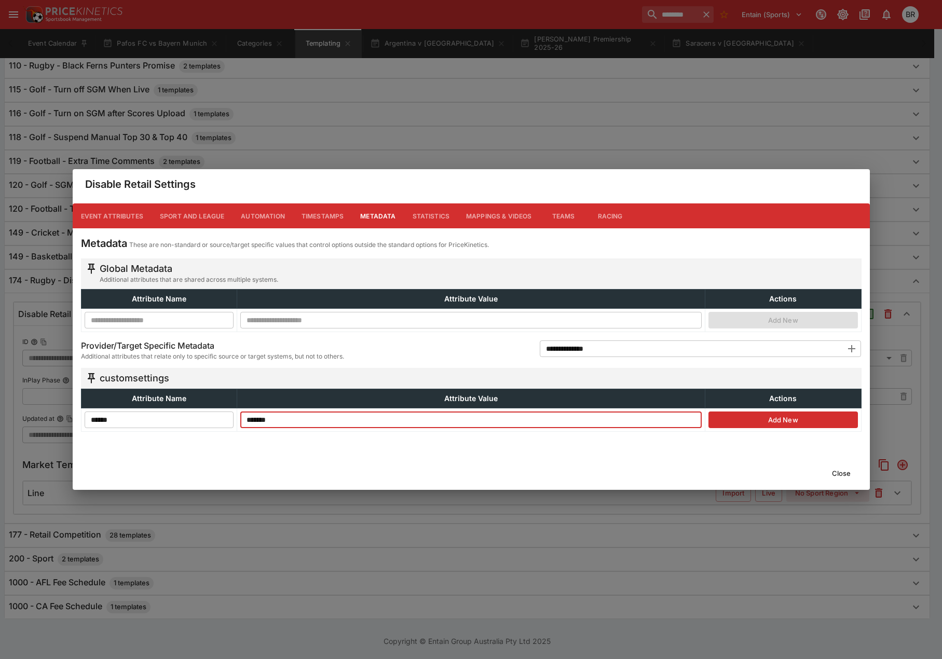
type input "*******"
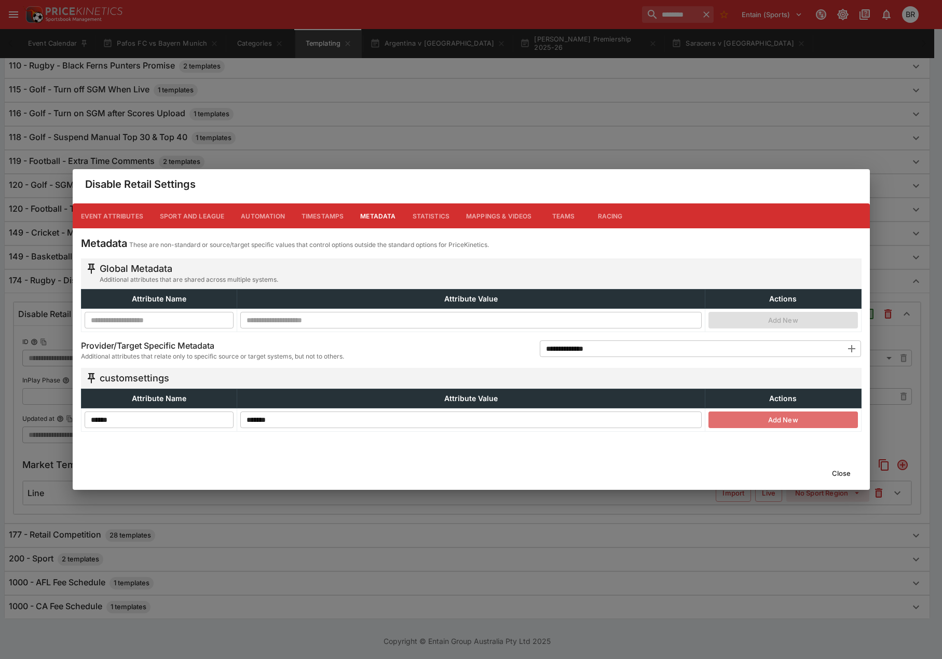
click at [798, 428] on button "Add New" at bounding box center [784, 420] width 150 height 17
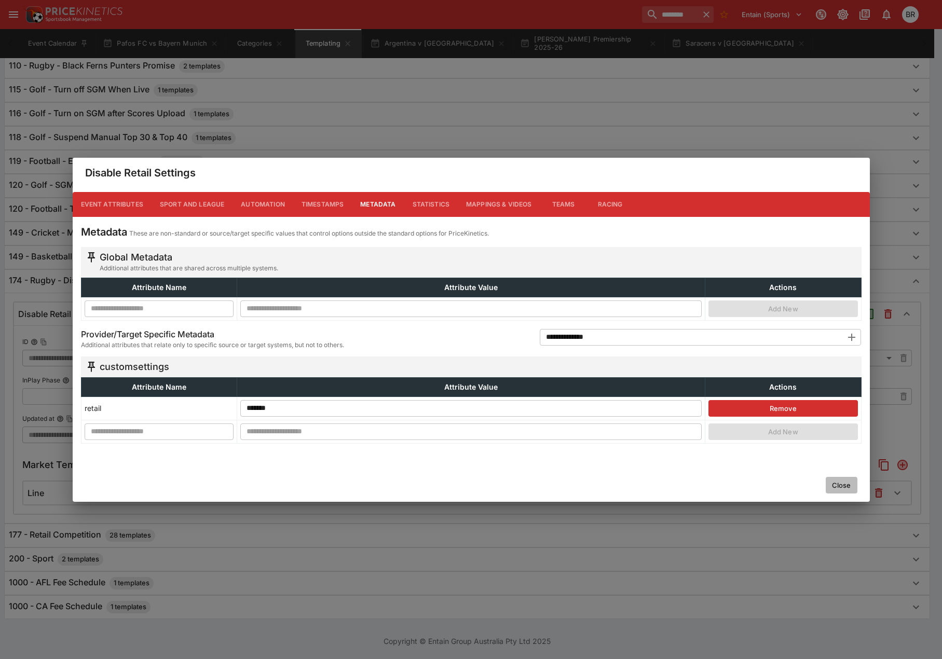
click at [848, 482] on button "Close" at bounding box center [842, 485] width 32 height 17
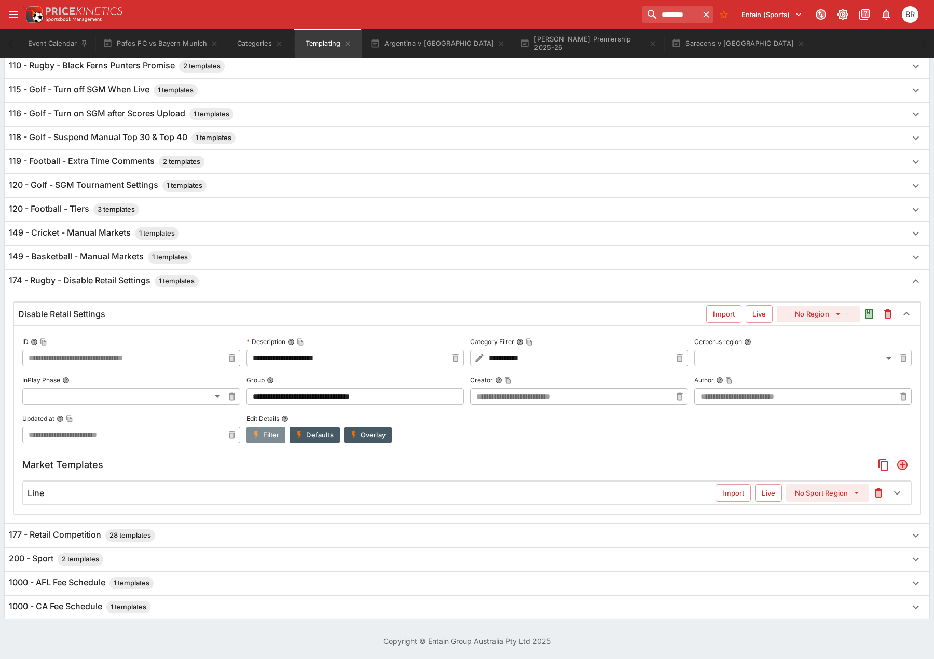
click at [258, 438] on icon "button" at bounding box center [256, 434] width 9 height 9
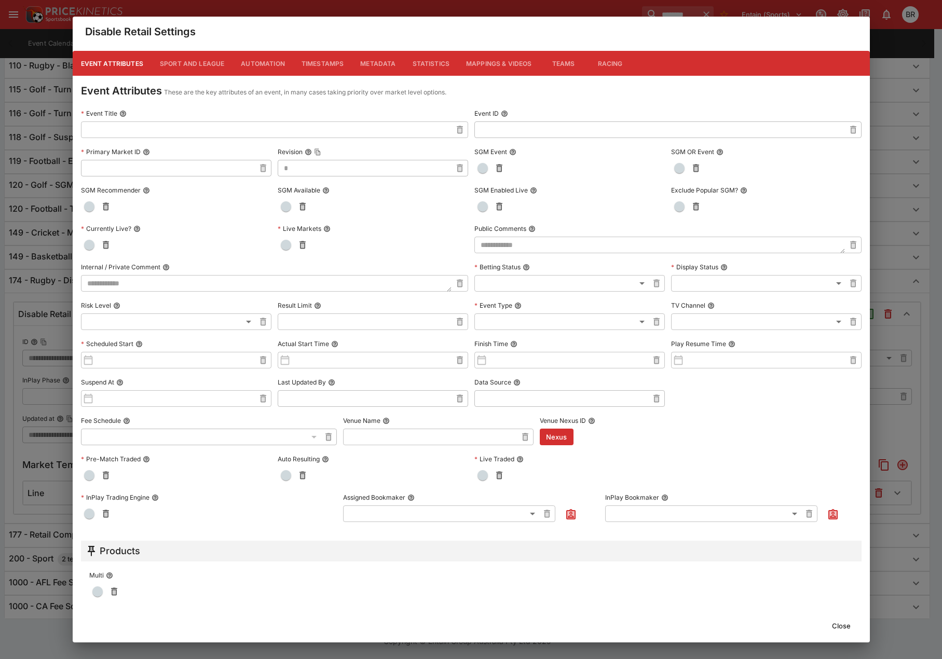
click at [373, 59] on button "Metadata" at bounding box center [378, 63] width 52 height 25
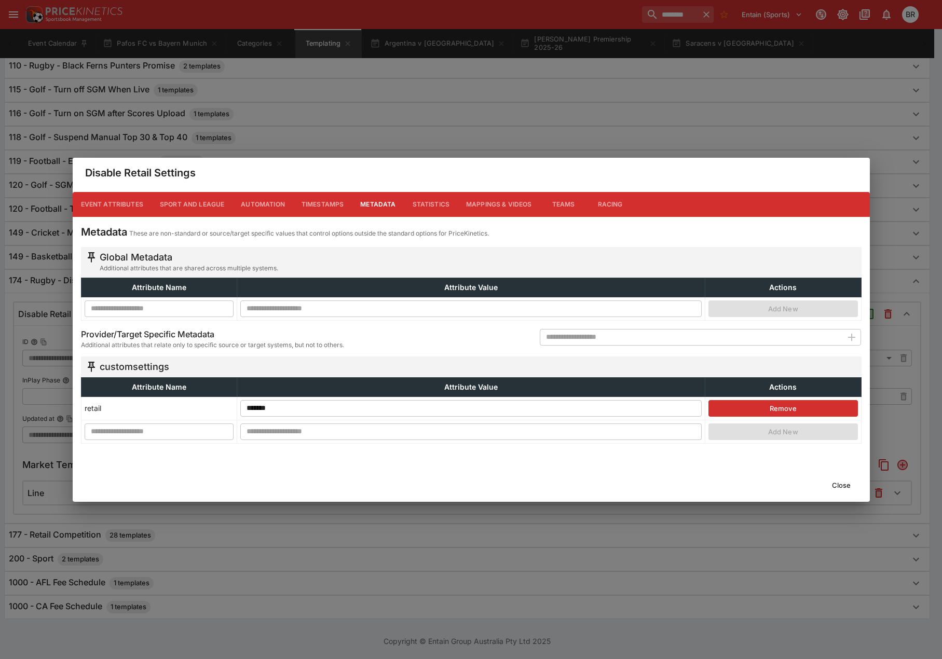
click at [835, 480] on button "Close" at bounding box center [842, 485] width 32 height 17
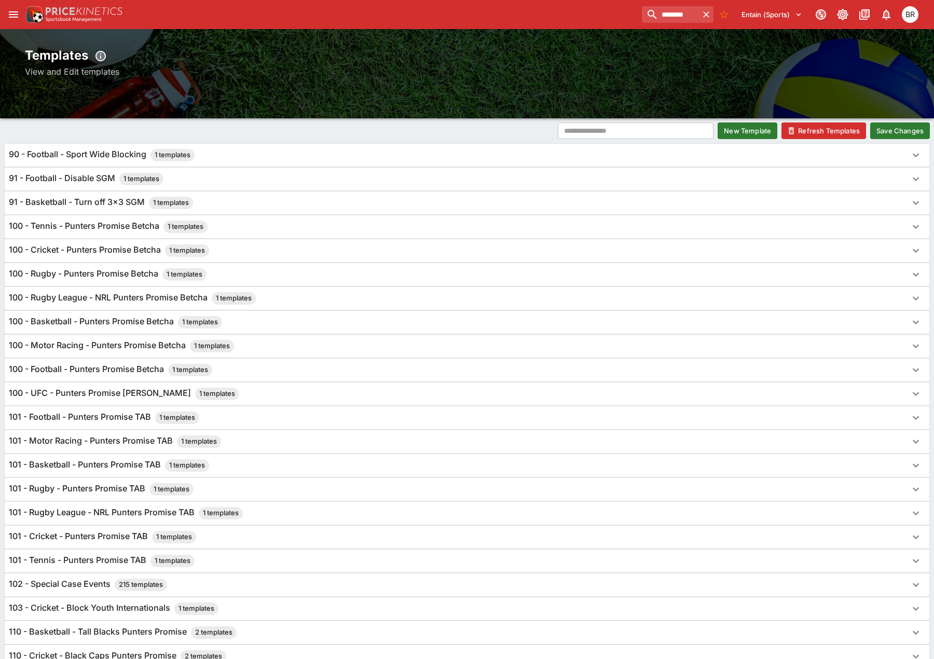
scroll to position [0, 0]
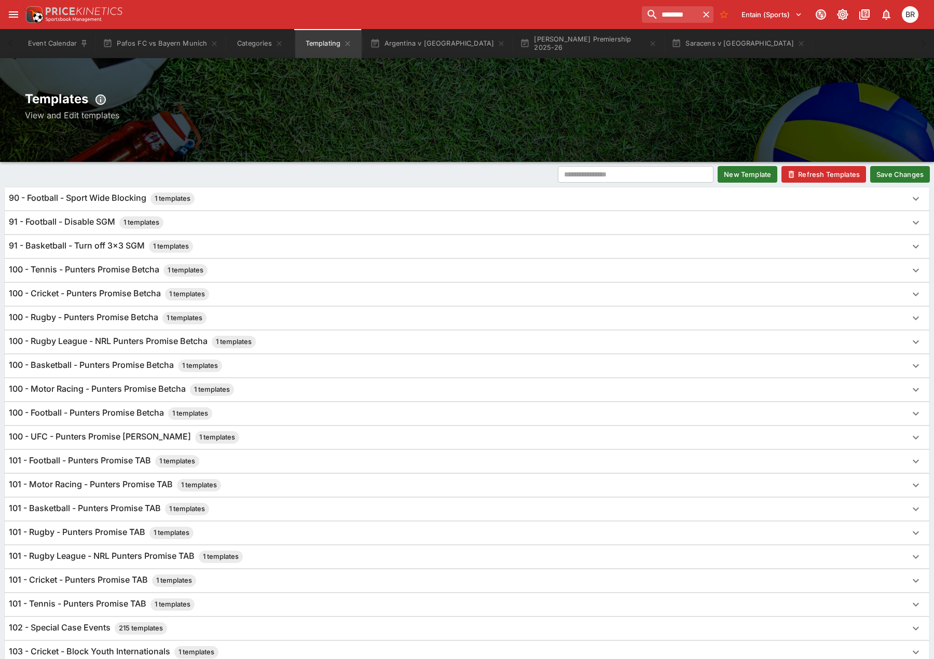
click at [903, 168] on button "Save Changes" at bounding box center [901, 174] width 60 height 17
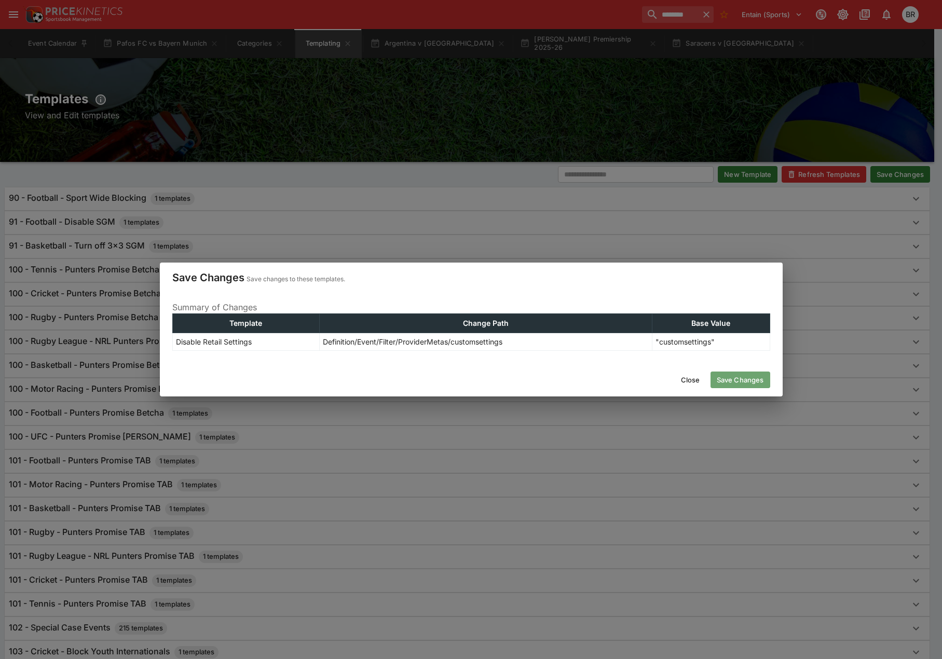
click at [743, 374] on button "Save Changes" at bounding box center [741, 380] width 60 height 17
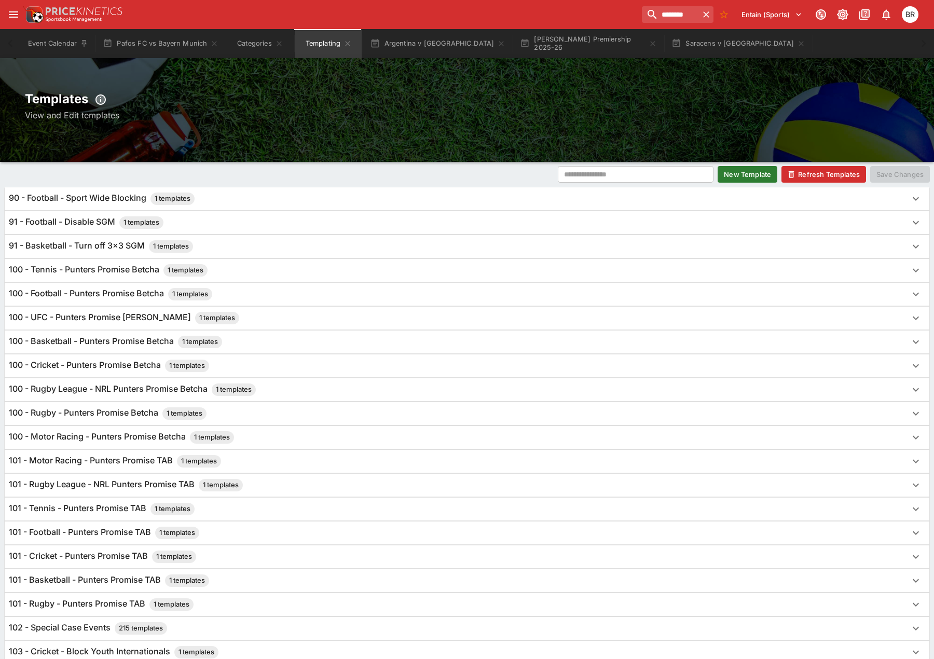
click at [826, 169] on button "Refresh Templates" at bounding box center [824, 174] width 85 height 17
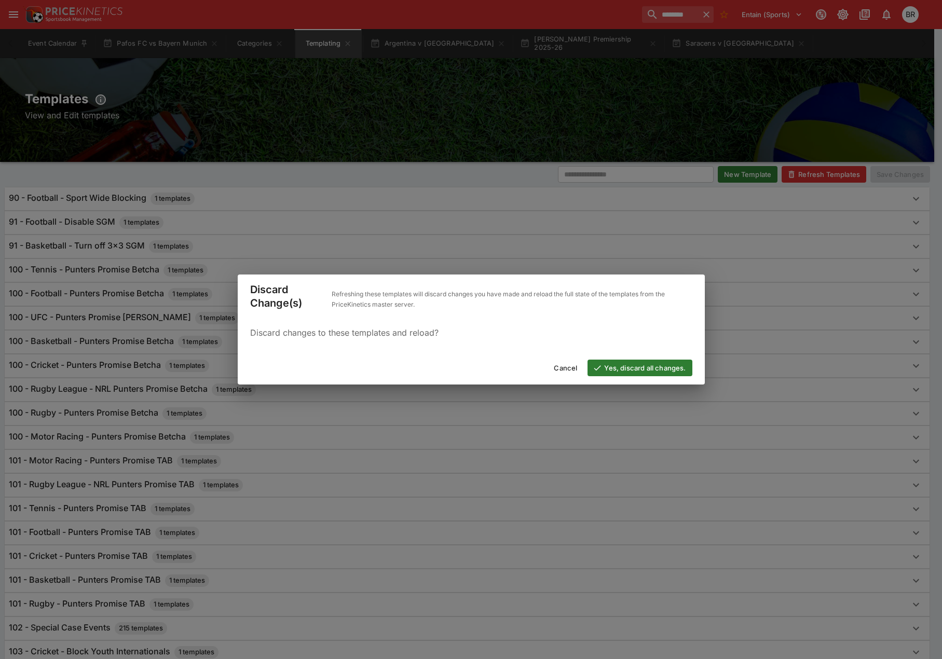
click at [645, 371] on button "Yes, discard all changes." at bounding box center [640, 368] width 104 height 17
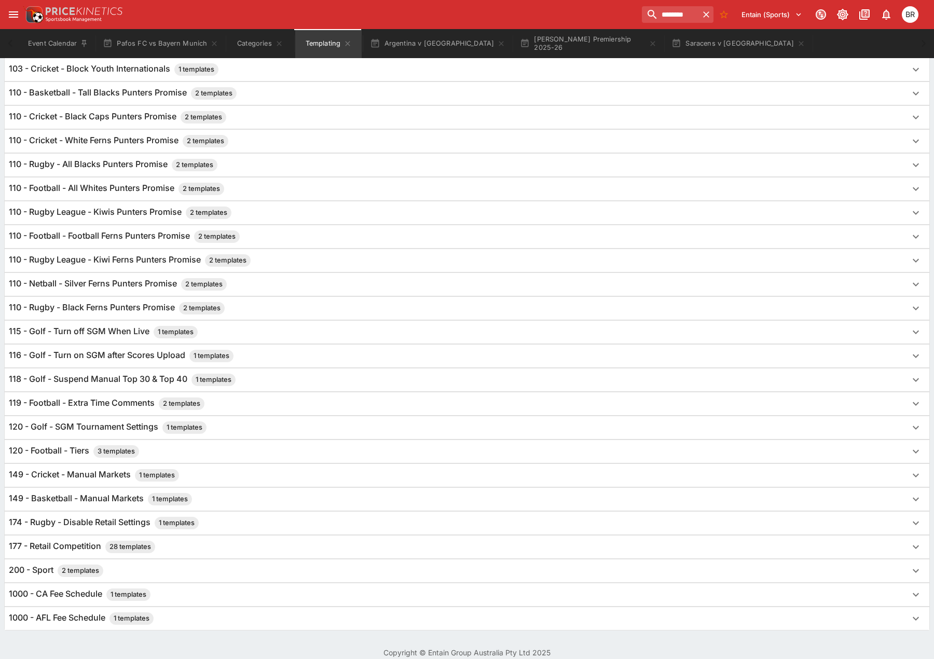
scroll to position [594, 0]
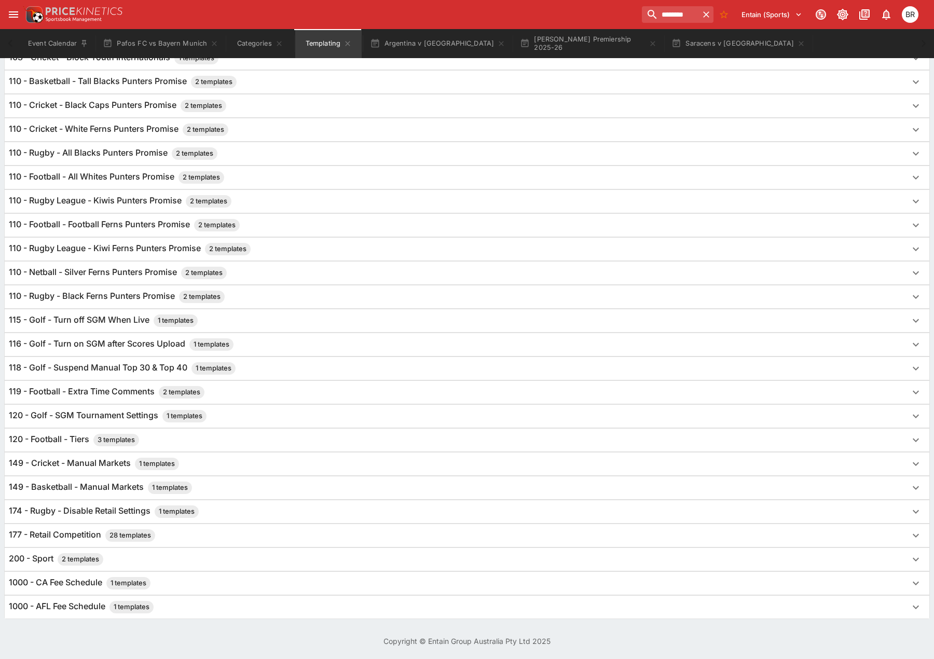
click at [218, 514] on div "174 - Rugby - Disable Retail Settings 1 templates" at bounding box center [458, 512] width 898 height 12
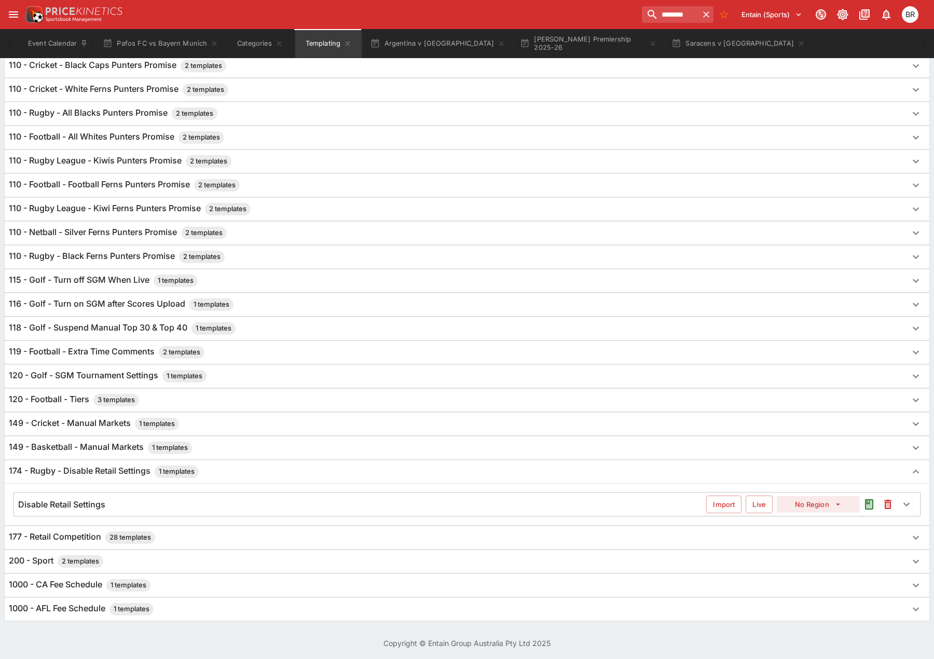
scroll to position [636, 0]
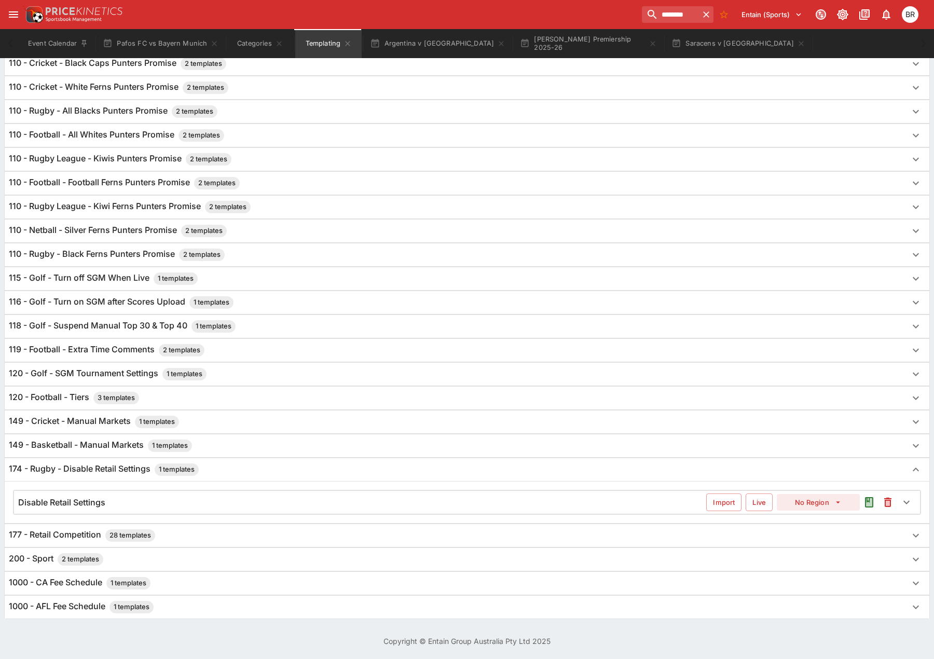
click at [257, 494] on div "Disable Retail Settings Import Live No Region" at bounding box center [467, 502] width 906 height 23
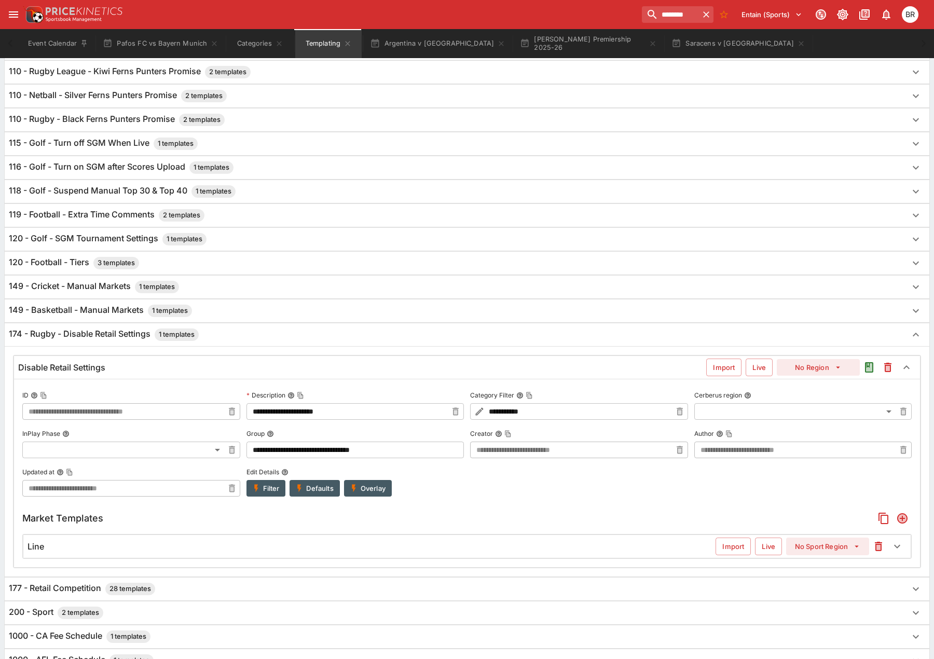
scroll to position [825, 0]
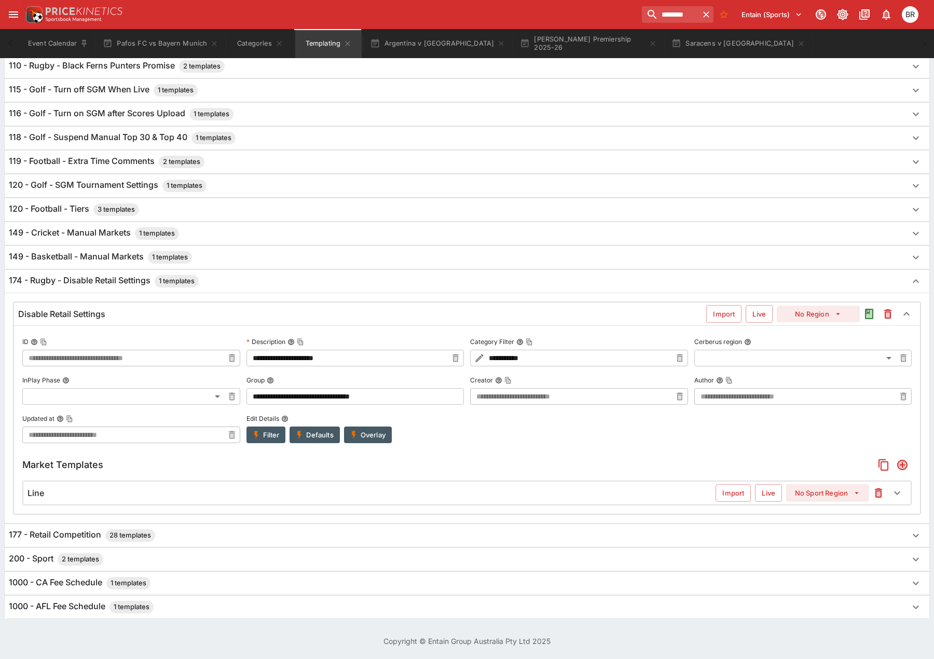
click at [264, 435] on button "Filter" at bounding box center [266, 435] width 39 height 17
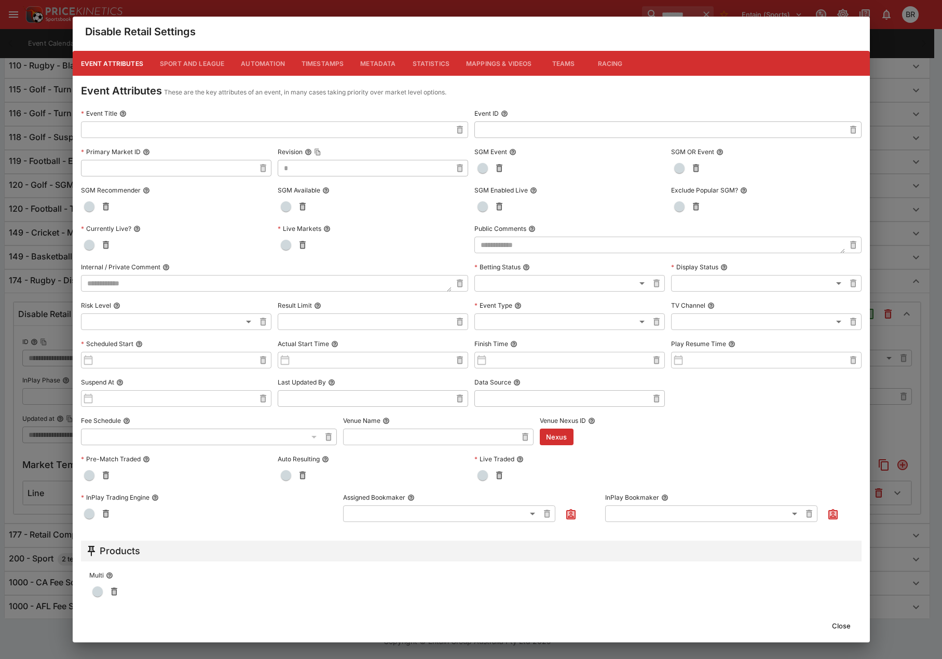
click at [358, 65] on button "Metadata" at bounding box center [378, 63] width 52 height 25
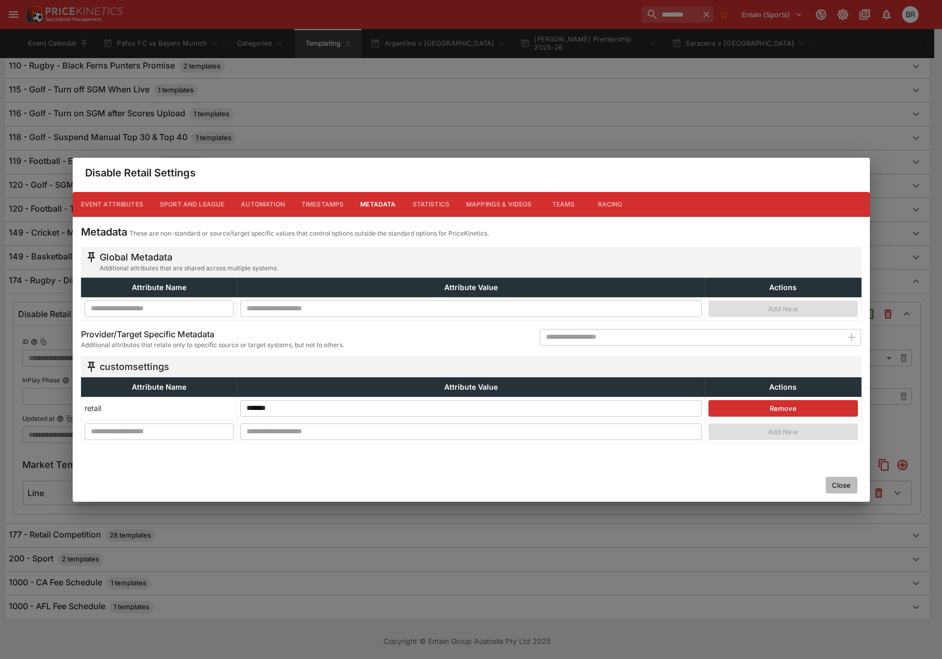
click at [838, 490] on button "Close" at bounding box center [842, 485] width 32 height 17
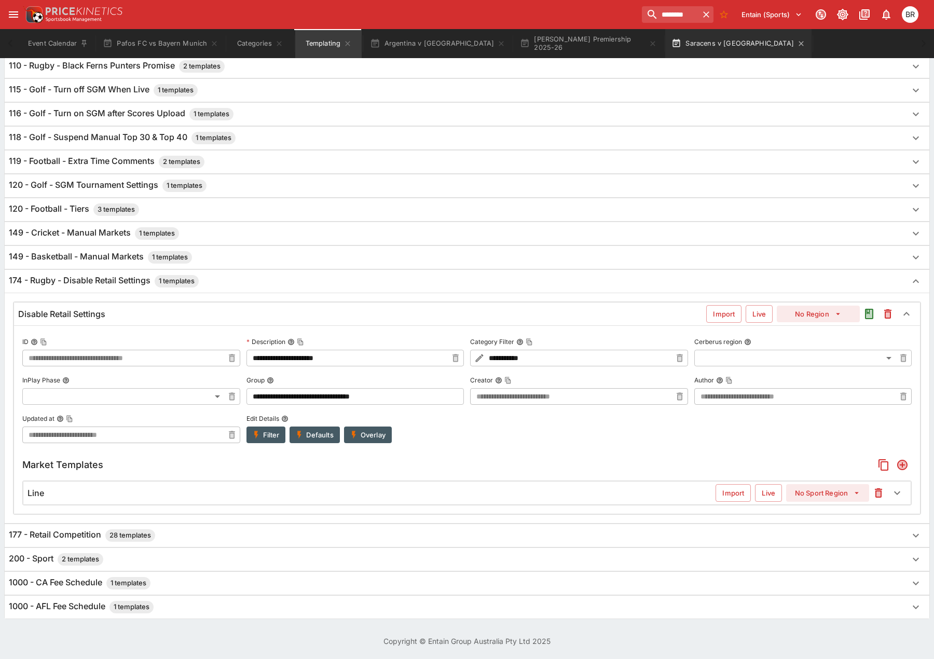
click at [666, 38] on button "Saracens v Bristol" at bounding box center [739, 43] width 146 height 29
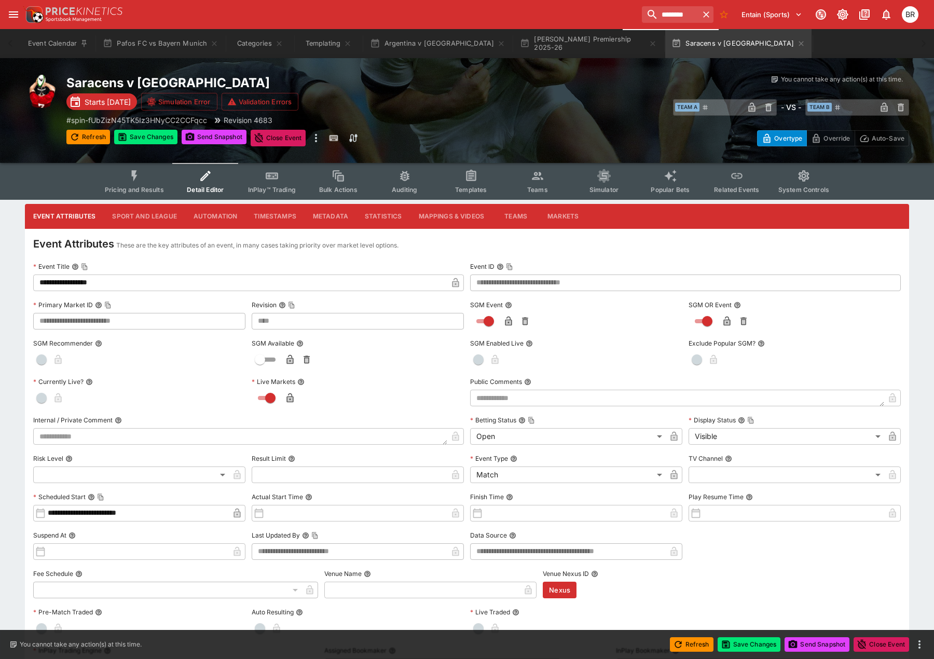
click at [334, 211] on button "Metadata" at bounding box center [331, 216] width 52 height 25
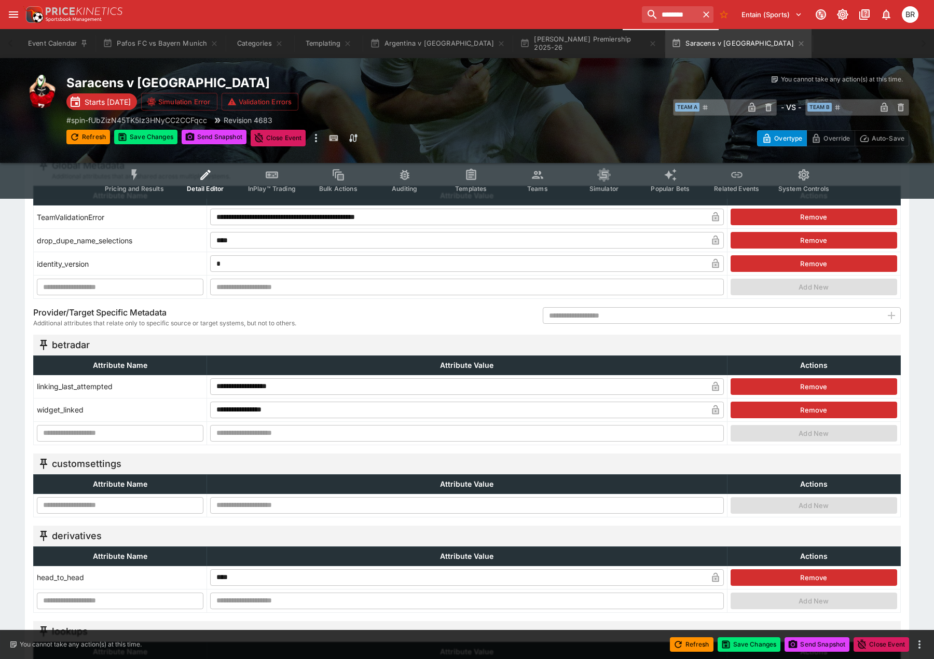
scroll to position [156, 0]
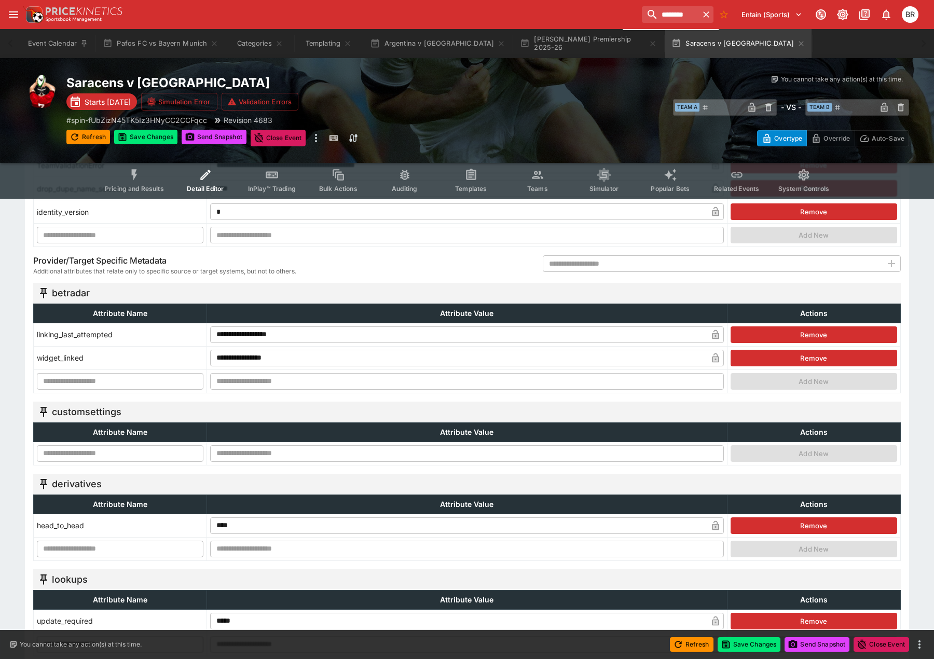
click at [197, 452] on input "text" at bounding box center [120, 453] width 167 height 17
type input "******"
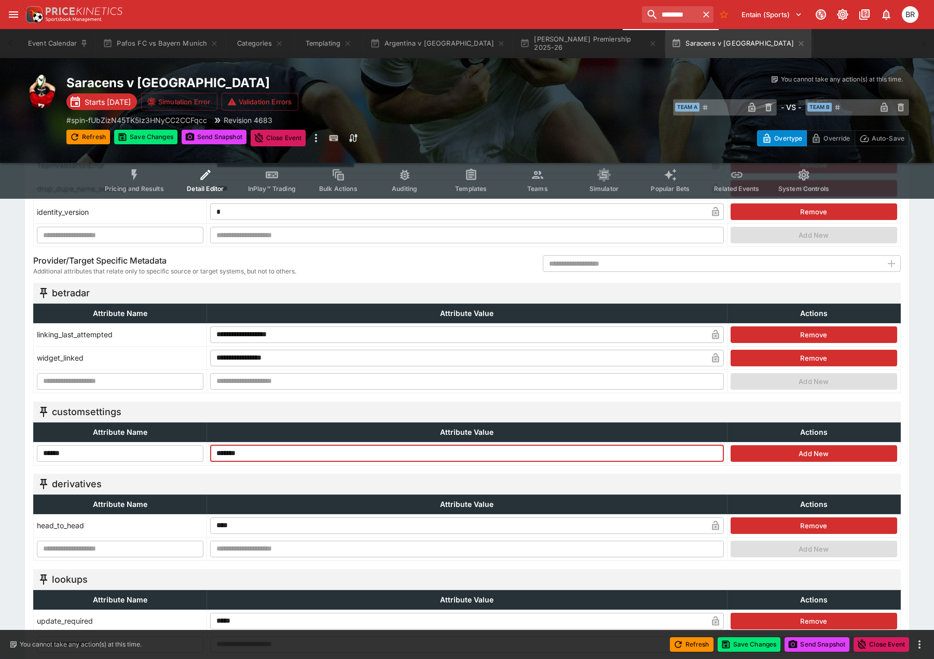
type input "*******"
click at [788, 455] on button "Add New" at bounding box center [814, 453] width 167 height 17
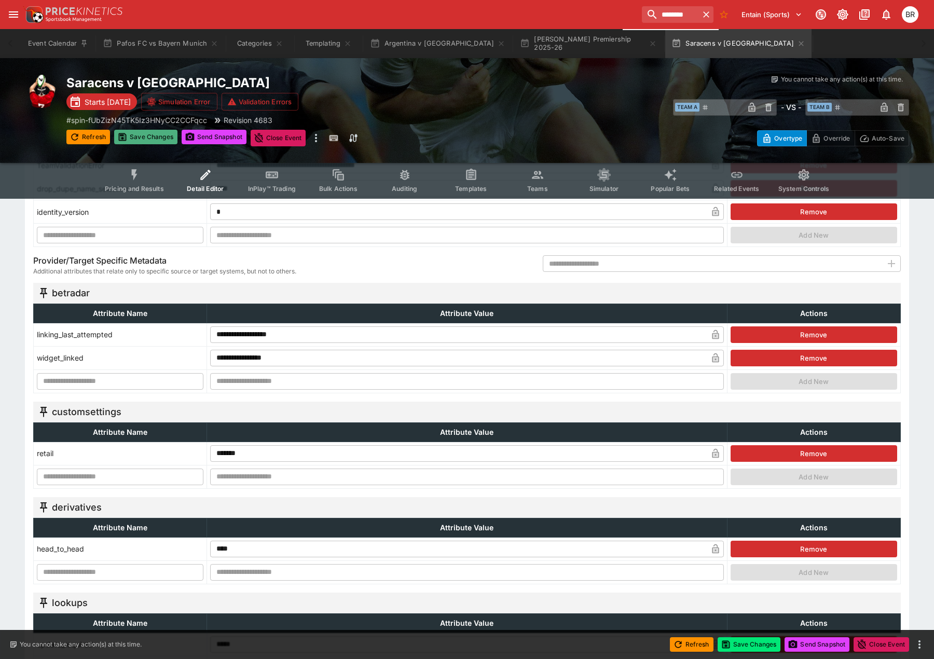
click at [140, 141] on button "Save Changes" at bounding box center [145, 137] width 63 height 15
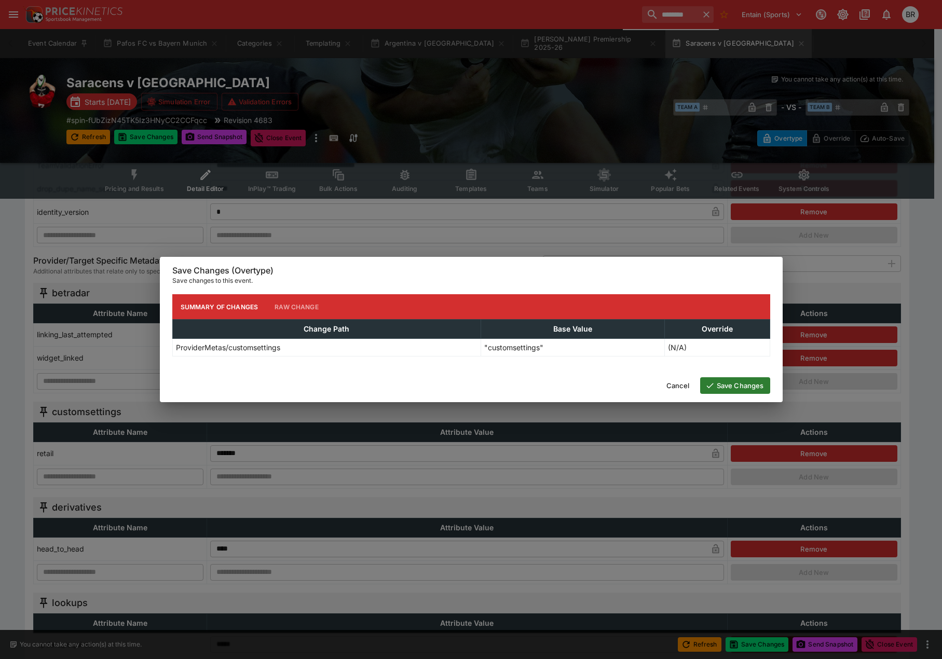
click at [747, 390] on button "Save Changes" at bounding box center [735, 385] width 70 height 17
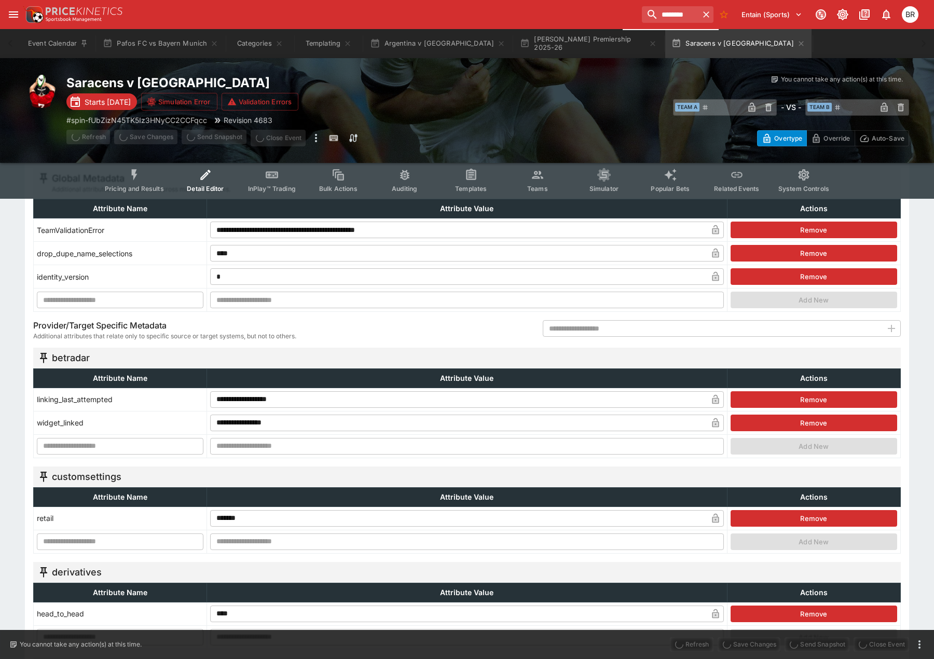
scroll to position [0, 0]
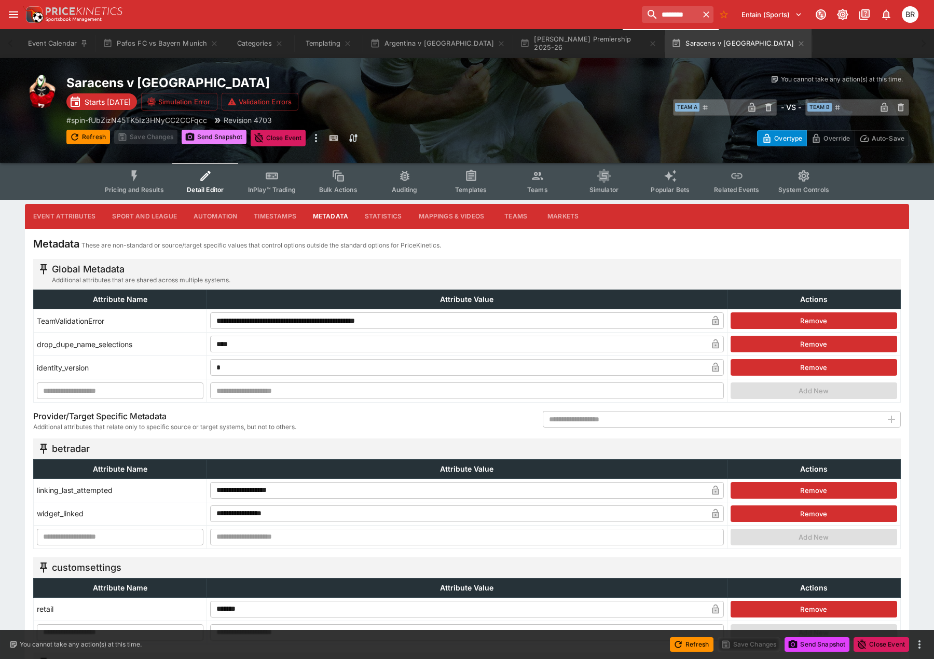
click at [206, 138] on button "Send Snapshot" at bounding box center [214, 137] width 65 height 15
click at [131, 183] on button "Pricing and Results" at bounding box center [135, 181] width 76 height 37
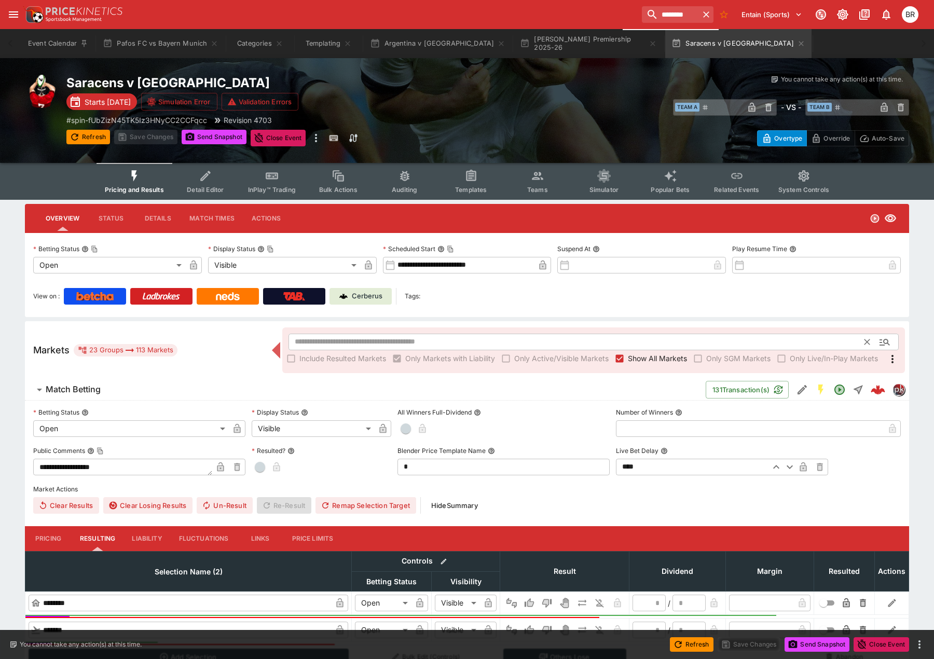
click at [489, 338] on input "text" at bounding box center [577, 342] width 577 height 17
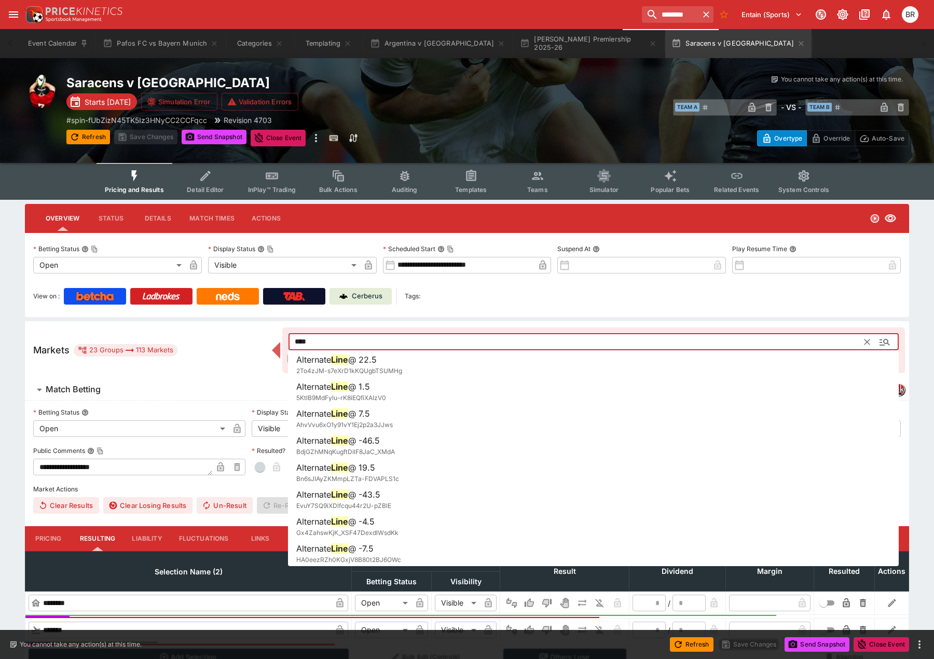
type input "****"
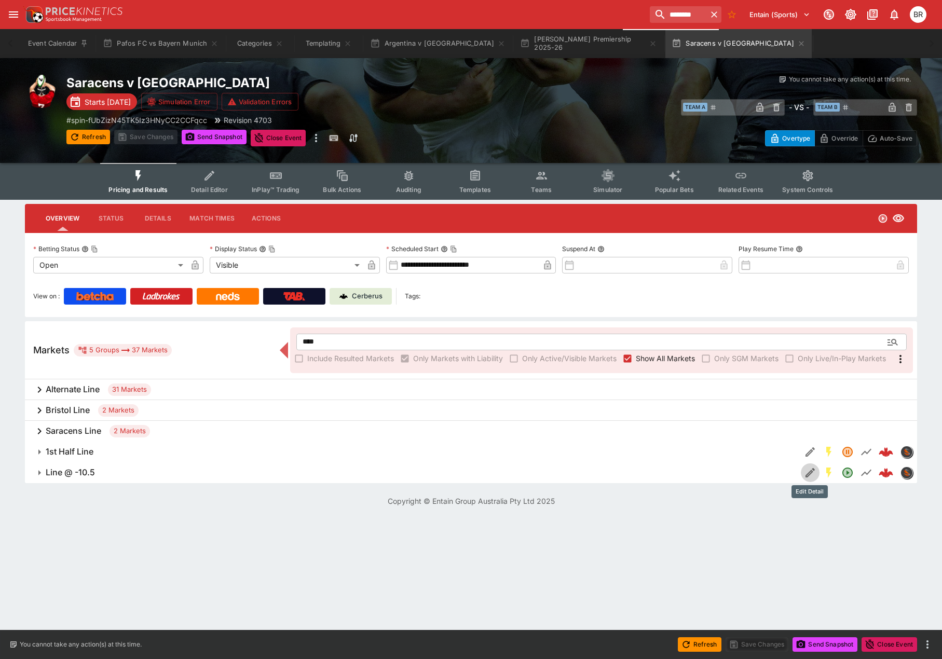
click at [810, 478] on icon "Edit Detail" at bounding box center [810, 473] width 12 height 12
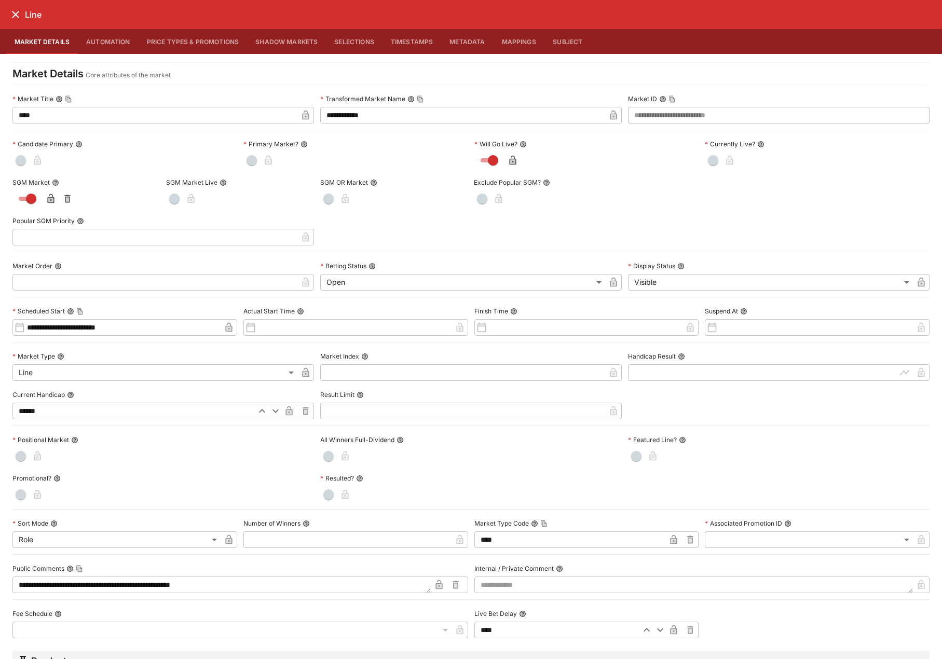
scroll to position [250, 0]
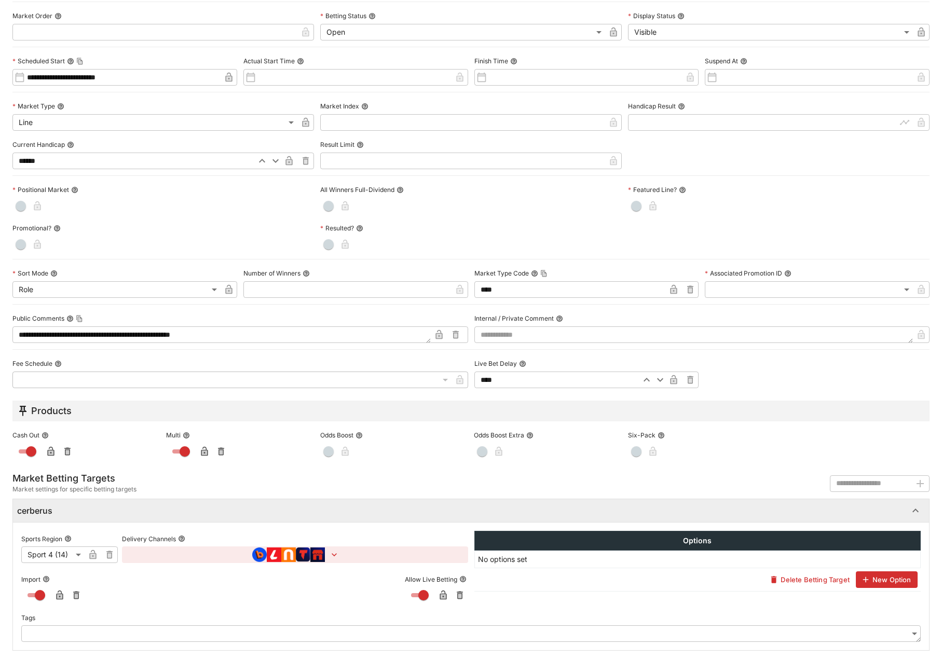
click at [330, 559] on icon "button" at bounding box center [334, 555] width 10 height 10
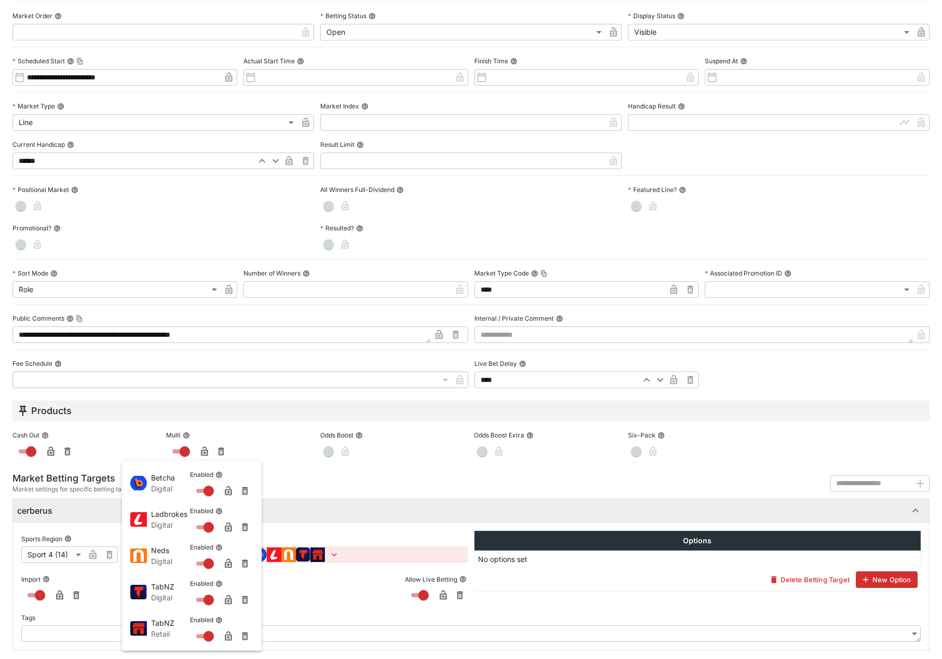
click at [129, 64] on div at bounding box center [471, 329] width 942 height 659
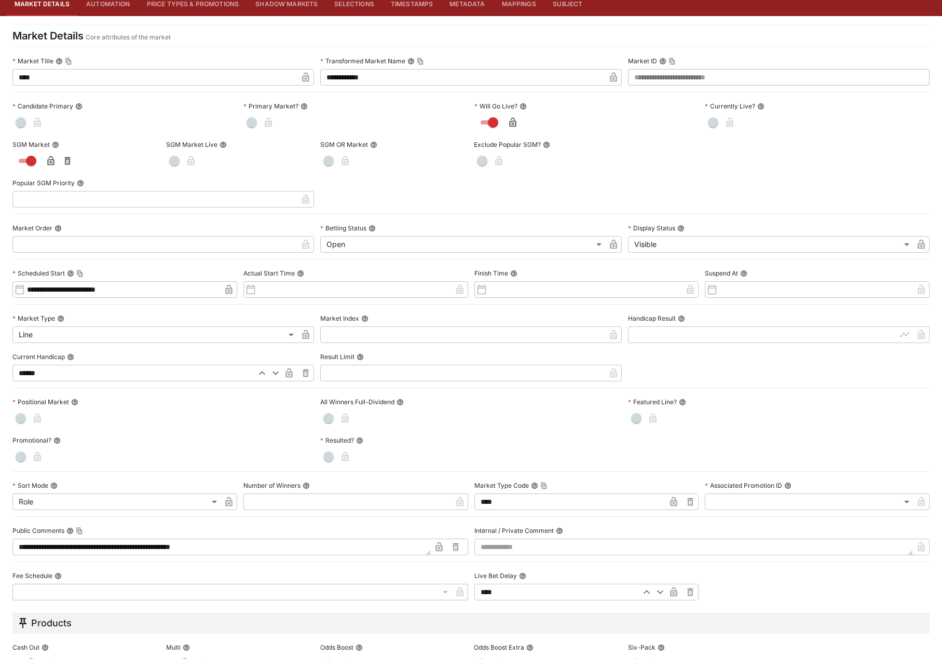
scroll to position [0, 0]
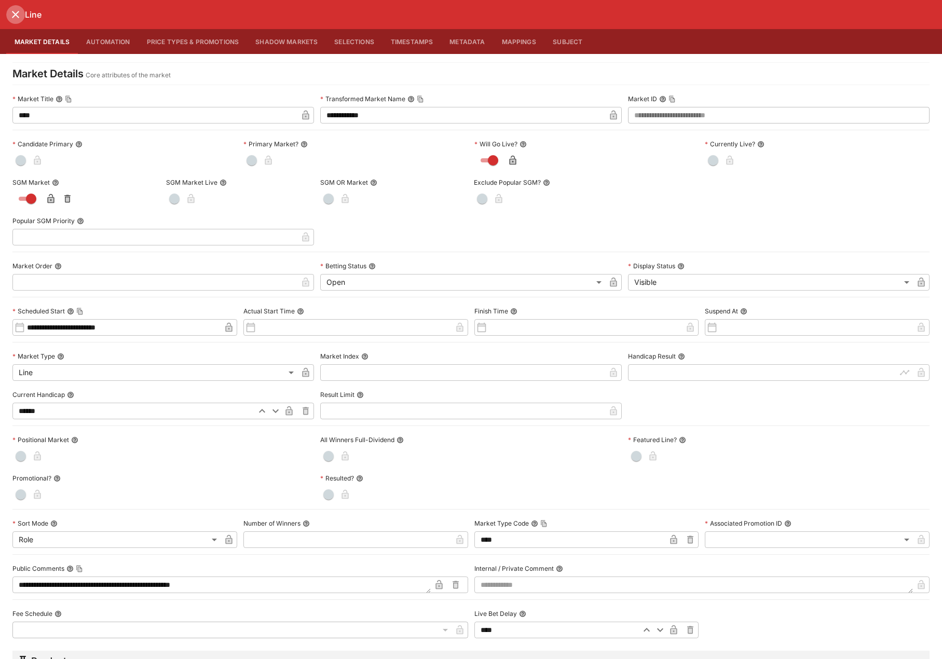
click at [10, 16] on icon "close" at bounding box center [15, 14] width 12 height 12
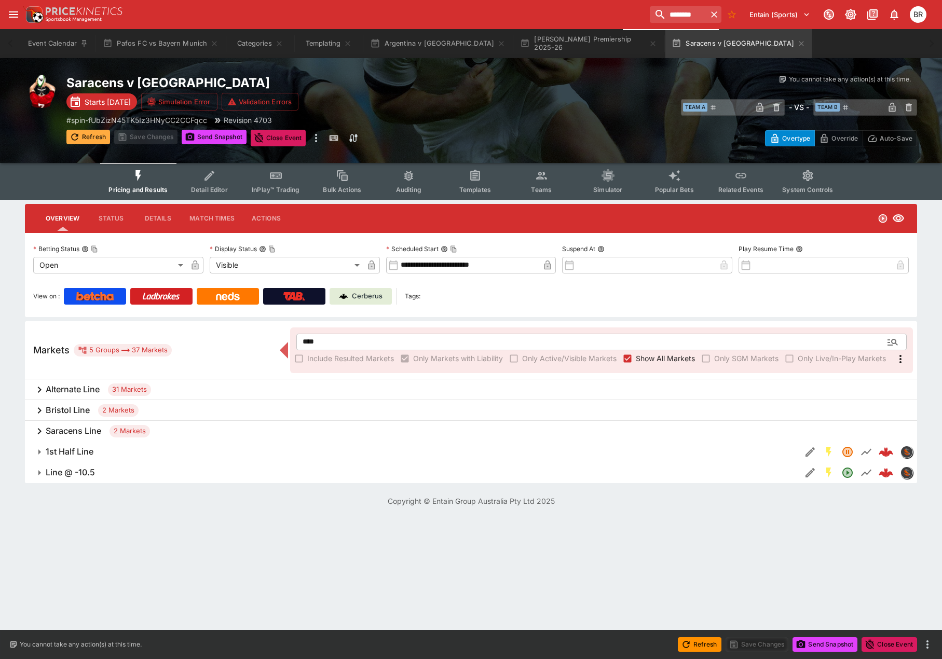
click at [87, 138] on button "Refresh" at bounding box center [88, 137] width 44 height 15
click at [815, 475] on icon "Edit Detail" at bounding box center [810, 473] width 12 height 12
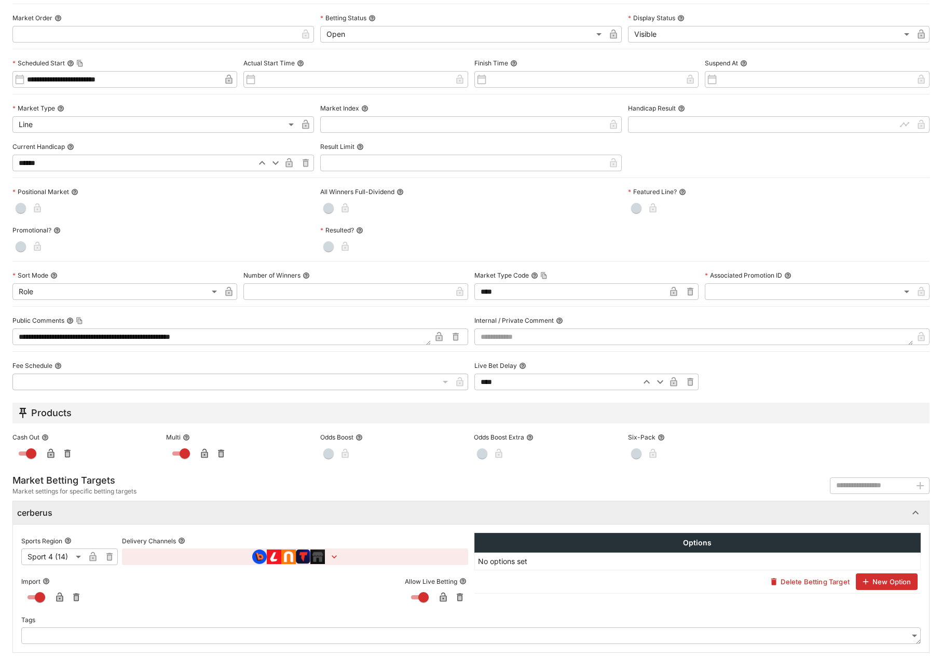
scroll to position [250, 0]
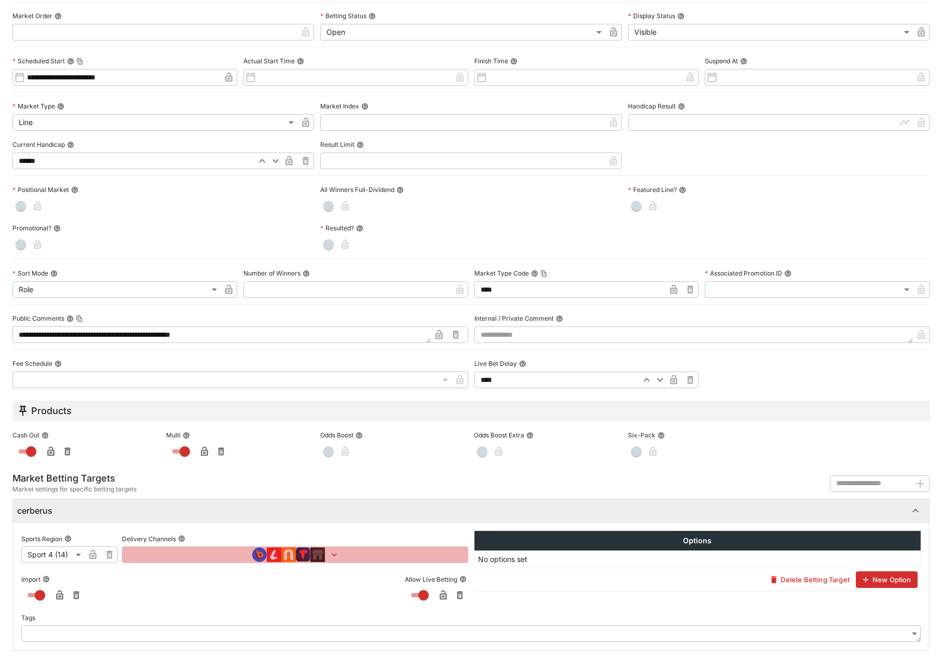
click at [329, 554] on icon "button" at bounding box center [334, 555] width 10 height 10
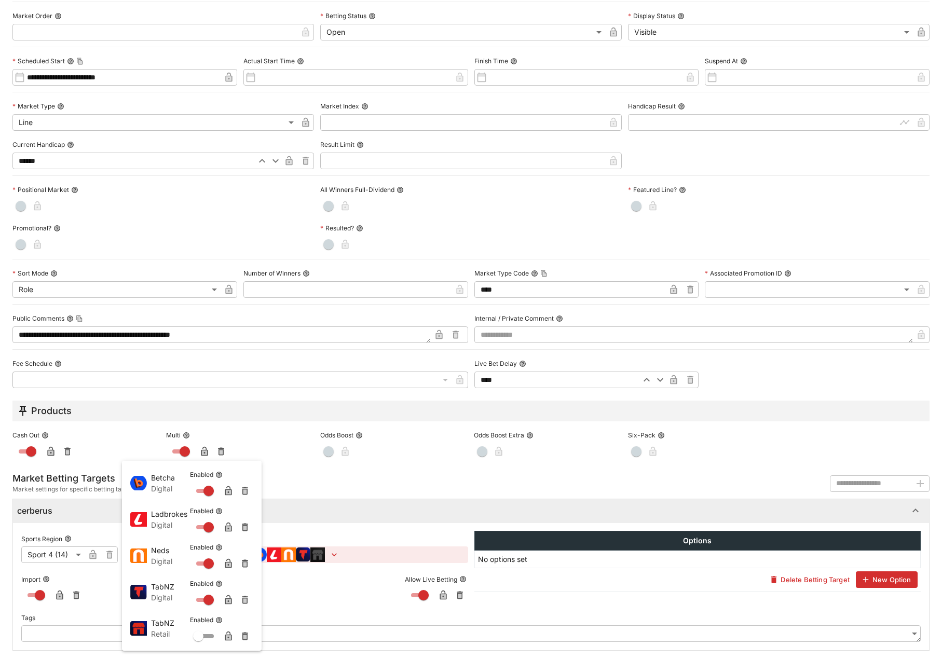
click at [192, 246] on div at bounding box center [471, 329] width 942 height 659
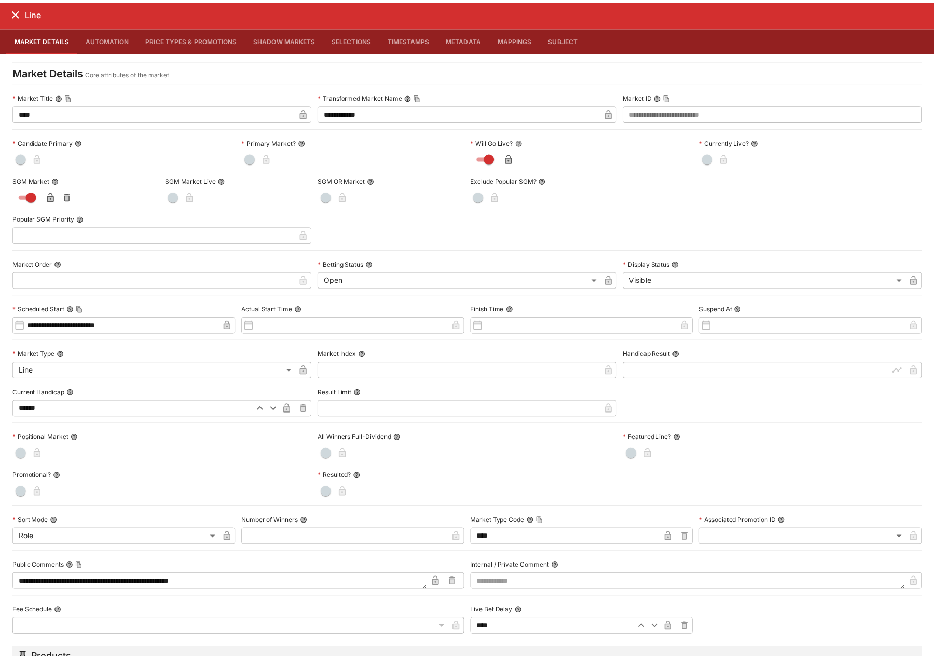
scroll to position [0, 0]
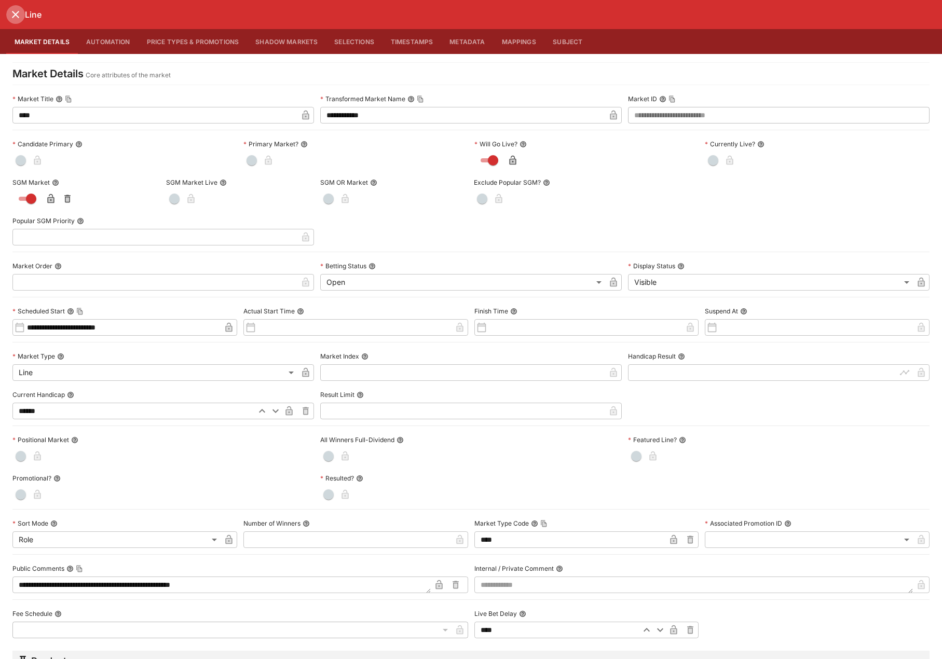
click at [21, 20] on icon "close" at bounding box center [15, 14] width 12 height 12
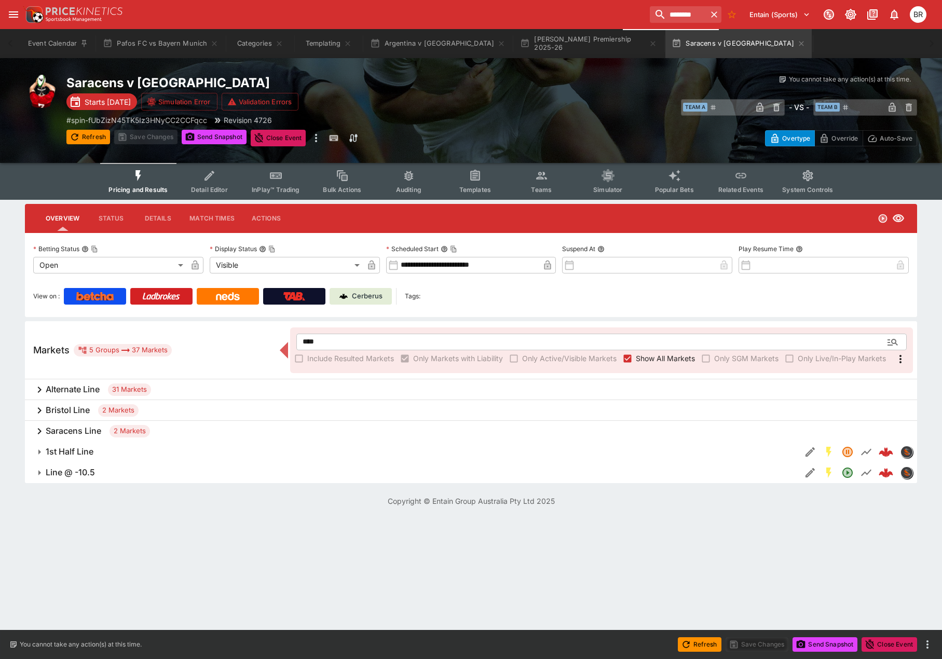
click at [477, 187] on span "Templates" at bounding box center [475, 190] width 32 height 8
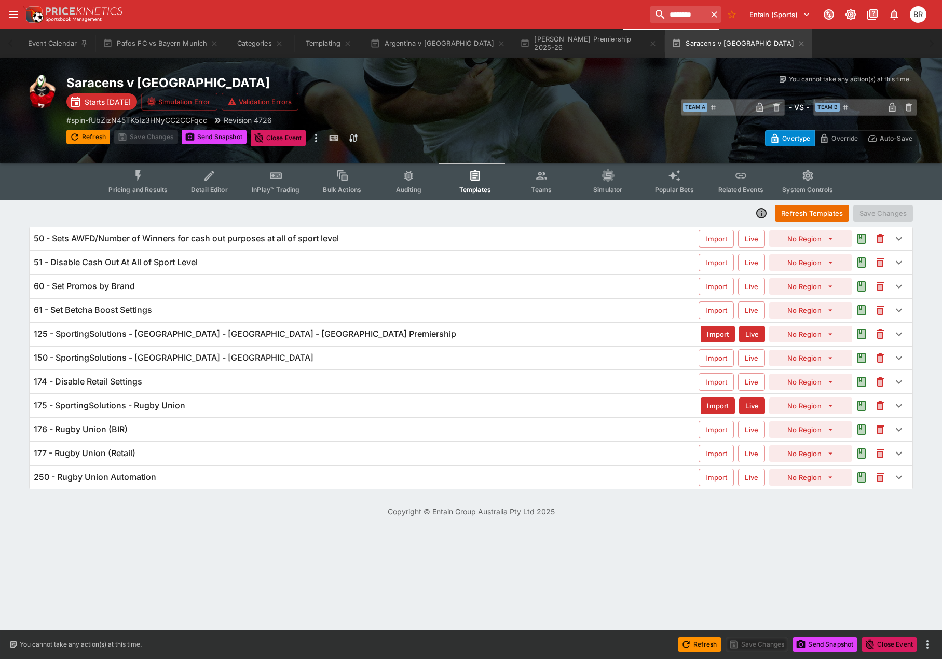
click at [212, 179] on icon "Event type filters" at bounding box center [209, 175] width 13 height 13
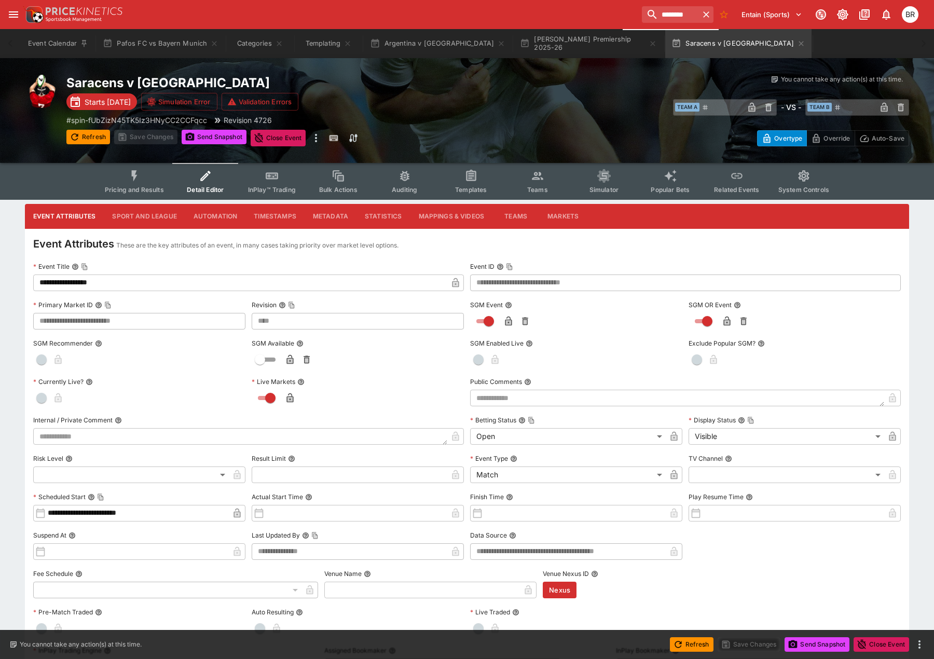
click at [323, 214] on button "Metadata" at bounding box center [331, 216] width 52 height 25
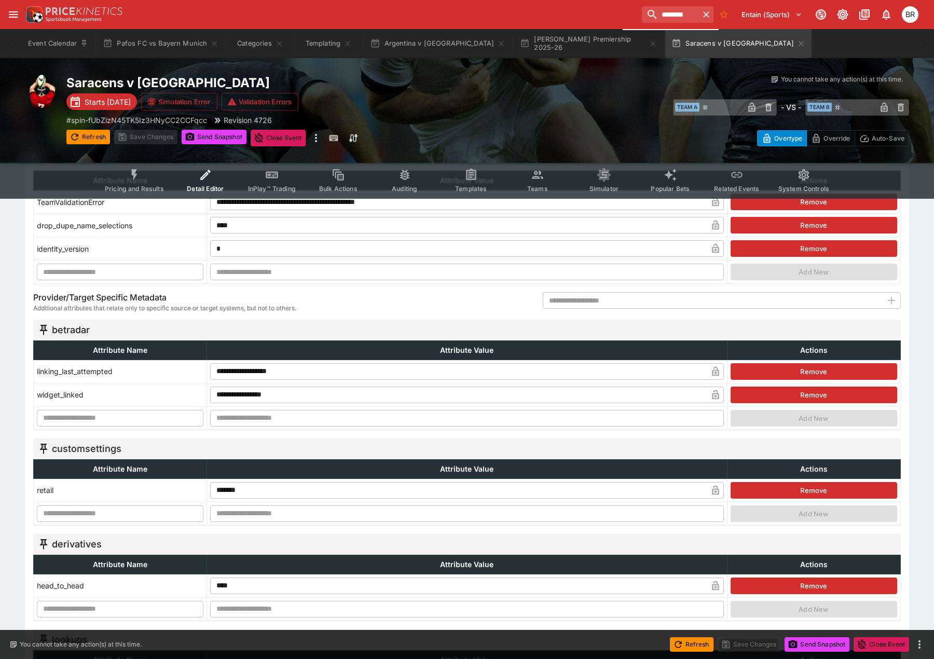
scroll to position [311, 0]
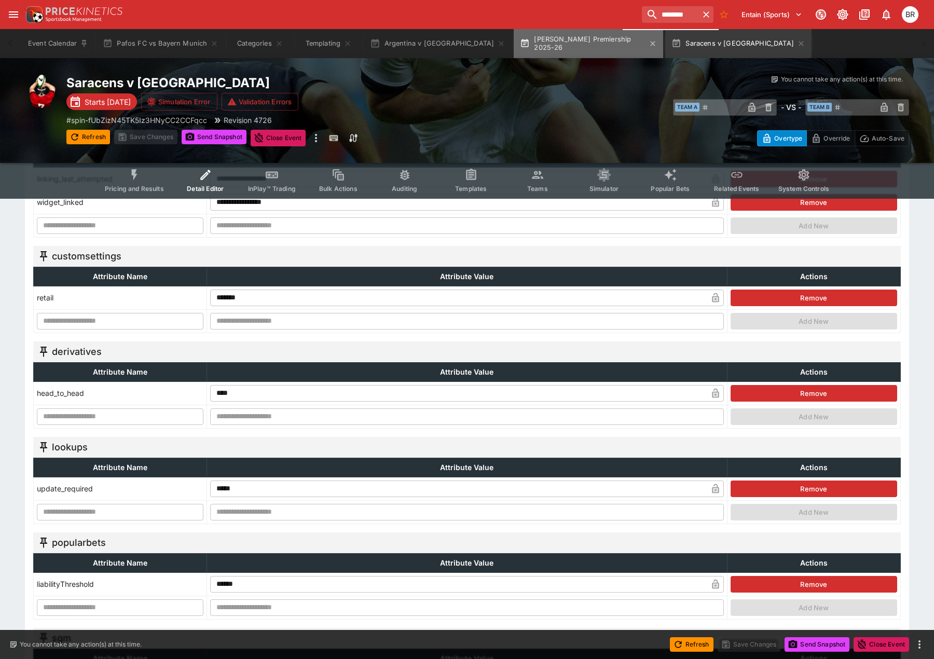
click at [574, 43] on button "Gallagher Premiership 2025-26" at bounding box center [589, 43] width 150 height 29
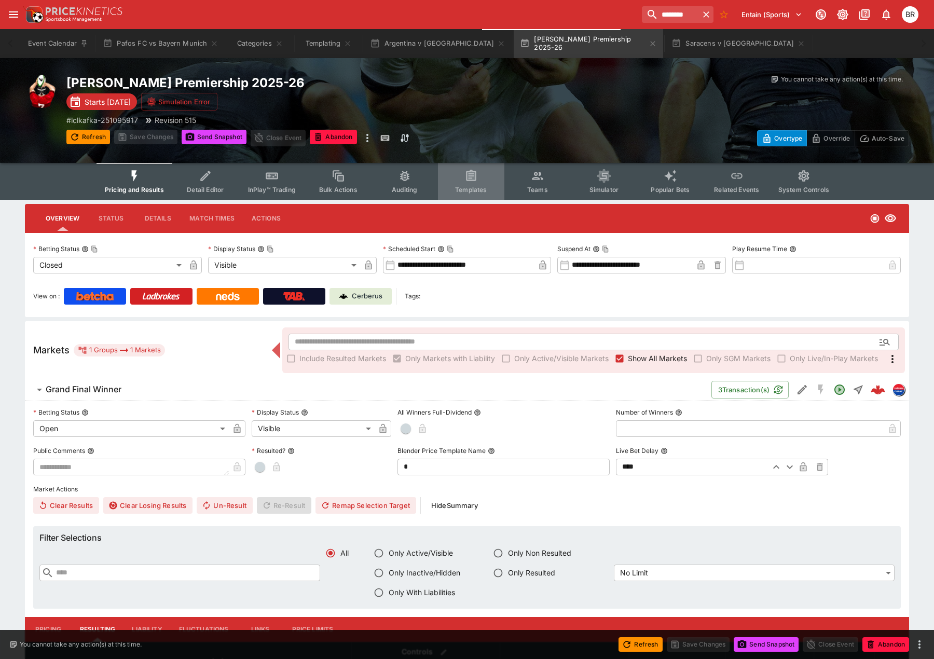
click at [474, 184] on button "Templates" at bounding box center [471, 181] width 66 height 37
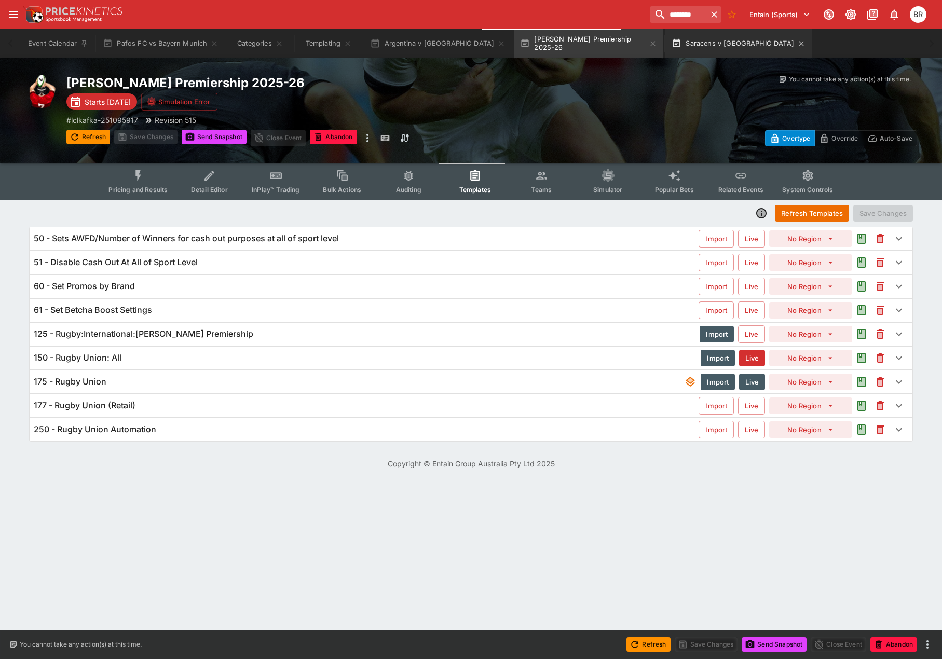
click at [666, 42] on button "Saracens v Bristol" at bounding box center [739, 43] width 146 height 29
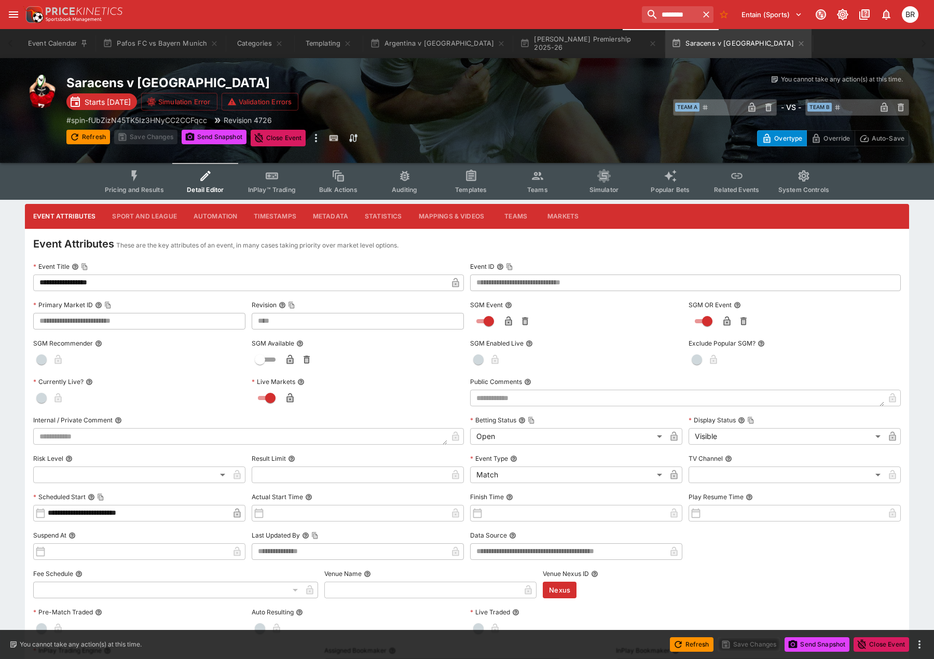
click at [470, 177] on icon "Event type filters" at bounding box center [471, 176] width 8 height 8
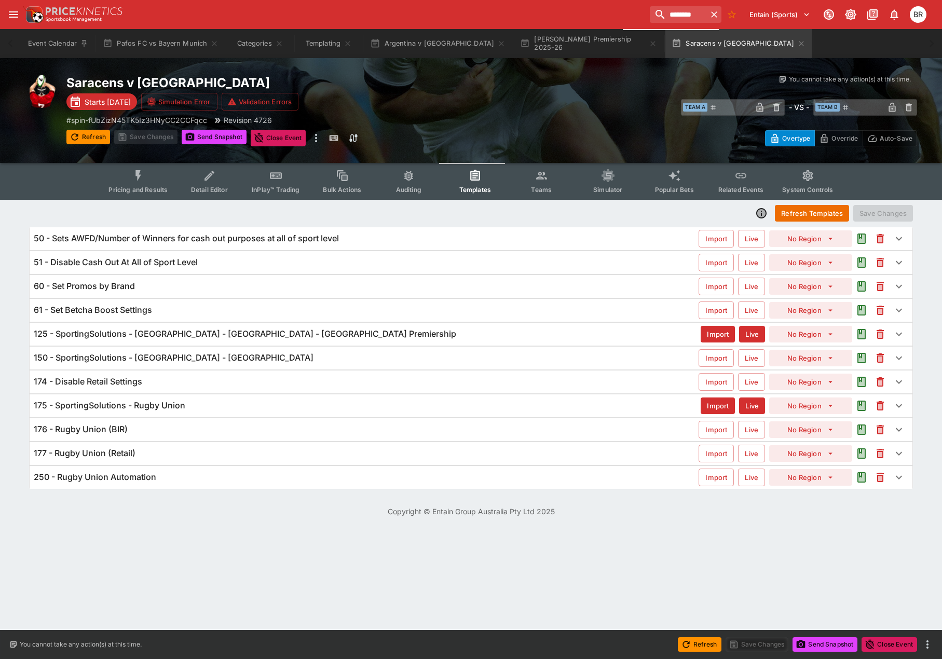
click at [183, 405] on h6 "175 - SportingSolutions - Rugby Union" at bounding box center [110, 405] width 152 height 11
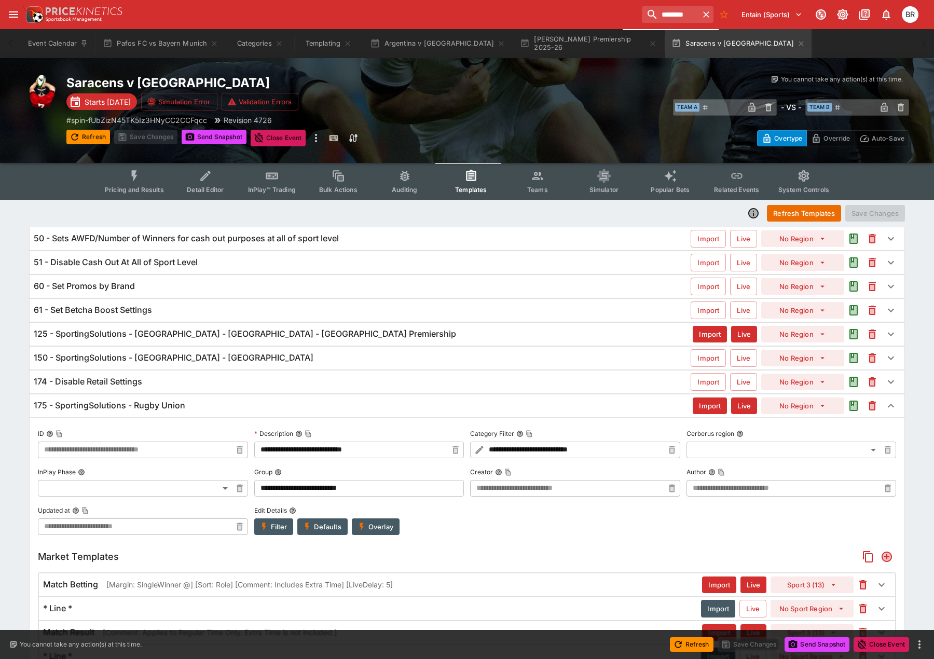
click at [183, 405] on h6 "175 - SportingSolutions - Rugby Union" at bounding box center [110, 405] width 152 height 11
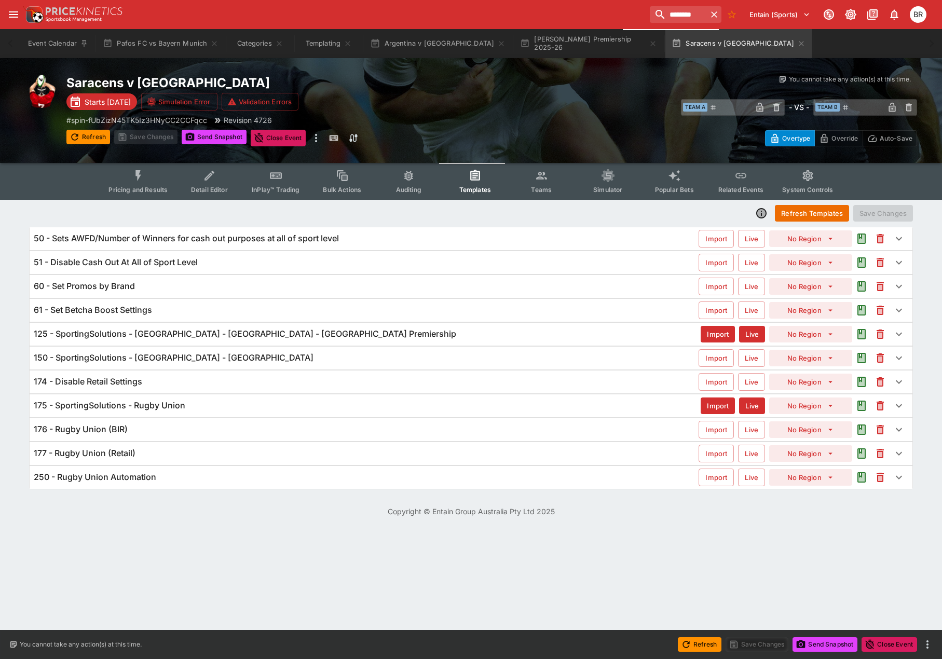
click at [199, 333] on h6 "125 - SportingSolutions - RugbyUnion - England - England Premiership" at bounding box center [245, 334] width 423 height 11
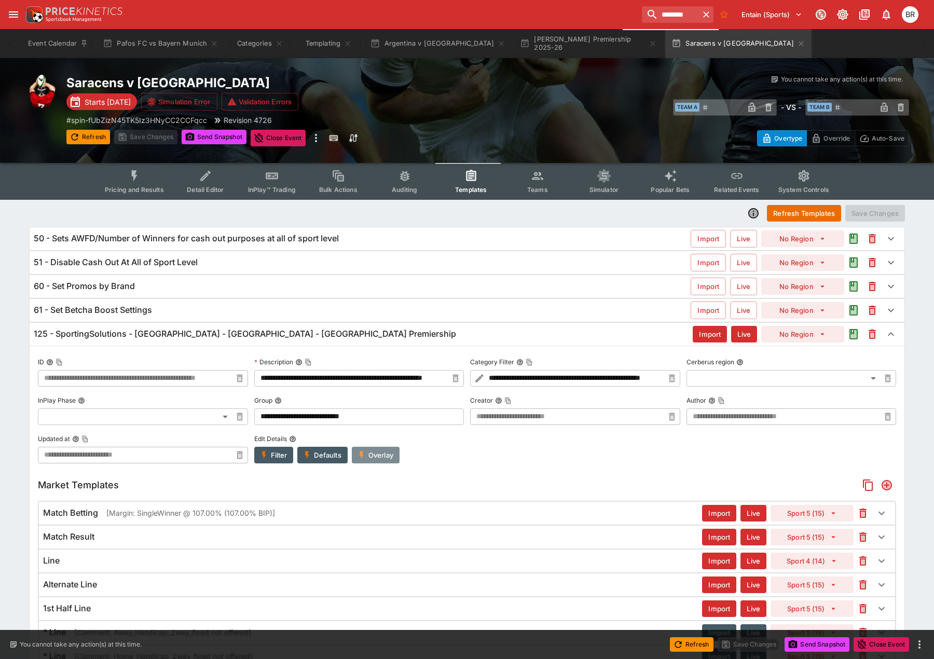
click at [369, 450] on button "Overlay" at bounding box center [376, 455] width 48 height 17
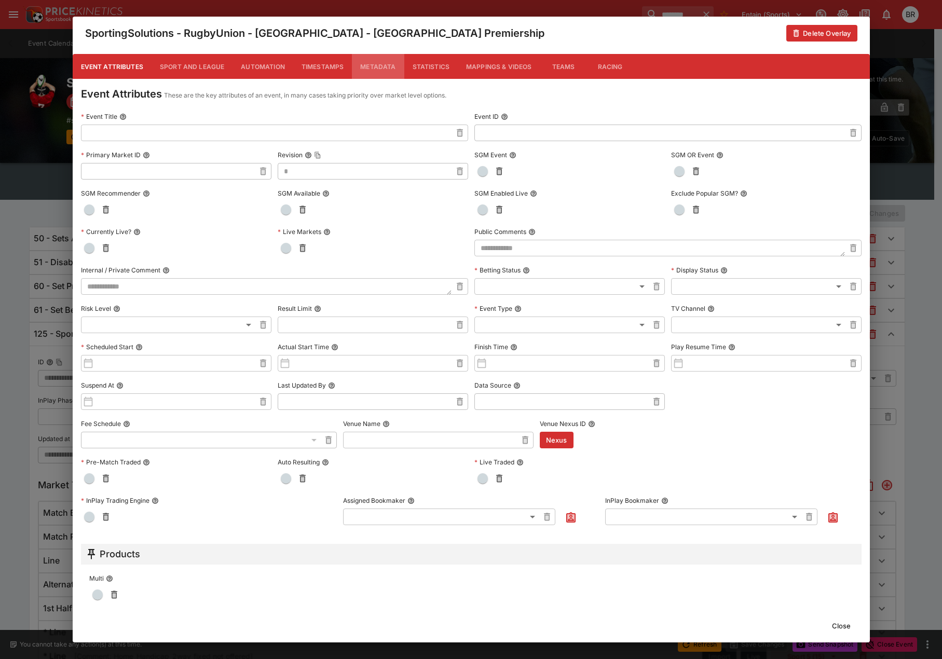
click at [374, 70] on button "Metadata" at bounding box center [378, 66] width 52 height 25
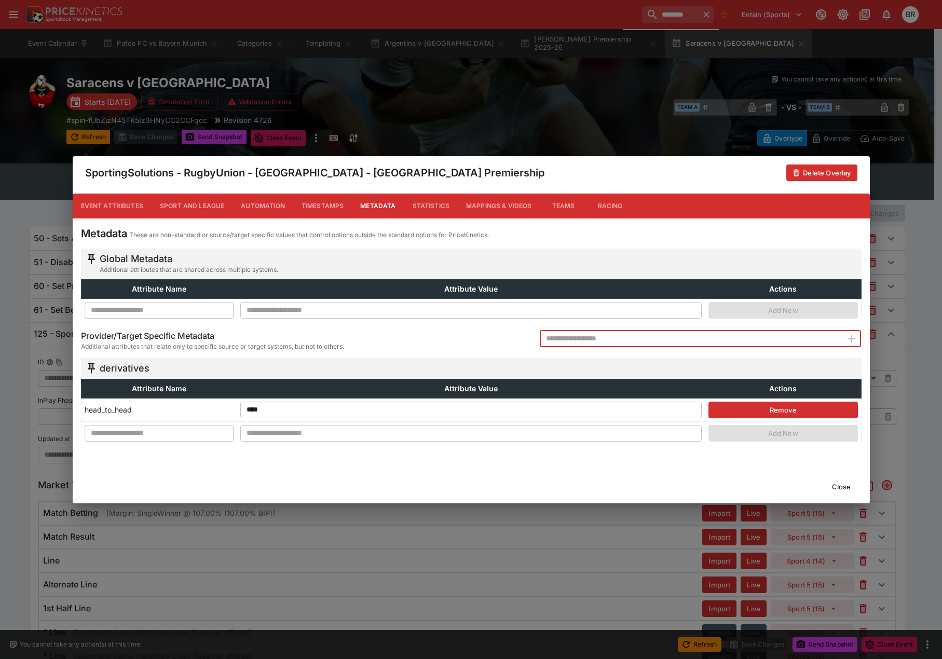
click at [696, 341] on input "text" at bounding box center [691, 339] width 303 height 17
type input "**********"
click at [850, 339] on icon "button" at bounding box center [851, 338] width 7 height 7
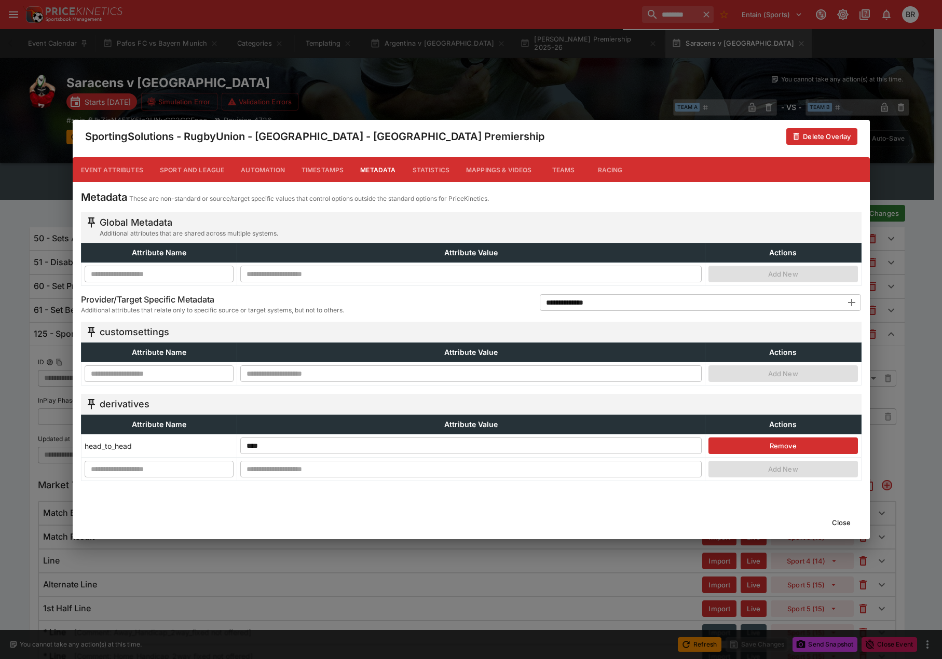
click at [178, 379] on input "text" at bounding box center [160, 373] width 150 height 17
type input "******"
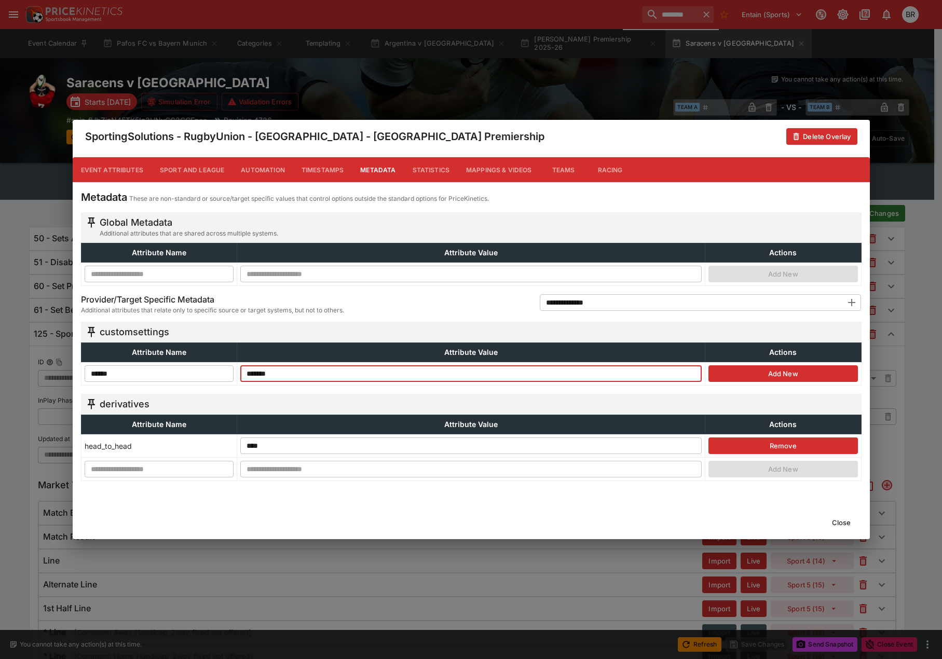
type input "*******"
click at [725, 372] on button "Add New" at bounding box center [784, 373] width 150 height 17
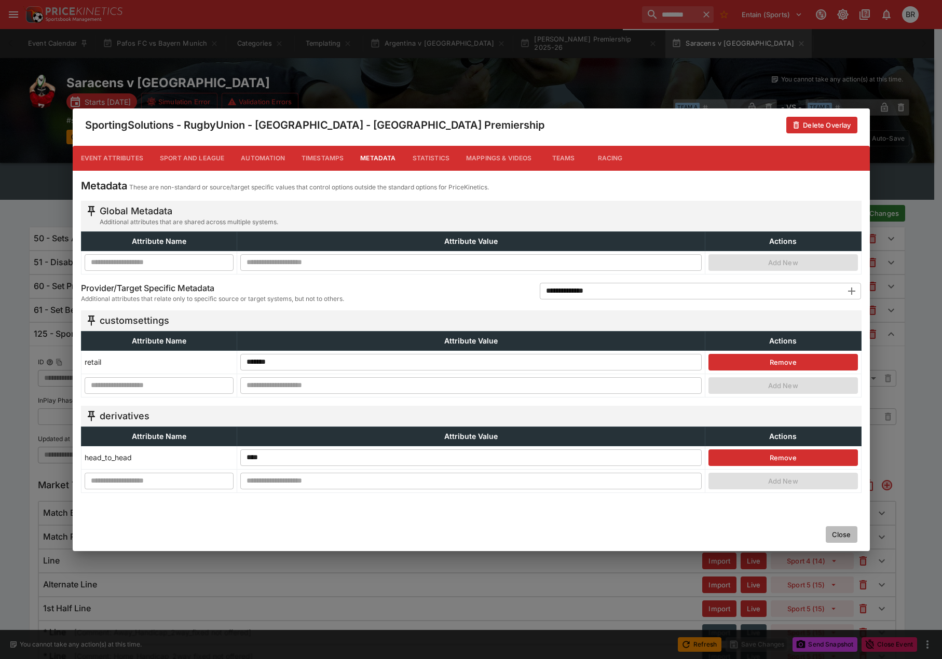
click at [848, 534] on button "Close" at bounding box center [842, 534] width 32 height 17
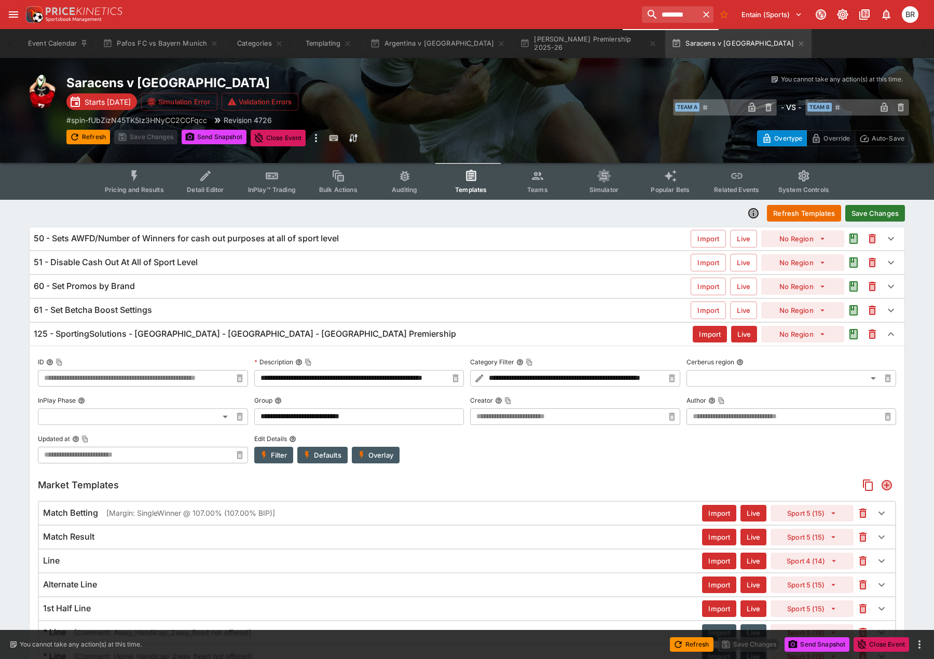
click at [888, 217] on button "Save Changes" at bounding box center [876, 213] width 60 height 17
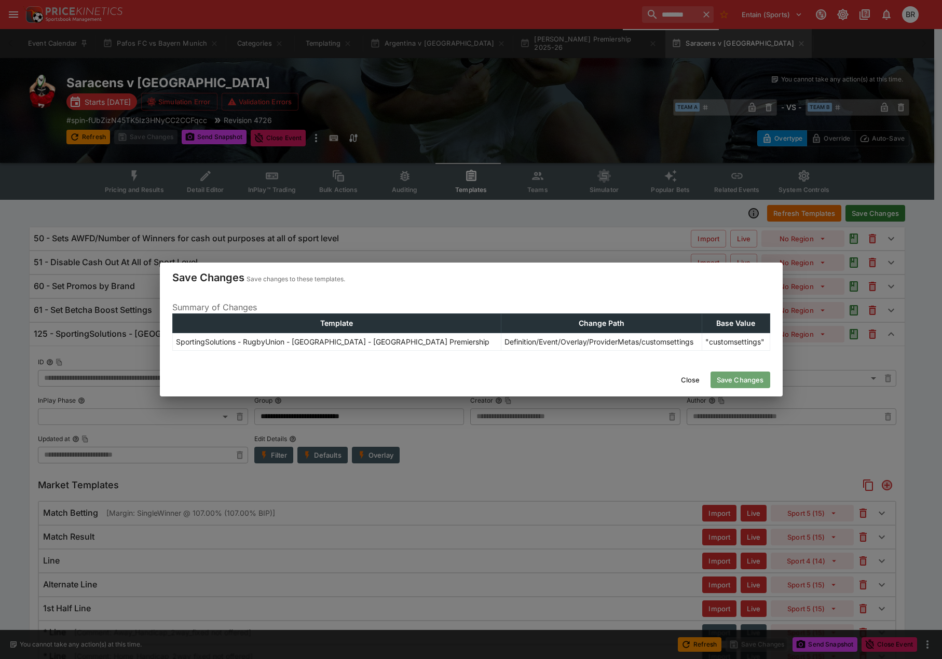
click at [736, 387] on button "Save Changes" at bounding box center [741, 380] width 60 height 17
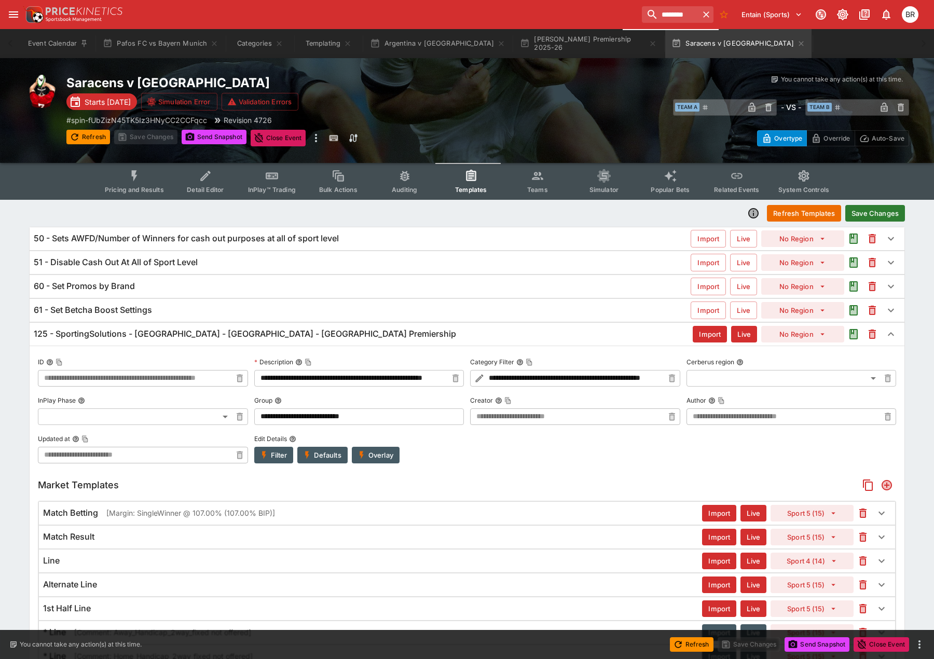
type input "**********"
click at [358, 452] on icon "button" at bounding box center [361, 455] width 9 height 9
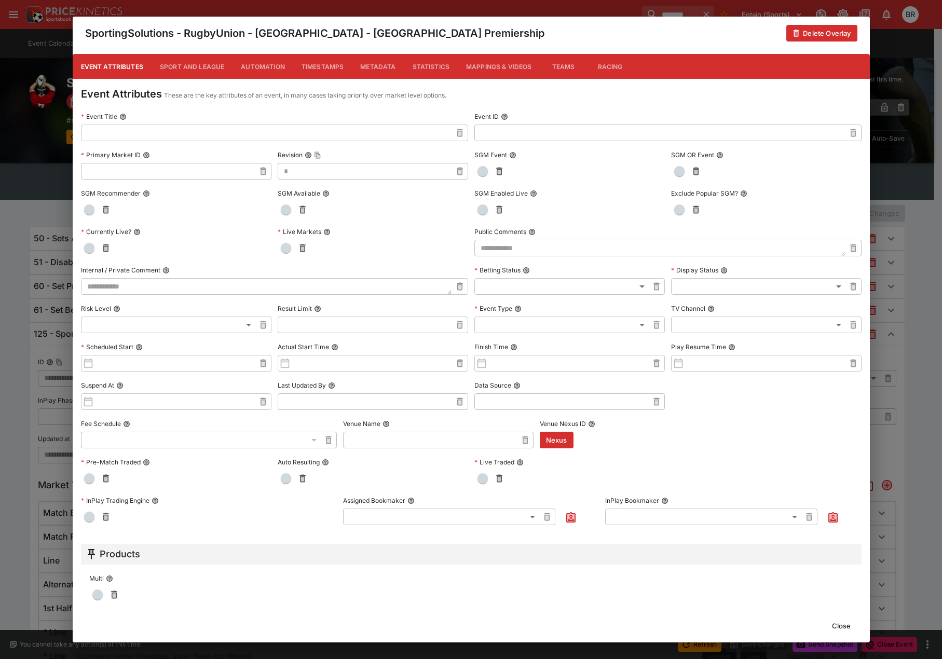
click at [356, 69] on button "Metadata" at bounding box center [378, 66] width 52 height 25
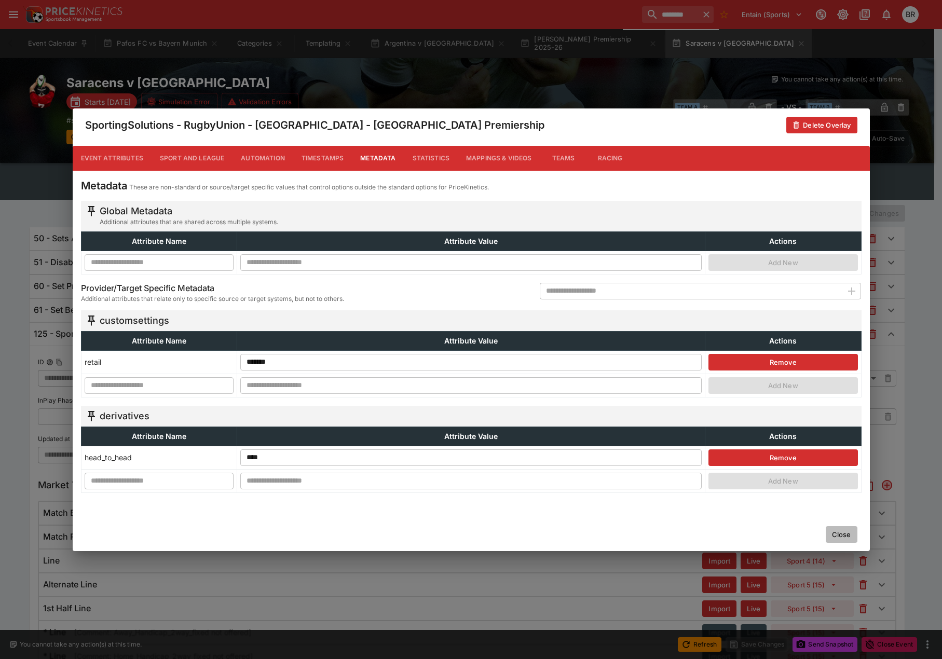
click at [847, 540] on button "Close" at bounding box center [842, 534] width 32 height 17
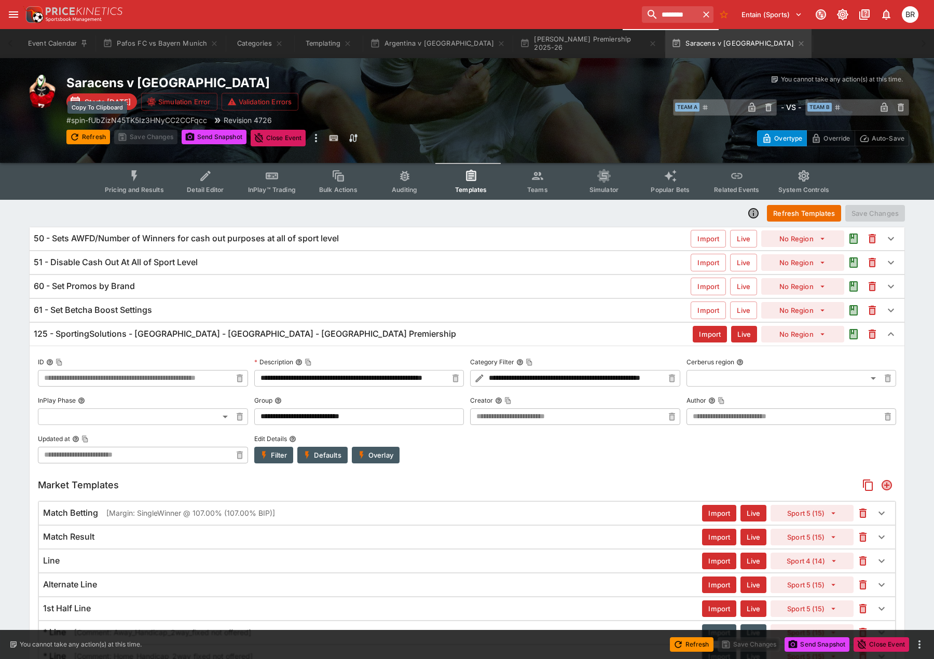
click at [111, 124] on p "# spin-fUbZizN45TK5Iz3HNyCC2CCFqcc" at bounding box center [136, 120] width 141 height 11
click at [196, 130] on button "Send Snapshot" at bounding box center [214, 137] width 65 height 15
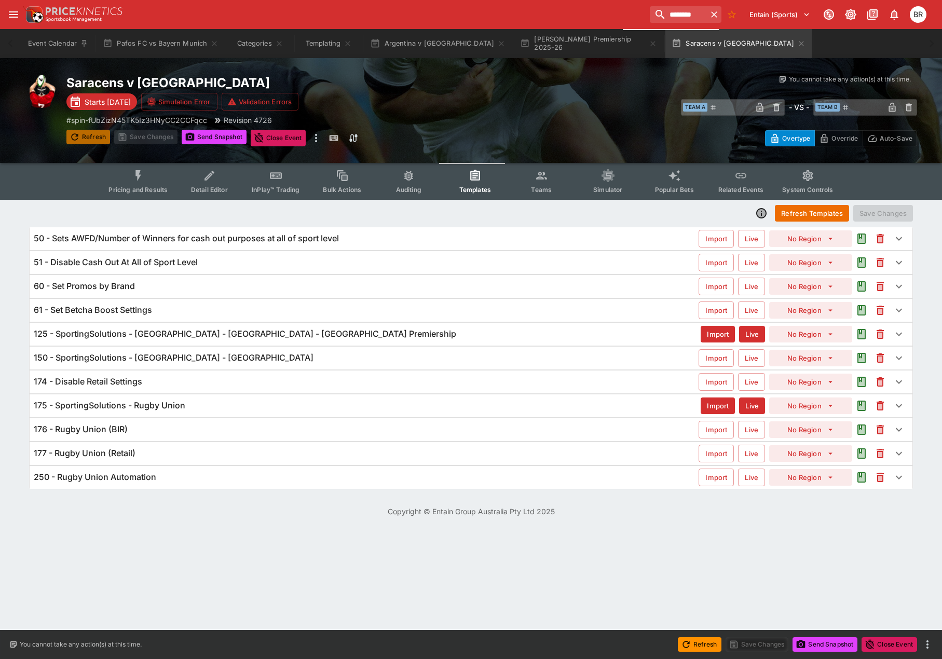
click at [86, 133] on button "Refresh" at bounding box center [88, 137] width 44 height 15
click at [96, 384] on h6 "174 - Disable Retail Settings" at bounding box center [88, 381] width 109 height 11
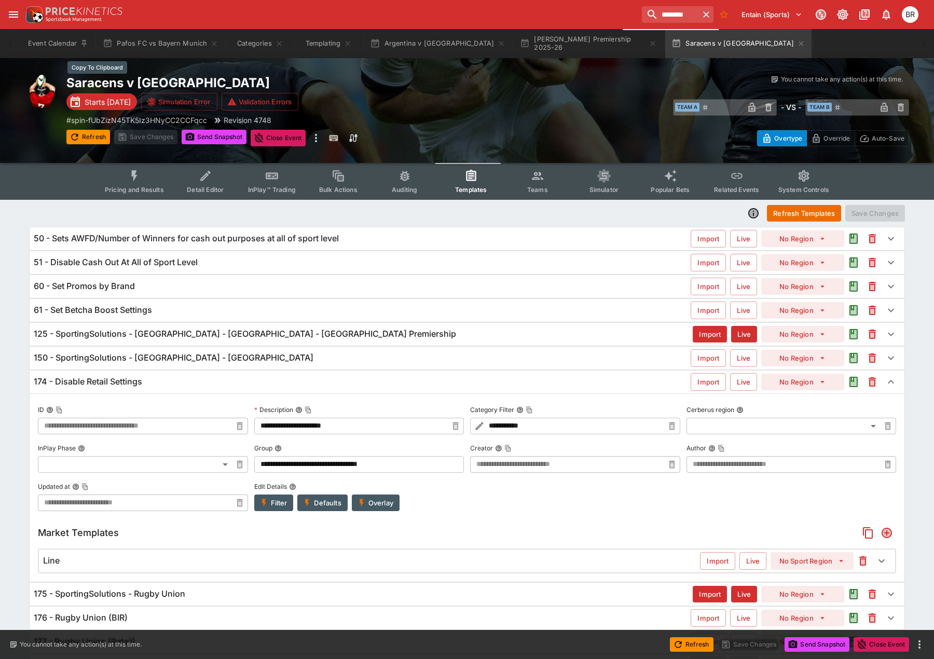
click at [462, 81] on h2 "Saracens v Bristol" at bounding box center [277, 83] width 422 height 16
click at [213, 333] on h6 "125 - SportingSolutions - RugbyUnion - England - England Premiership" at bounding box center [245, 334] width 423 height 11
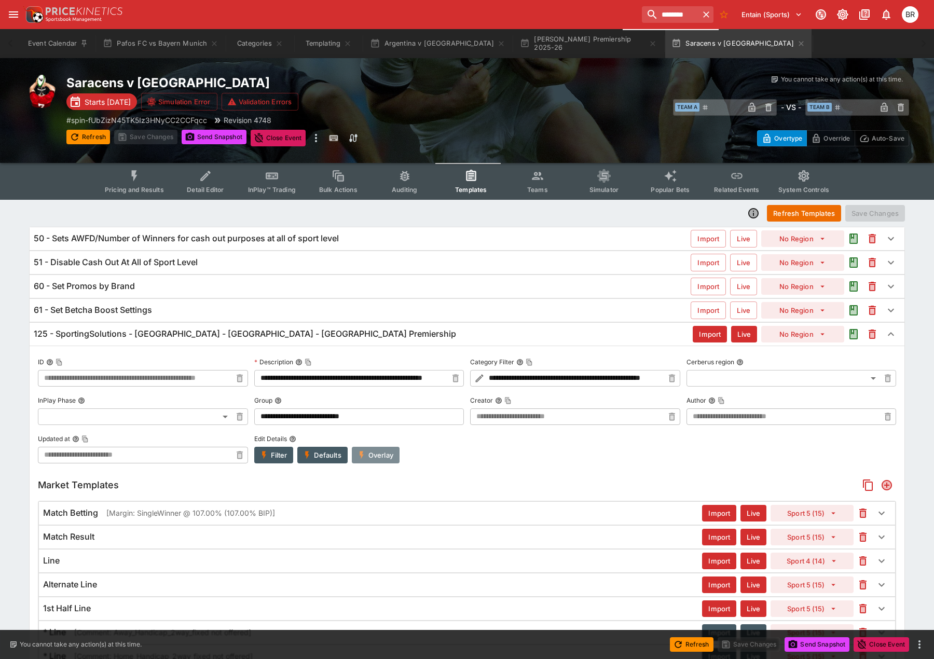
click at [372, 453] on button "Overlay" at bounding box center [376, 455] width 48 height 17
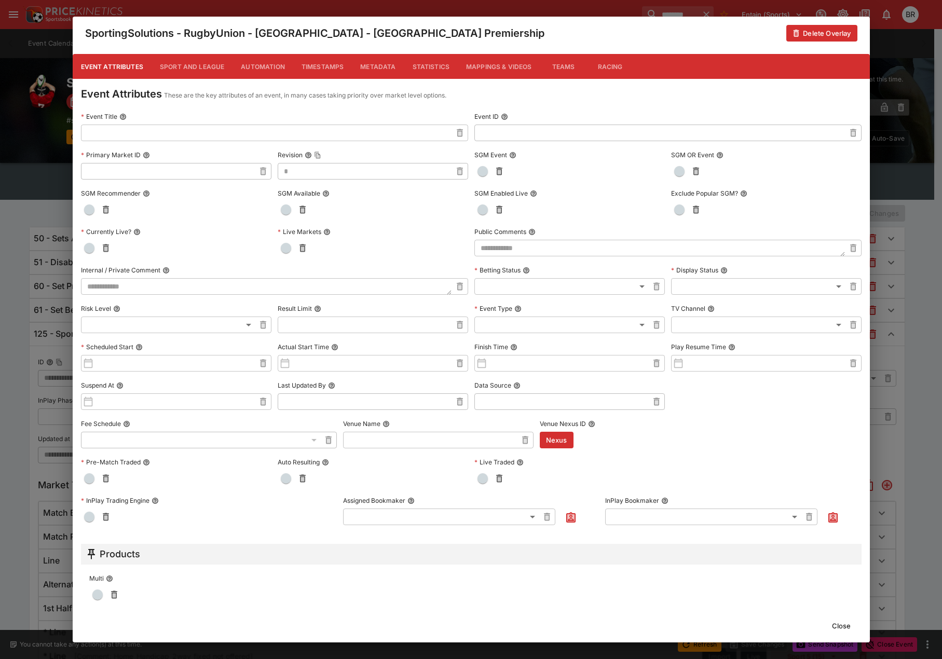
click at [373, 65] on button "Metadata" at bounding box center [378, 66] width 52 height 25
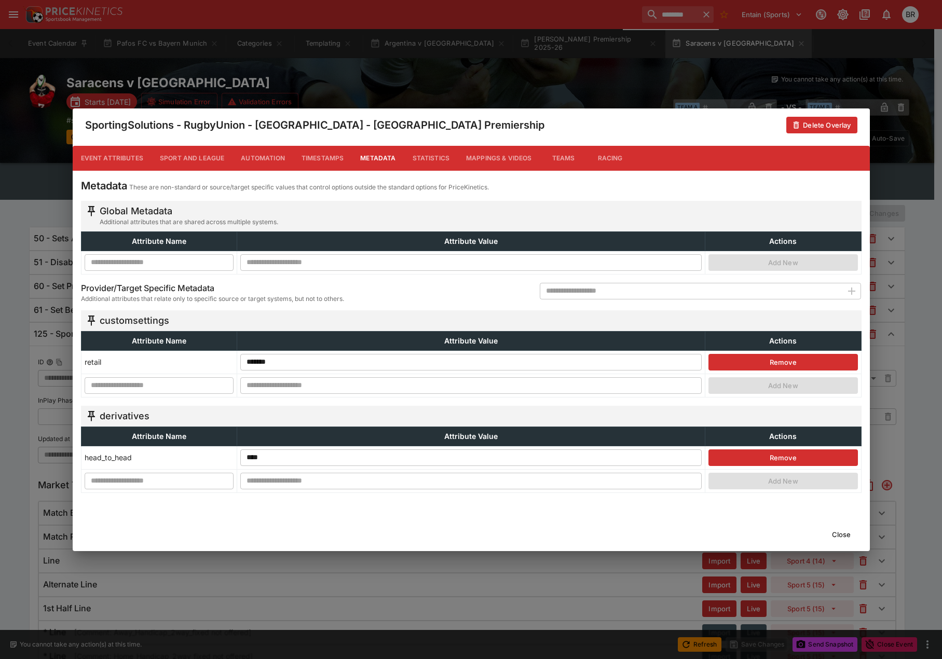
click at [850, 539] on button "Close" at bounding box center [842, 534] width 32 height 17
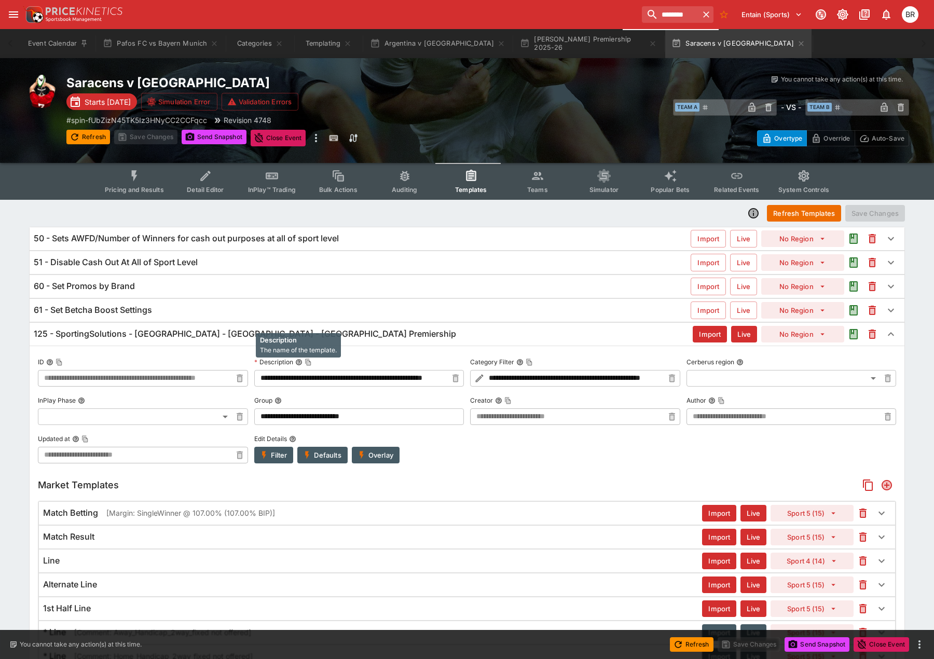
click at [294, 328] on div "125 - SportingSolutions - RugbyUnion - England - England Premiership Import Liv…" at bounding box center [467, 334] width 875 height 23
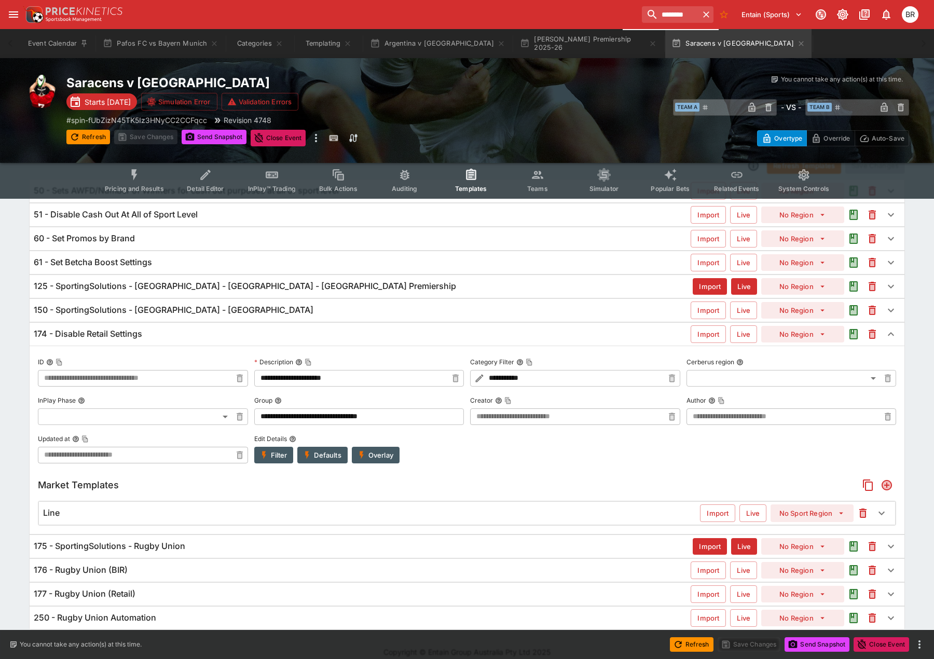
scroll to position [59, 0]
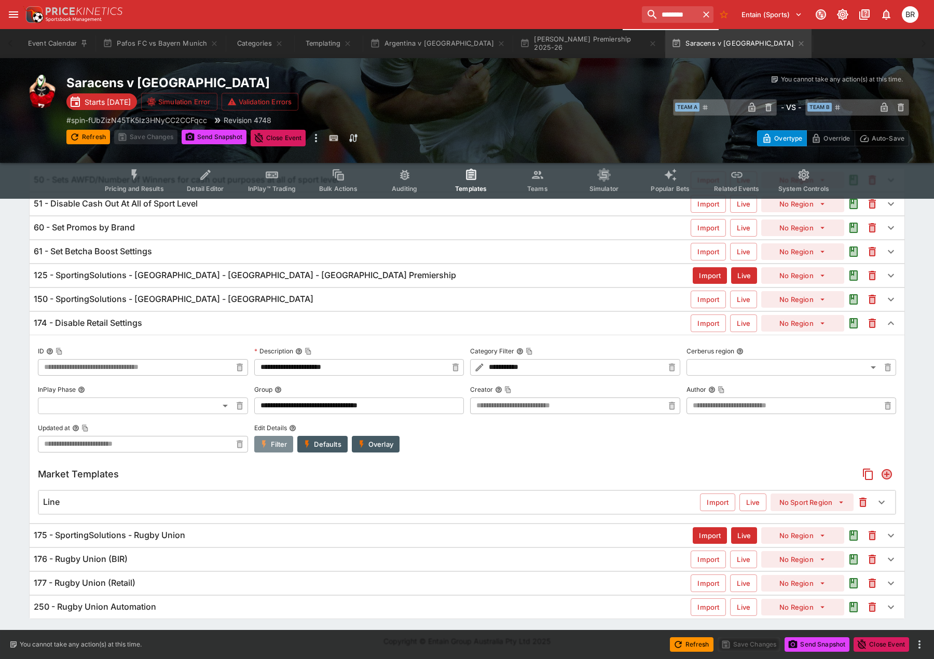
click at [273, 449] on button "Filter" at bounding box center [273, 444] width 39 height 17
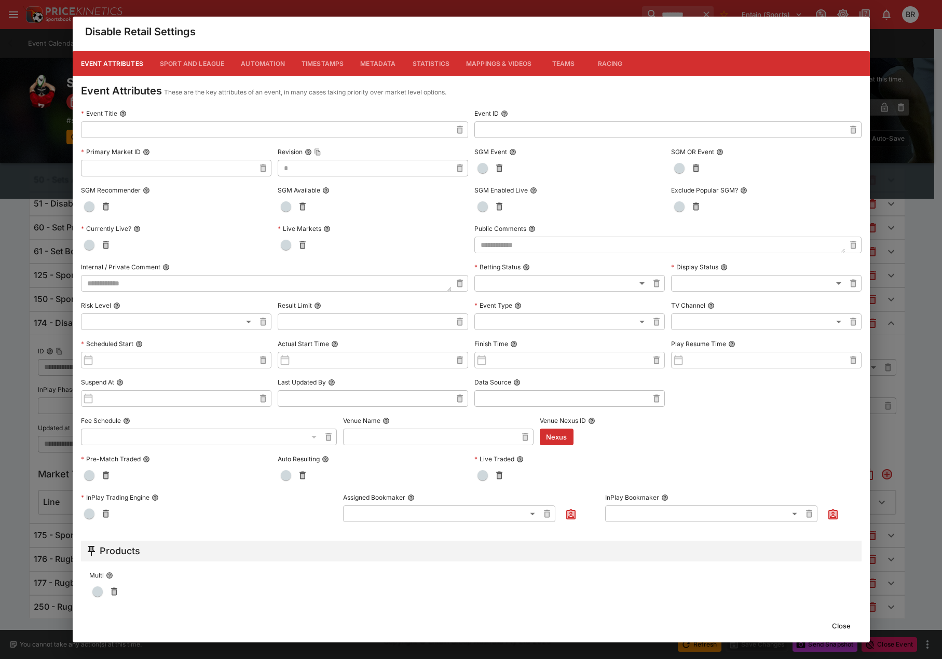
click at [377, 70] on button "Metadata" at bounding box center [378, 63] width 52 height 25
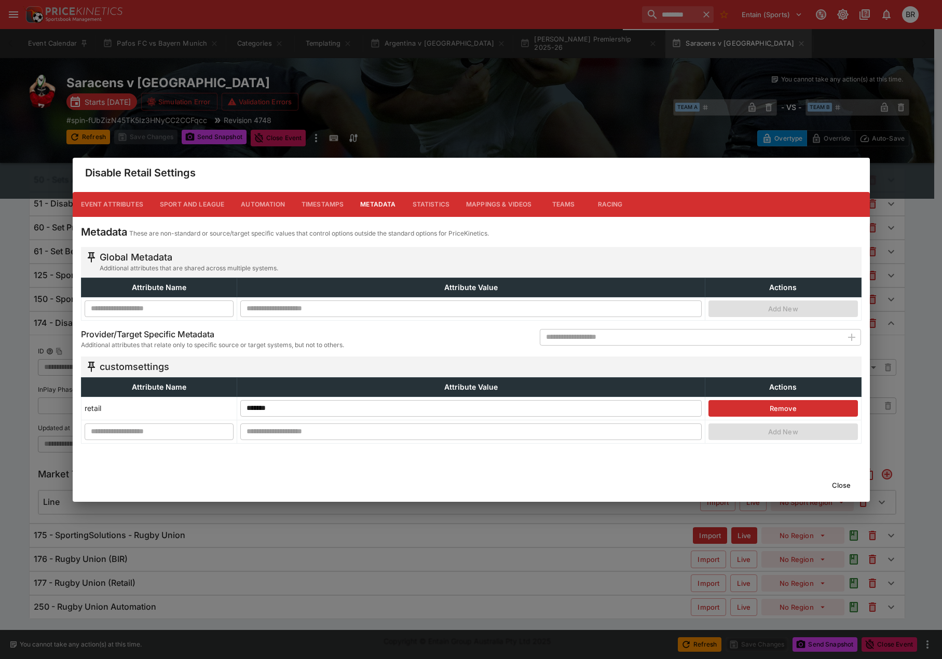
click at [833, 486] on button "Close" at bounding box center [842, 485] width 32 height 17
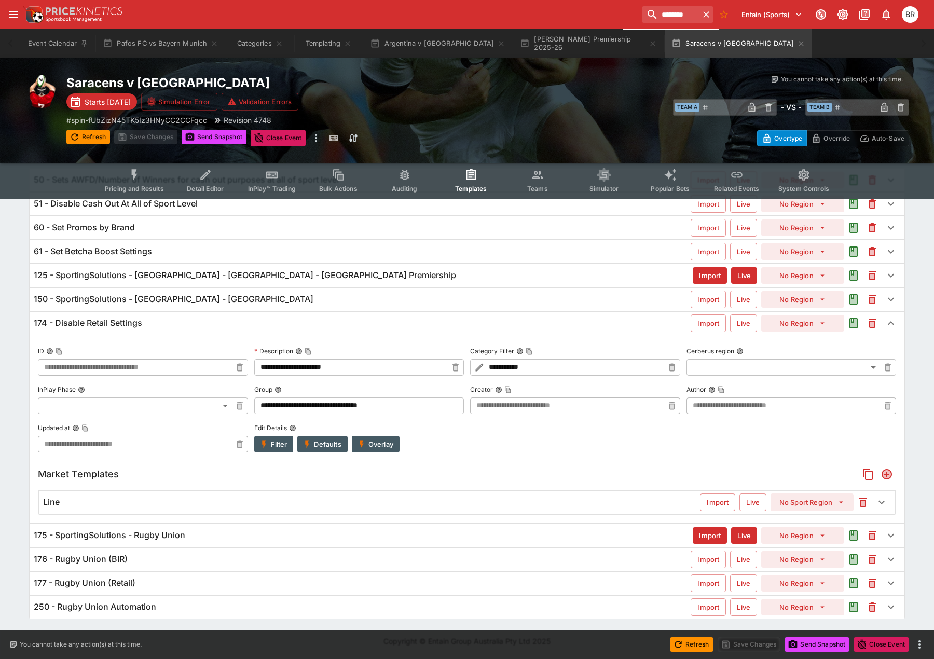
click at [371, 278] on div "125 - SportingSolutions - RugbyUnion - England - England Premiership" at bounding box center [363, 275] width 659 height 11
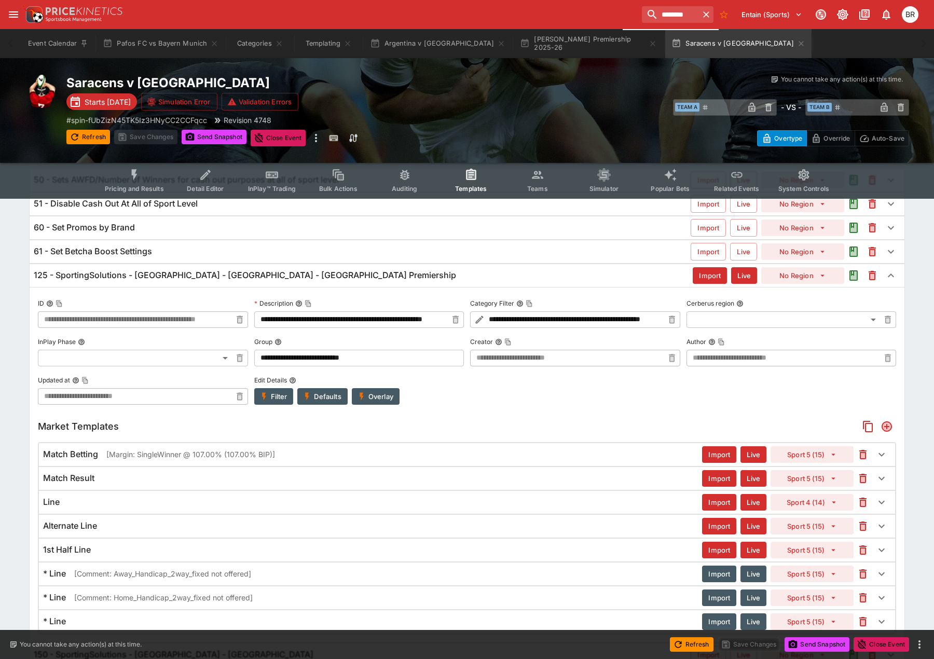
click at [398, 398] on button "Overlay" at bounding box center [376, 396] width 48 height 17
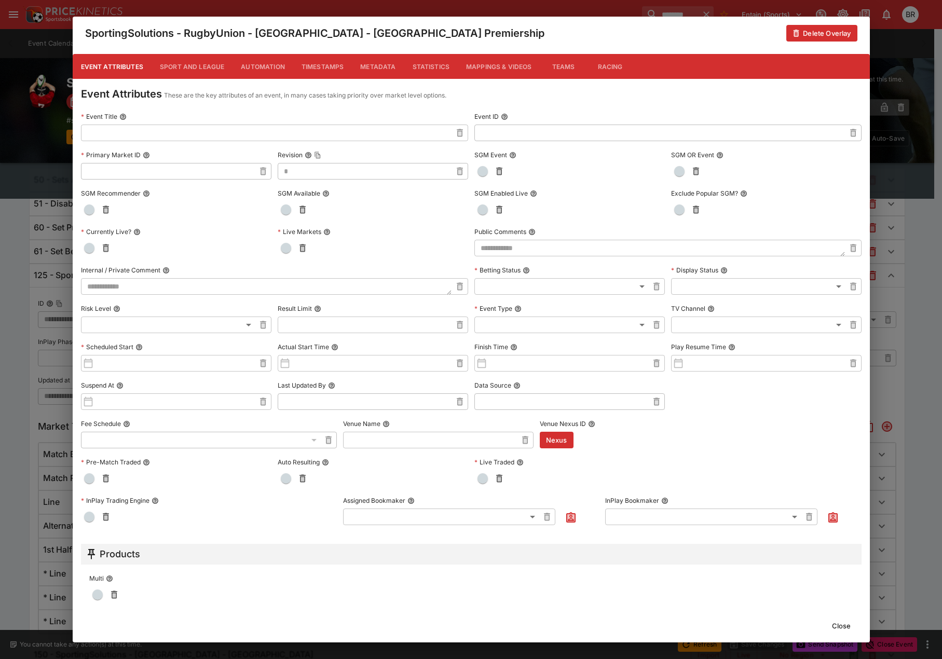
click at [372, 70] on button "Metadata" at bounding box center [378, 66] width 52 height 25
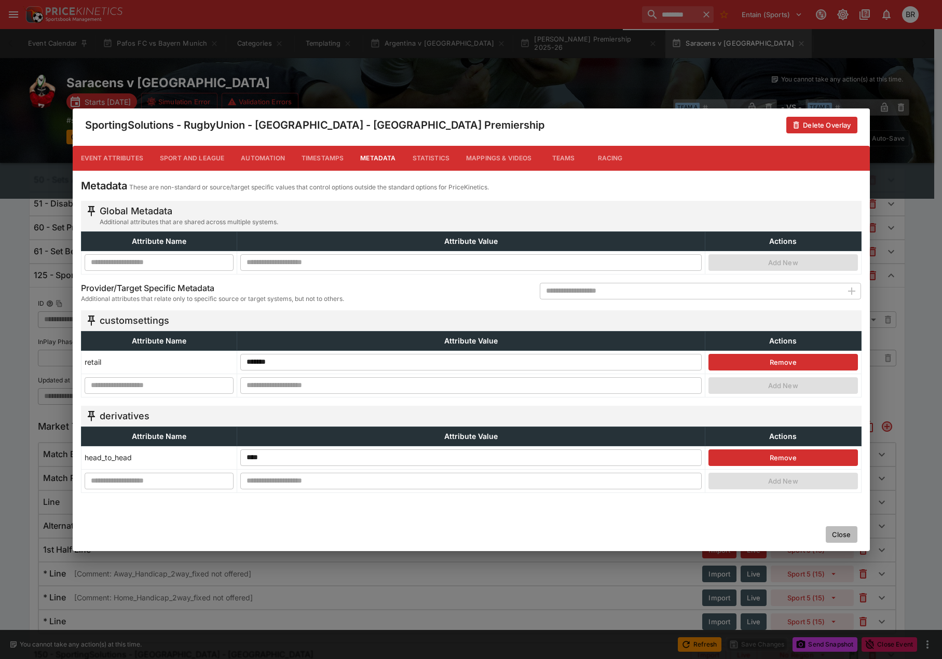
click at [840, 534] on button "Close" at bounding box center [842, 534] width 32 height 17
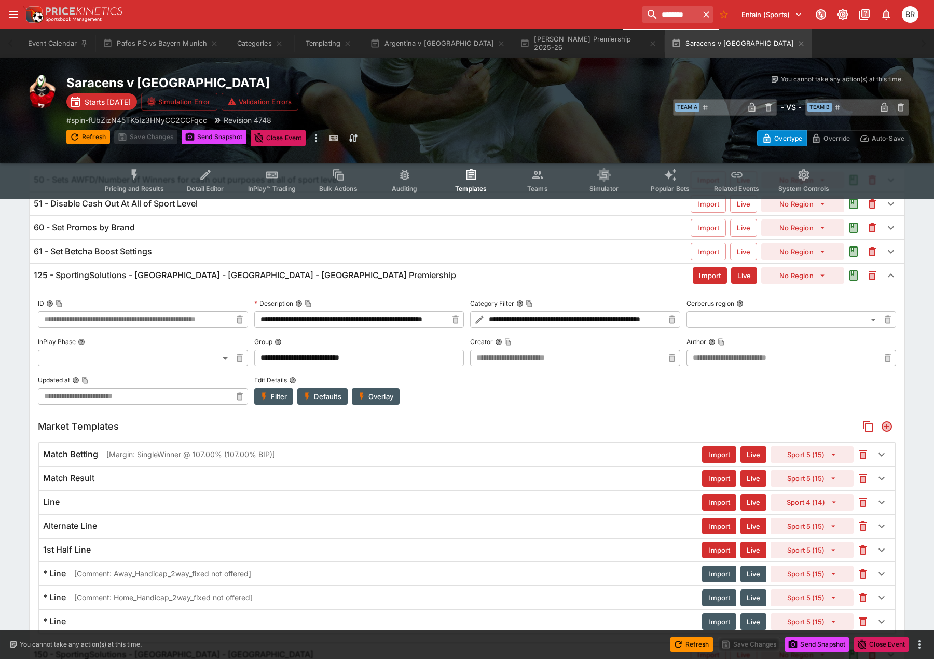
click at [413, 281] on div "125 - SportingSolutions - RugbyUnion - England - England Premiership" at bounding box center [363, 275] width 659 height 11
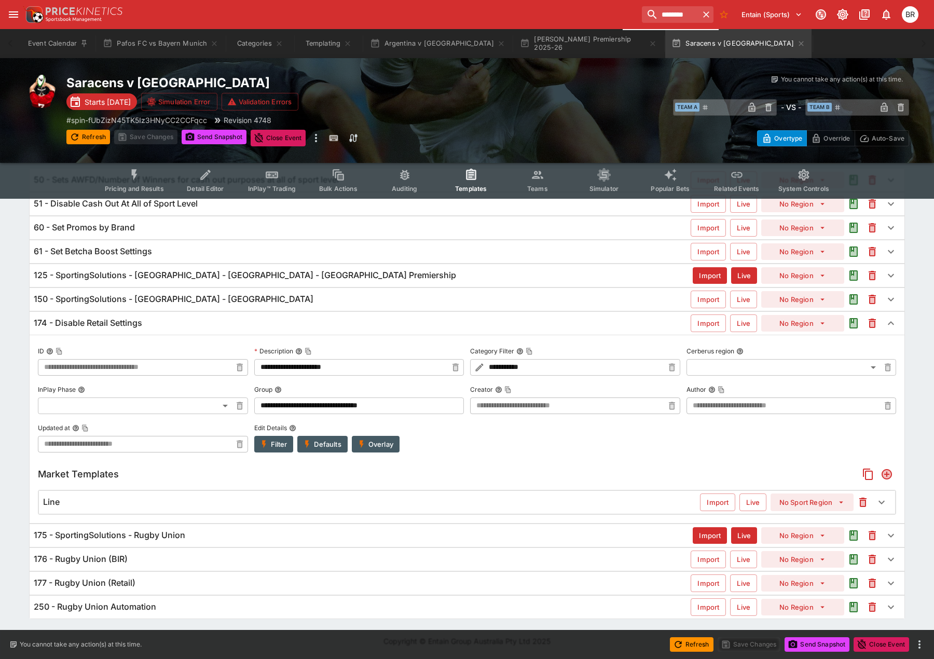
click at [257, 445] on button "Filter" at bounding box center [273, 444] width 39 height 17
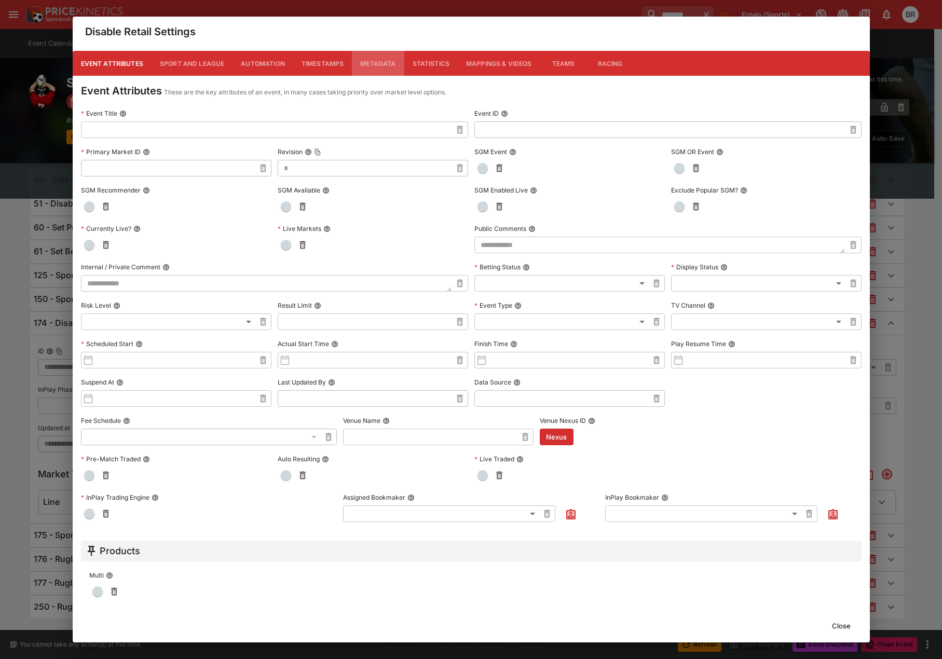
click at [367, 72] on button "Metadata" at bounding box center [378, 63] width 52 height 25
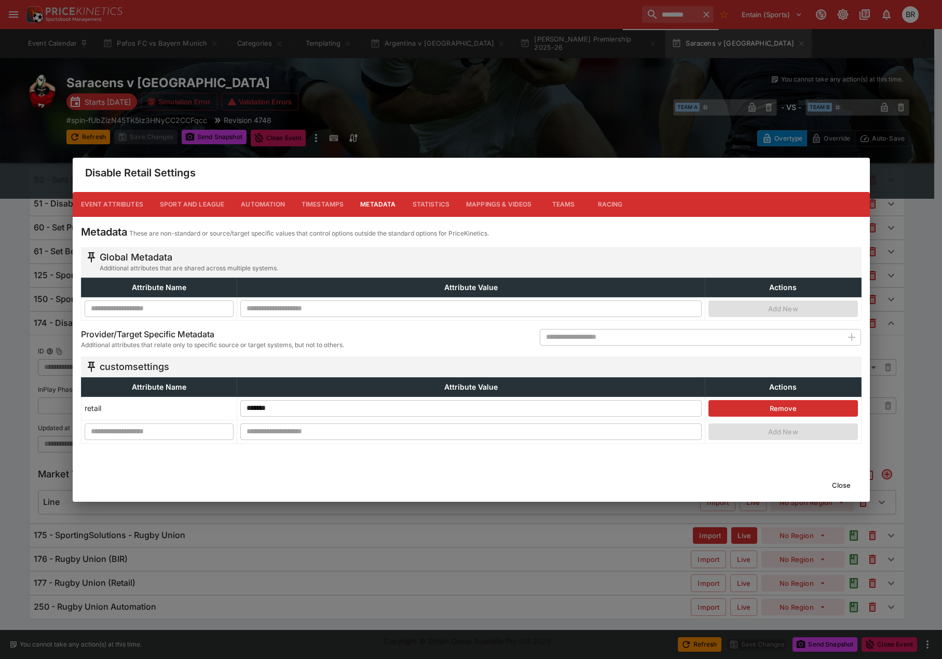
click at [843, 488] on button "Close" at bounding box center [842, 485] width 32 height 17
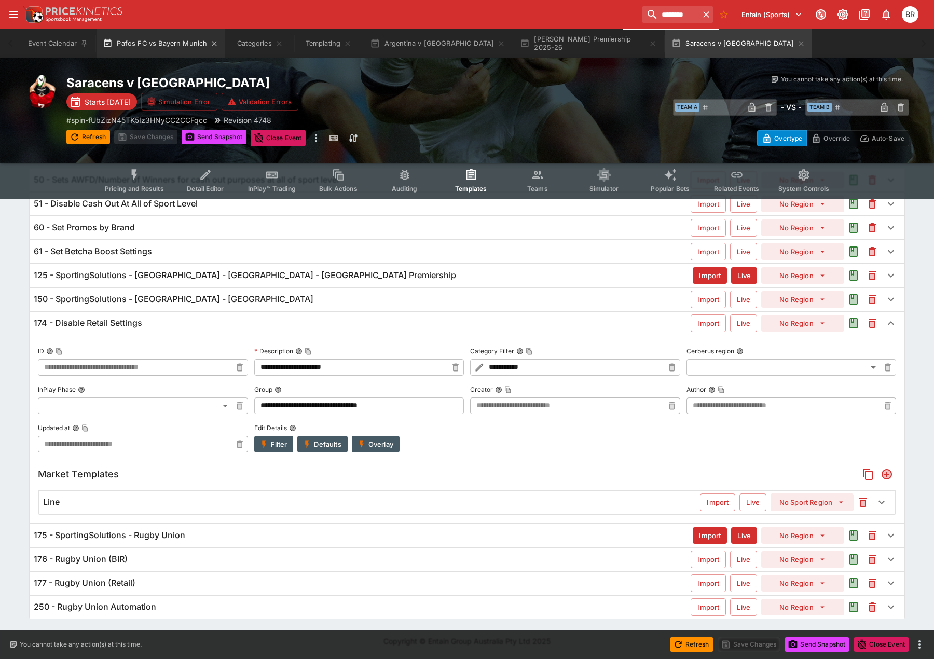
click at [127, 35] on button "Pafos FC vs Bayern Munich" at bounding box center [161, 43] width 128 height 29
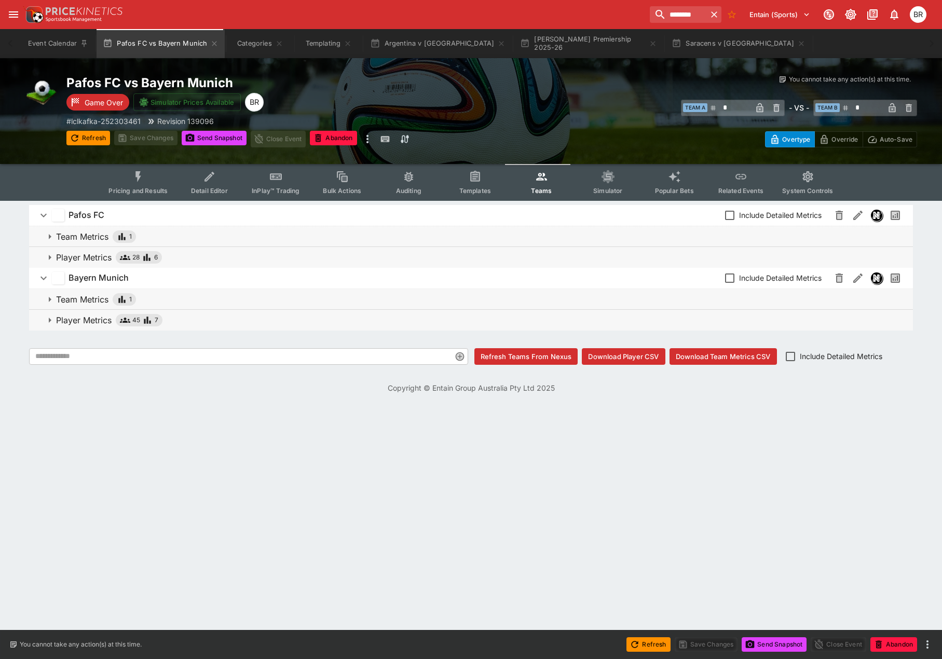
click at [487, 181] on button "Templates" at bounding box center [475, 182] width 66 height 37
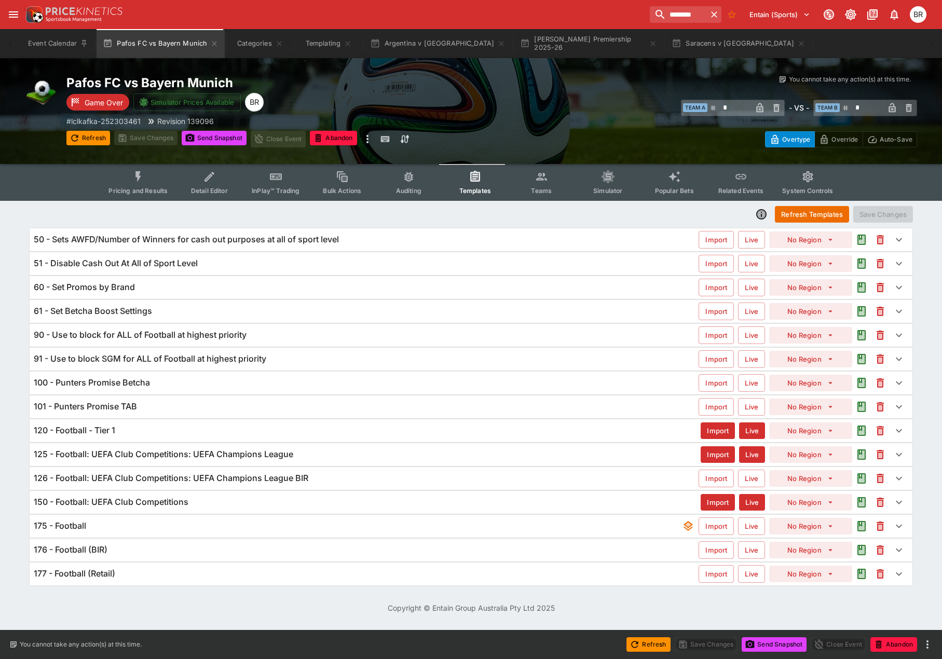
click at [115, 432] on h6 "120 - Football - Tier 1" at bounding box center [75, 430] width 82 height 11
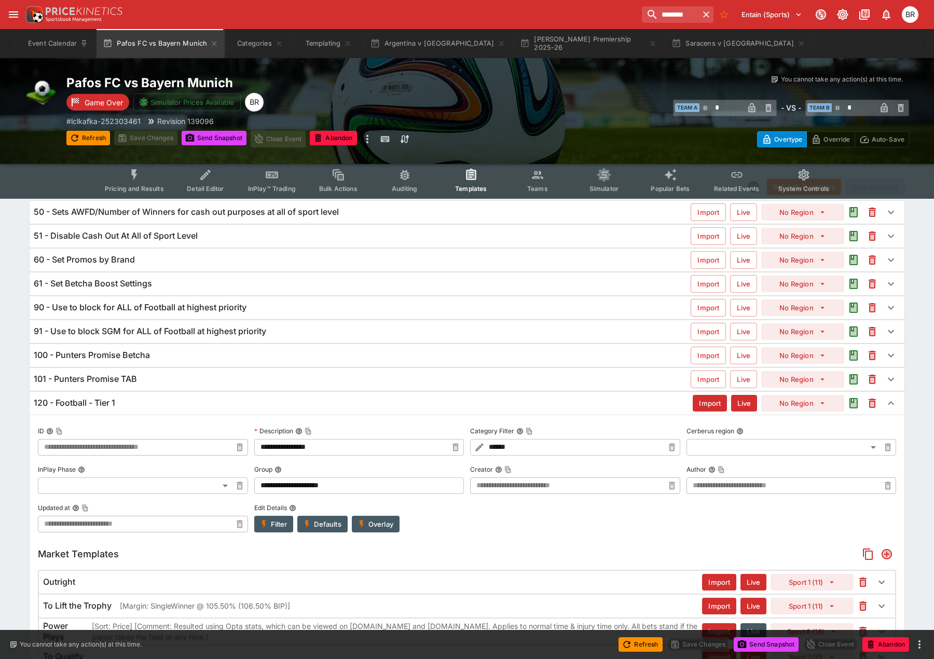
scroll to position [25, 0]
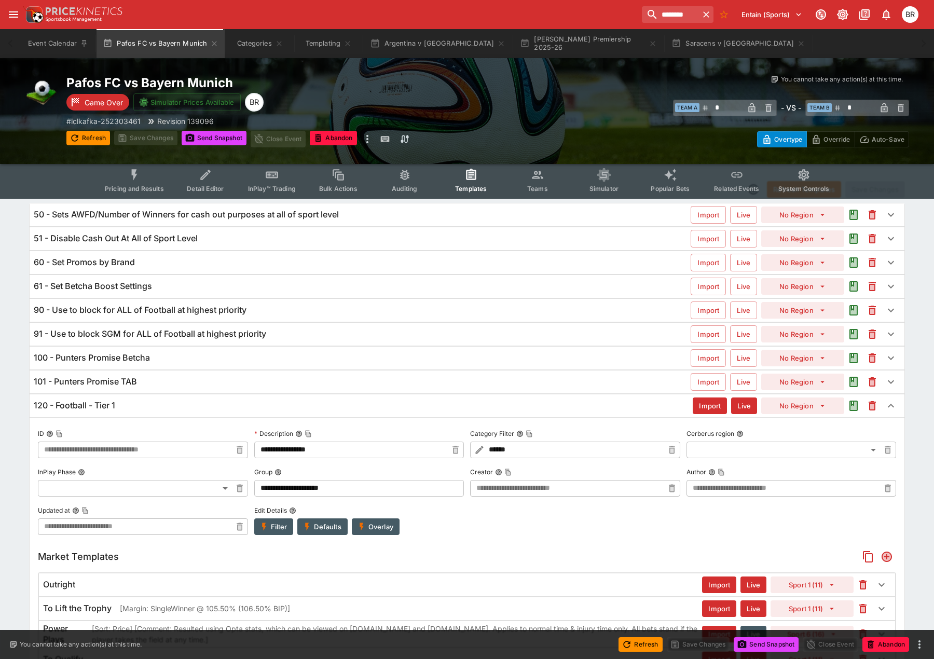
click at [123, 404] on div "120 - Football - Tier 1" at bounding box center [363, 405] width 659 height 11
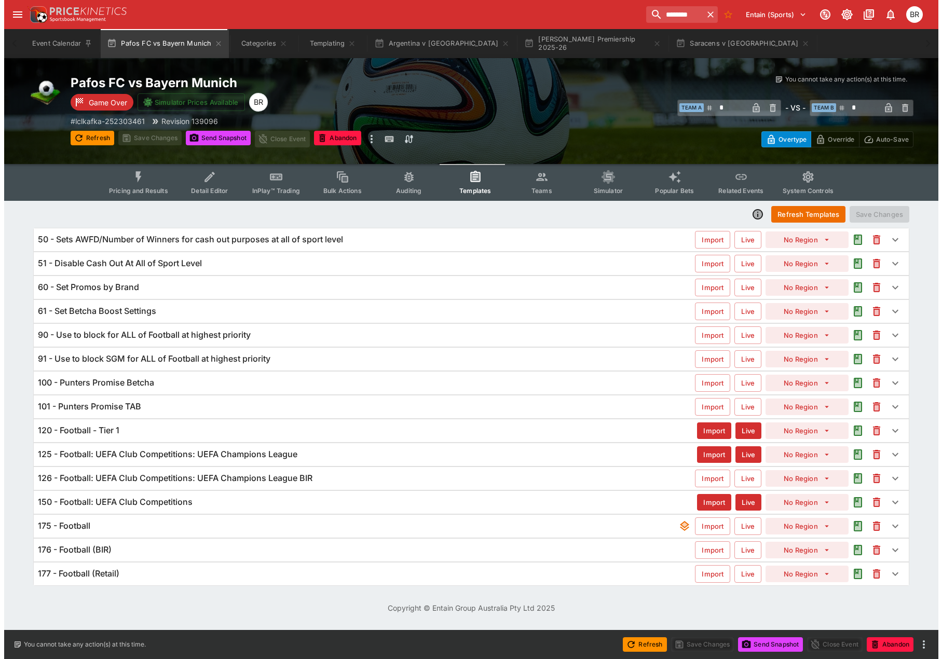
scroll to position [0, 0]
